Goal: Use online tool/utility: Use online tool/utility

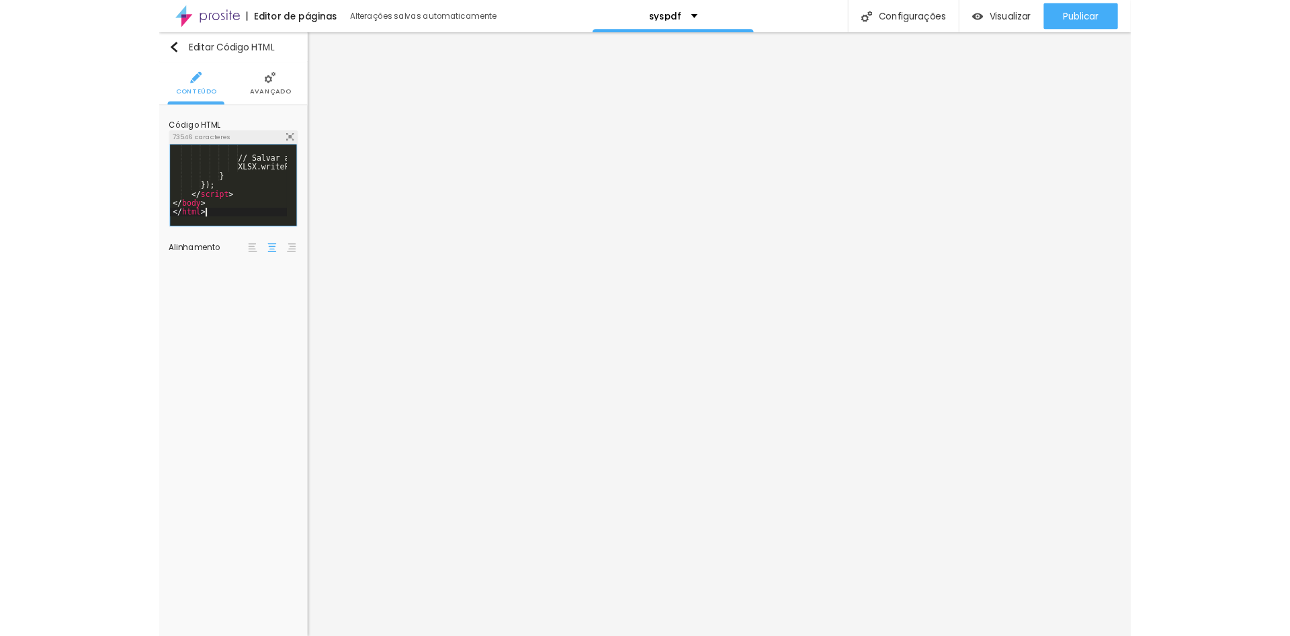
scroll to position [17069, 0]
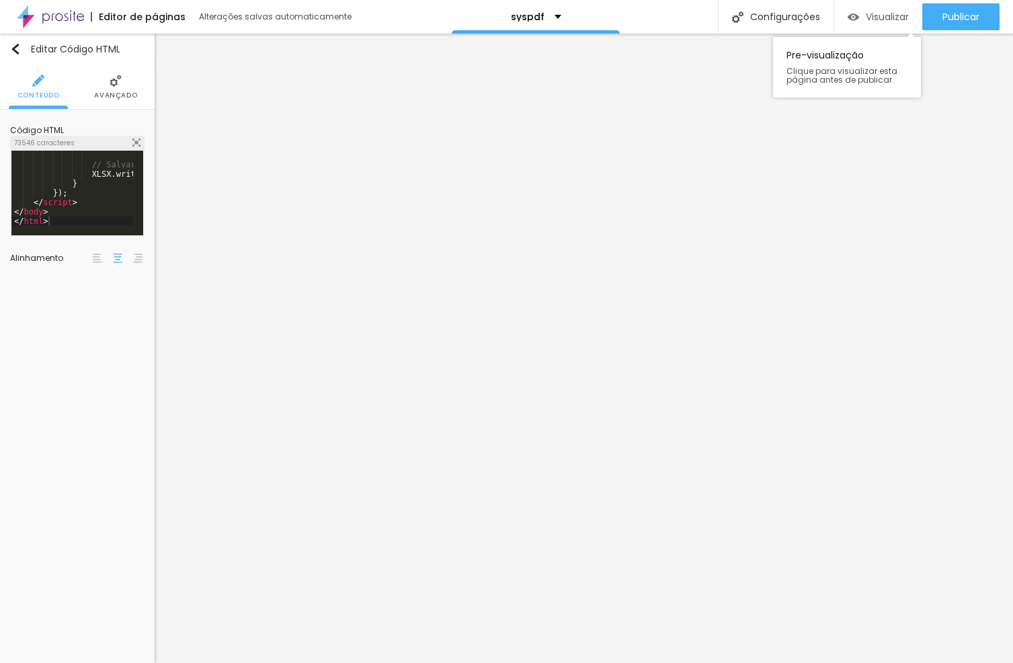
click at [902, 23] on div "Visualizar" at bounding box center [878, 16] width 61 height 27
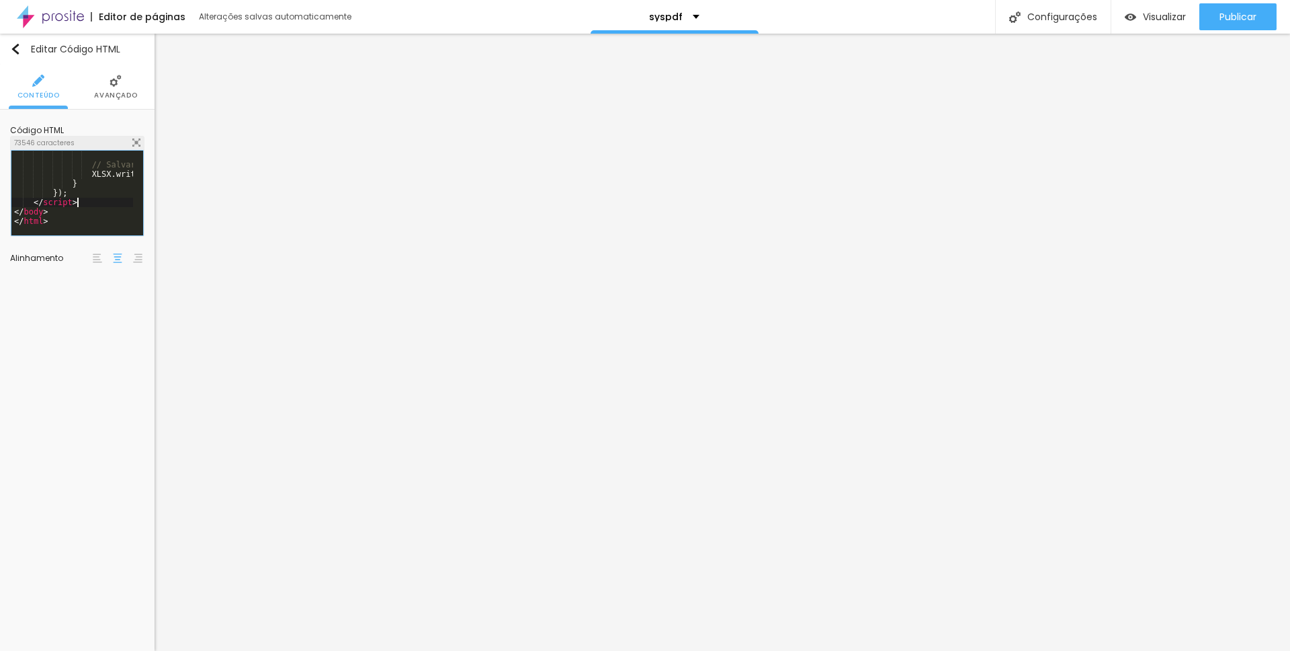
click at [1012, 20] on span "Visualizar" at bounding box center [1164, 16] width 43 height 11
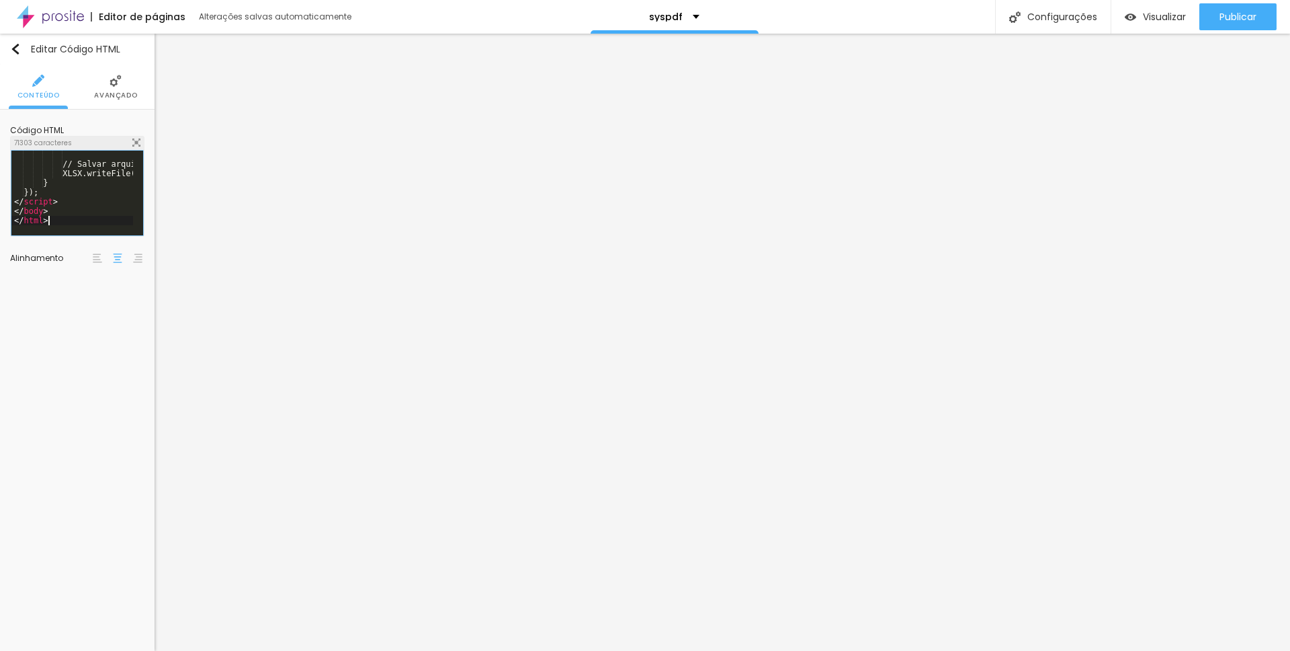
scroll to position [17381, 0]
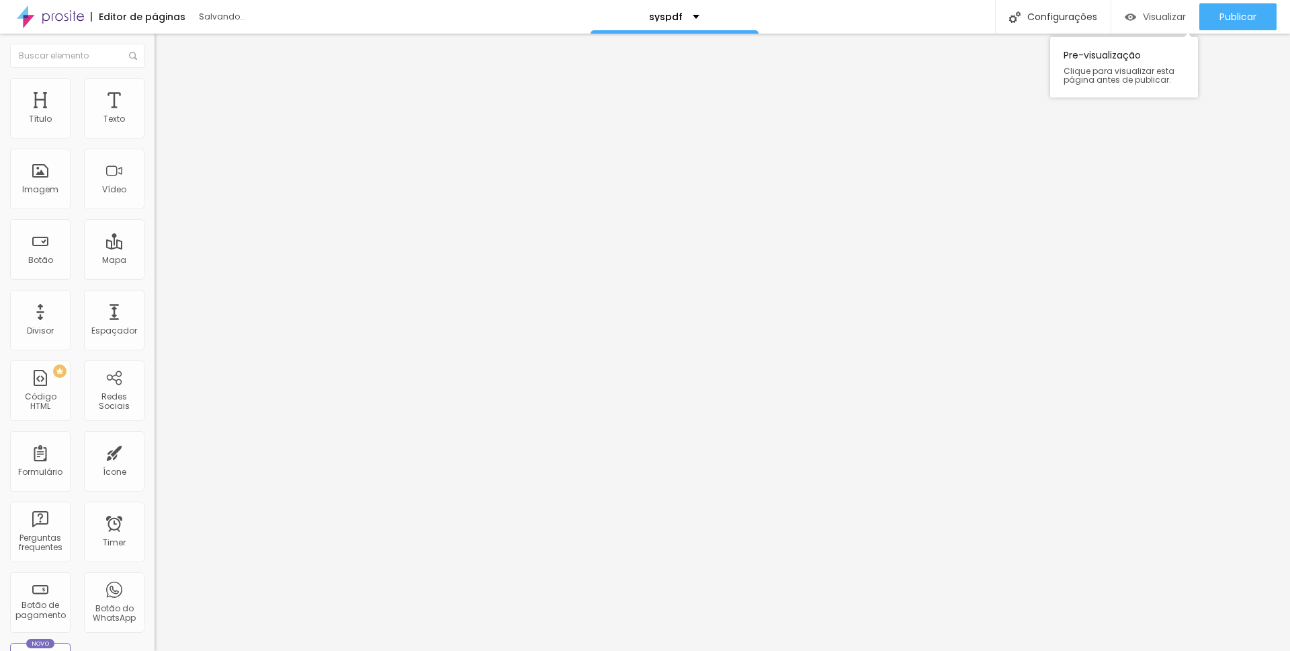
click at [1012, 11] on span "Visualizar" at bounding box center [1164, 16] width 43 height 11
click at [1012, 19] on span "Visualizar" at bounding box center [1164, 16] width 43 height 11
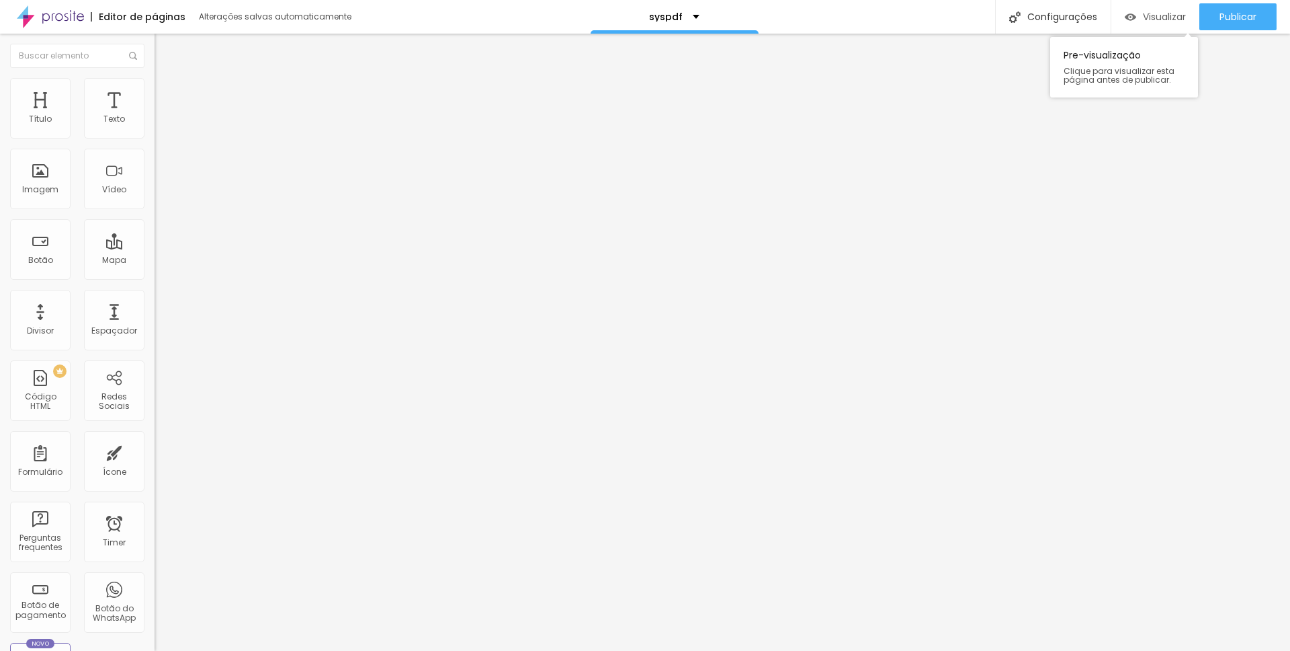
click at [1012, 19] on span "Visualizar" at bounding box center [1164, 16] width 43 height 11
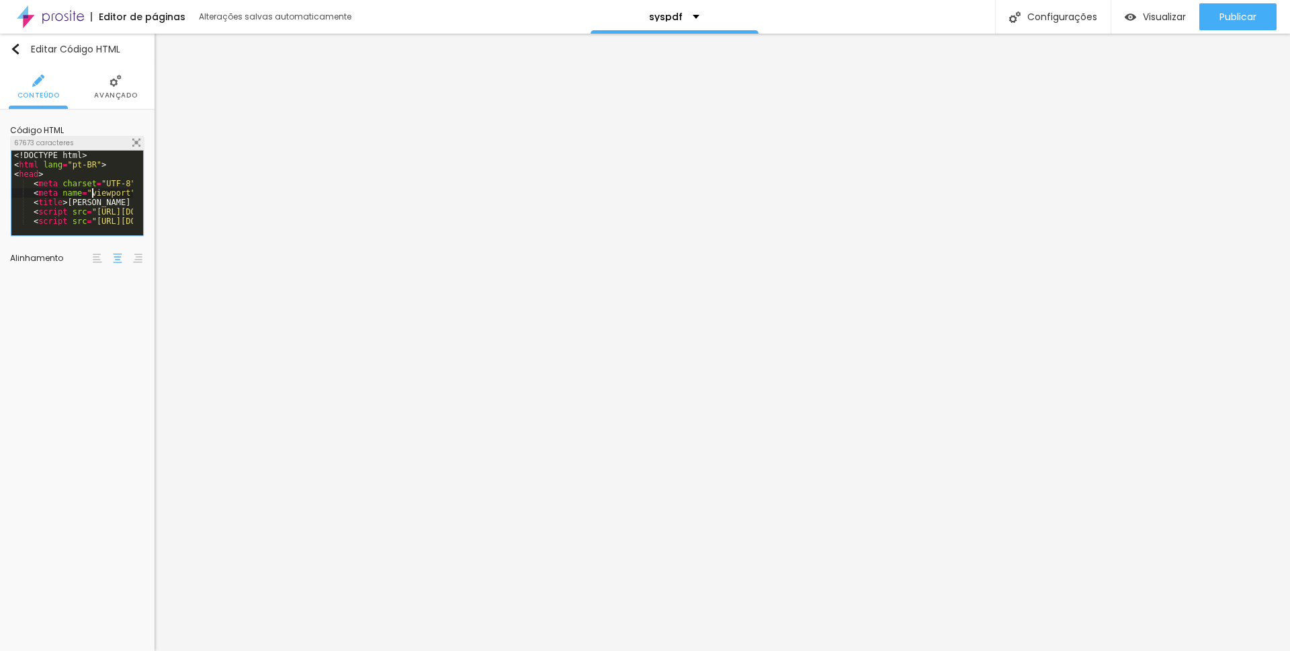
click at [1012, 15] on div "Visualizar" at bounding box center [1155, 16] width 61 height 11
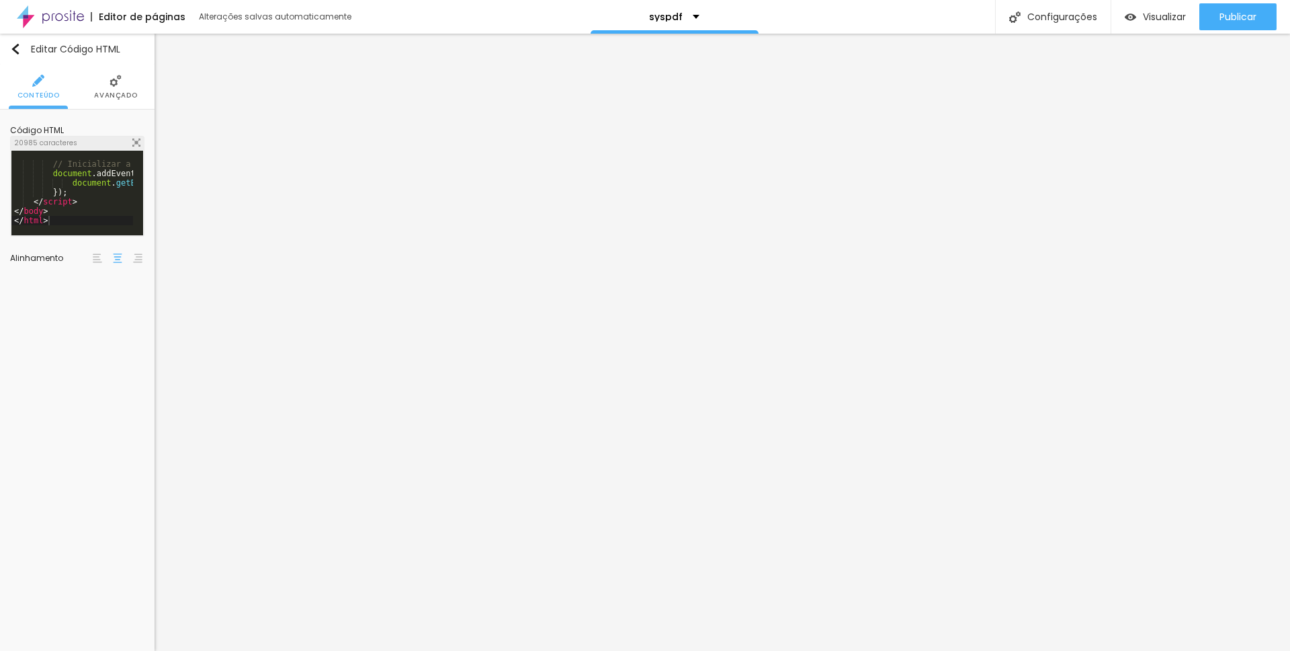
click at [89, 235] on div "// Inicializar a data atual no campo de data document . addEventListener ( 'DOM…" at bounding box center [77, 193] width 133 height 86
click at [93, 205] on div "// Inicializar a data atual no campo de data document . addEventListener ( 'DOM…" at bounding box center [319, 196] width 617 height 93
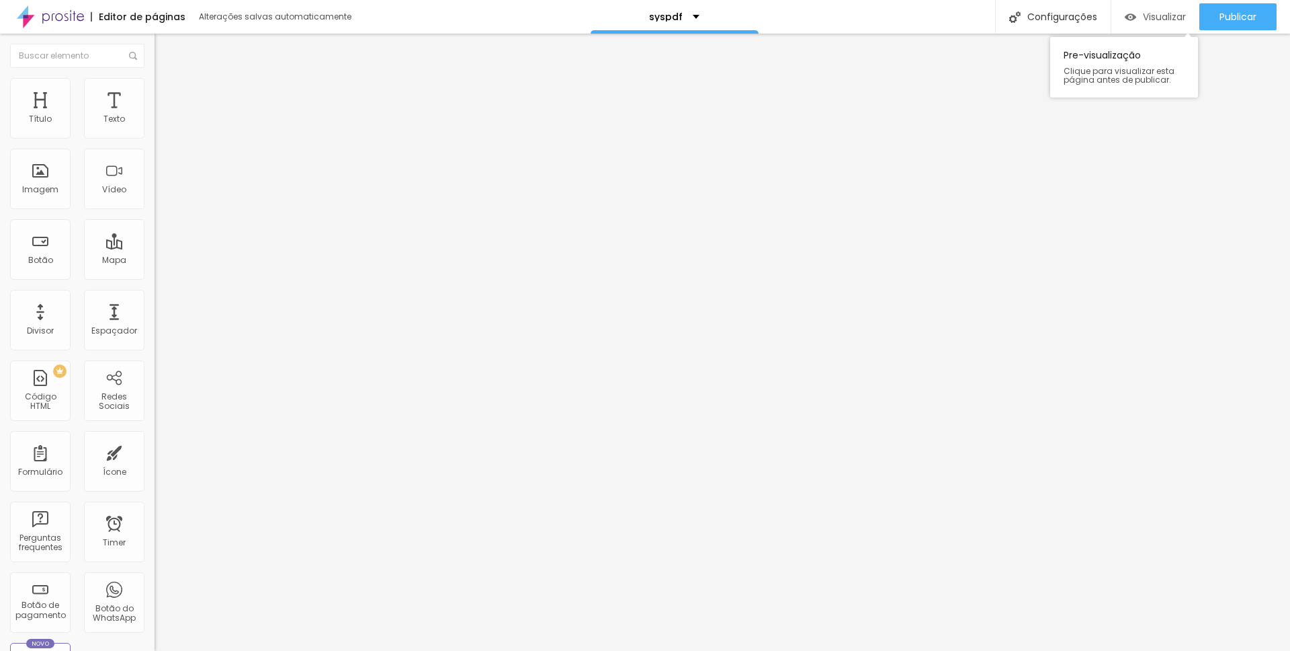
click at [1012, 15] on span "Visualizar" at bounding box center [1164, 16] width 43 height 11
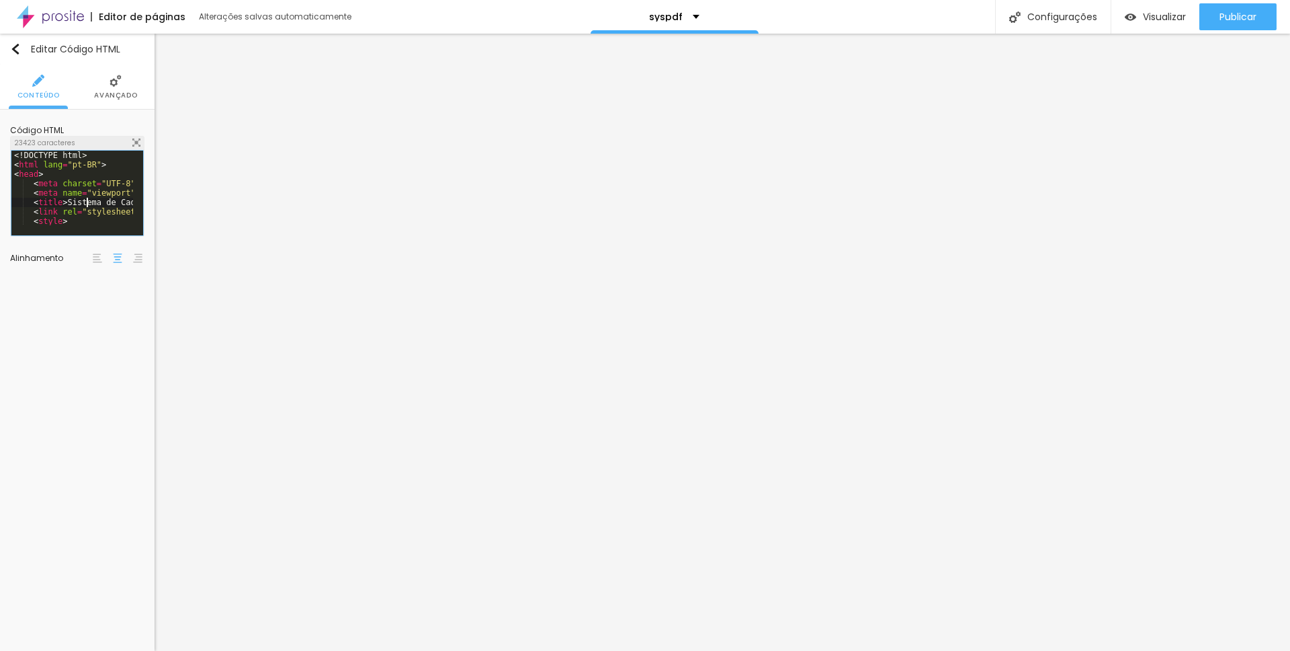
click at [89, 199] on div "<! DOCTYPE html > < html lang = "pt-BR" > < head > < meta charset = "UTF-8" > <…" at bounding box center [348, 203] width 675 height 104
click at [71, 203] on div "<! DOCTYPE html > < html lang = "pt-BR" > < head > < meta charset = "UTF-8" > <…" at bounding box center [348, 197] width 675 height 93
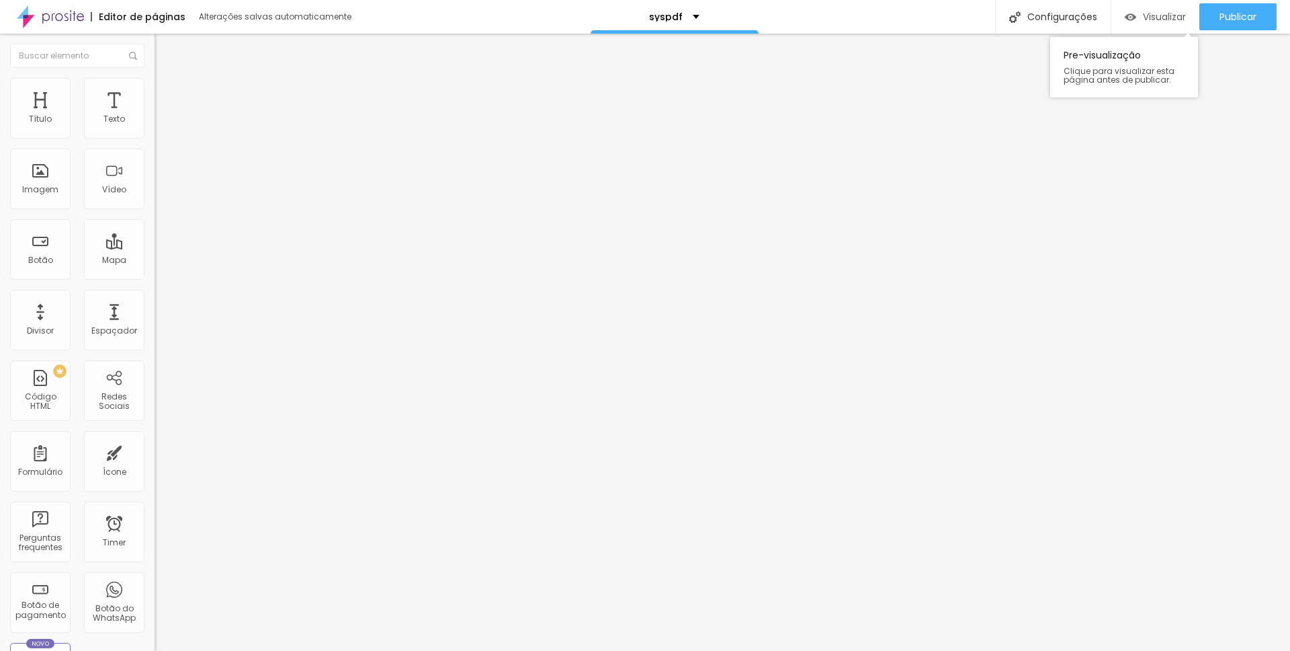
click at [1012, 11] on span "Visualizar" at bounding box center [1164, 16] width 43 height 11
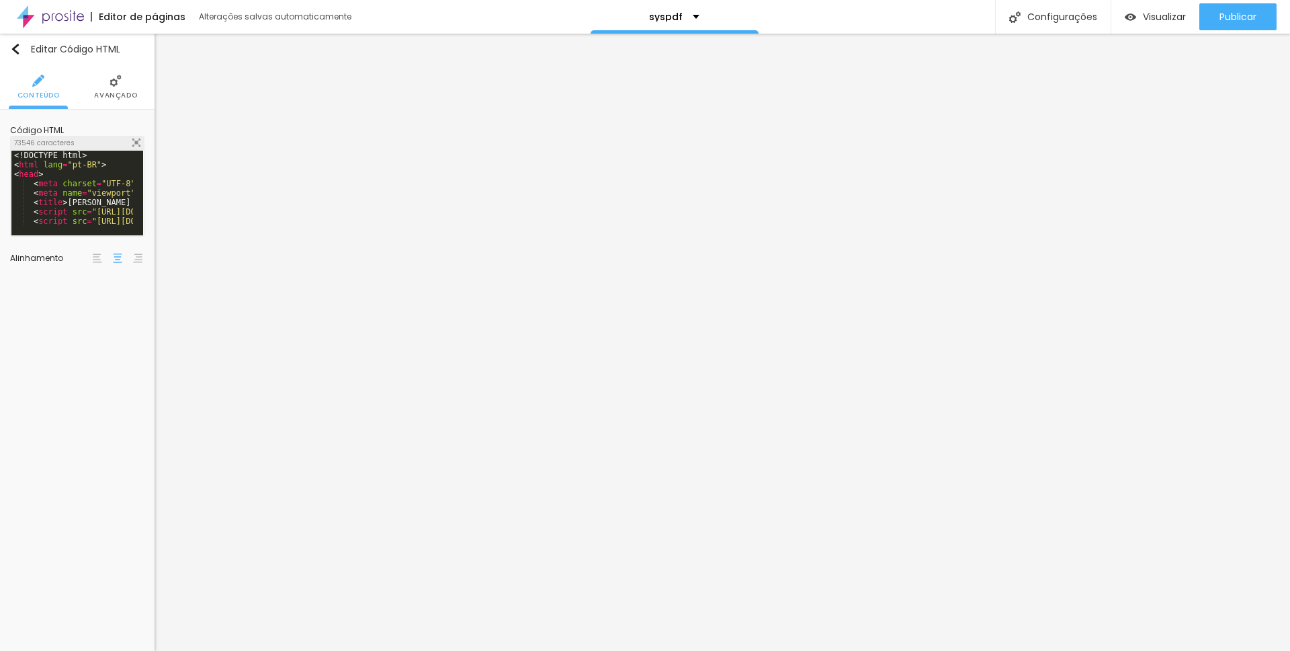
click at [1012, 18] on span "Visualizar" at bounding box center [1164, 16] width 43 height 11
click at [50, 204] on div "// ... (o restante do código JavaScript permanece o mesmo) // Implementação com…" at bounding box center [509, 196] width 996 height 93
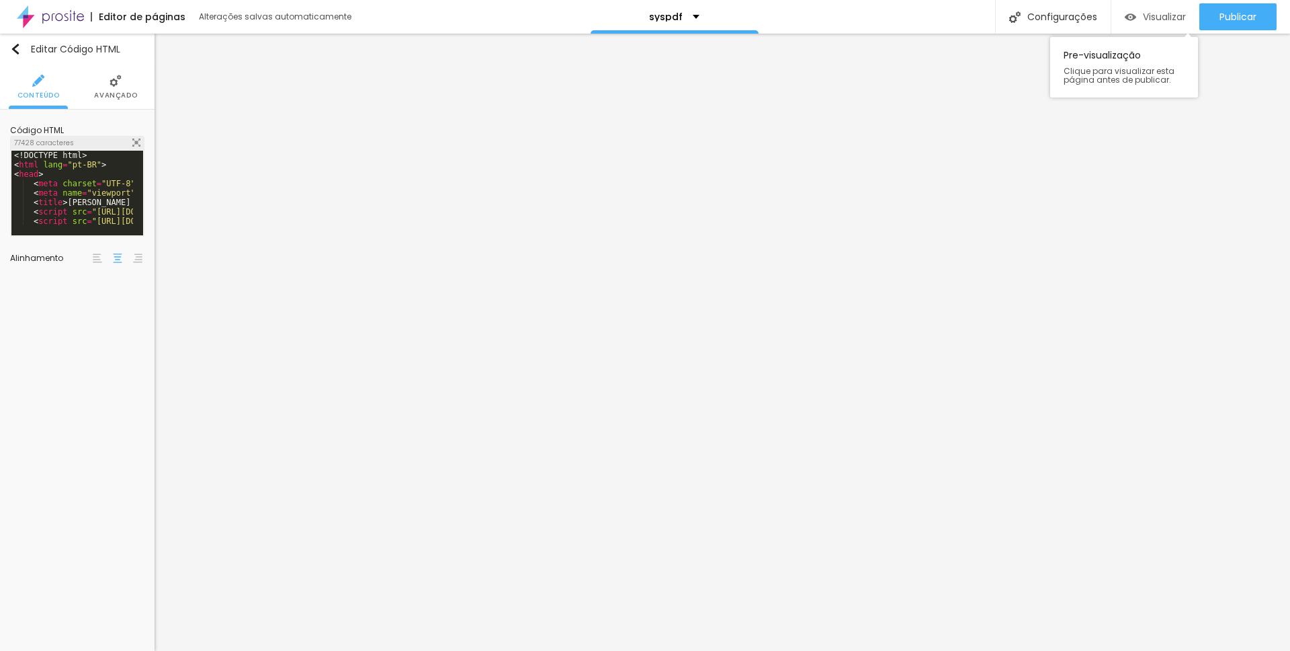
click at [1012, 22] on span "Visualizar" at bounding box center [1164, 16] width 43 height 11
click at [85, 214] on div "<! DOCTYPE html > < html lang = "pt-BR" > < head > < meta charset = "UTF-8" > <…" at bounding box center [509, 197] width 996 height 93
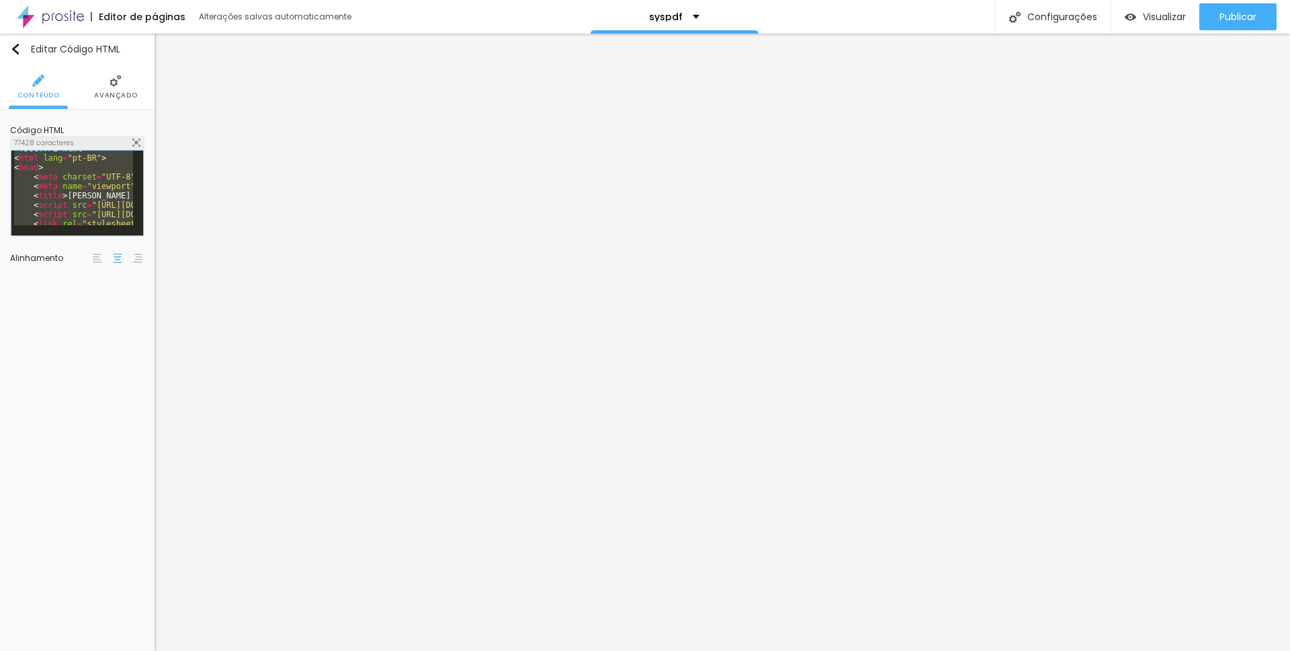
scroll to position [13, 0]
click at [110, 189] on div "< html lang = "pt-BR" > < head > < meta charset = "UTF-8" > < meta name = "view…" at bounding box center [509, 193] width 996 height 93
click at [60, 207] on div "// Salvar arquivo XLSX . writeFile ( wb , fileName ) ; } }) ; </ script > </ bo…" at bounding box center [509, 196] width 996 height 93
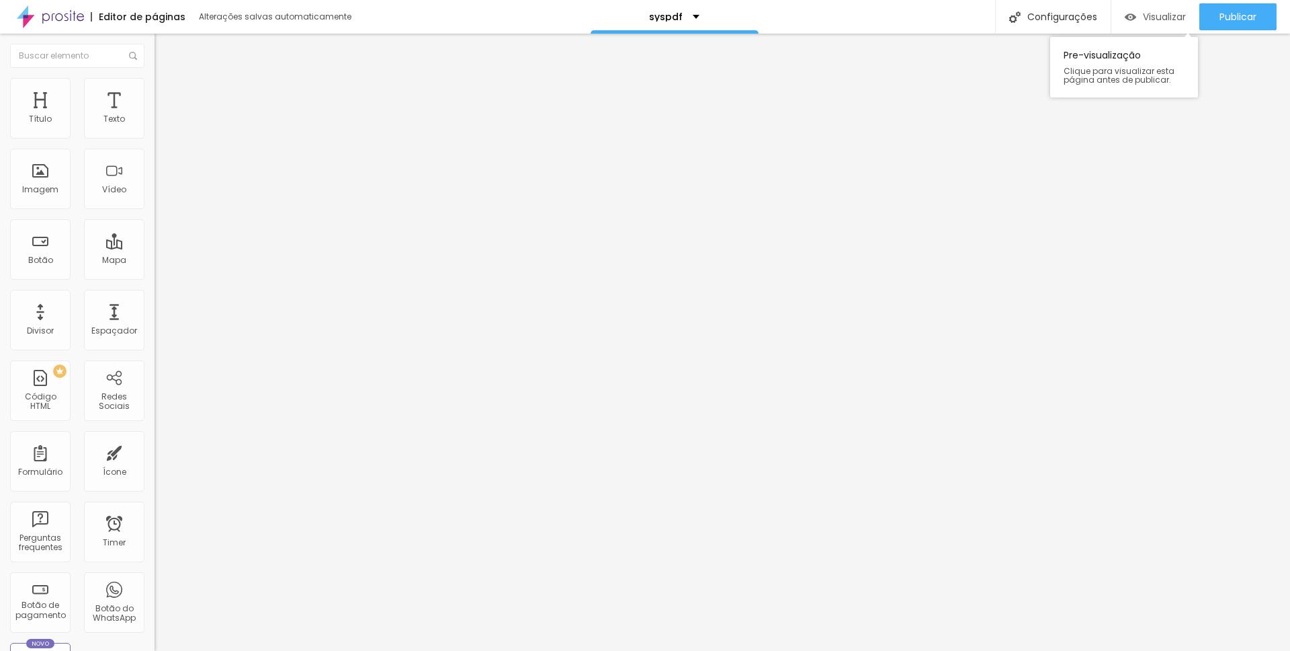
click at [1012, 15] on span "Visualizar" at bounding box center [1164, 16] width 43 height 11
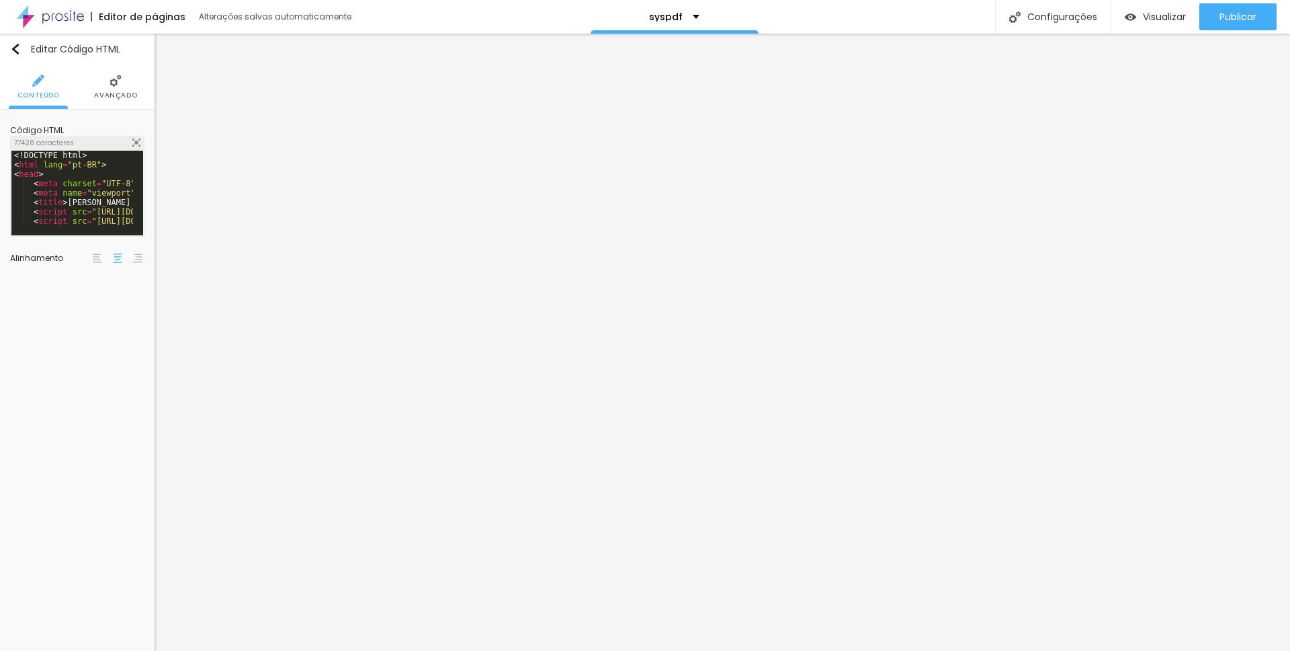
click at [85, 166] on div "<! DOCTYPE html > < html lang = "pt-BR" > < head > < meta charset = "UTF-8" > <…" at bounding box center [509, 203] width 996 height 104
click at [69, 211] on div "// Salvar arquivo XLSX . writeFile ( wb , fileName ) ; } }) ; </ script > </ bo…" at bounding box center [509, 196] width 996 height 93
click at [1012, 22] on span "Visualizar" at bounding box center [1164, 16] width 43 height 11
click at [136, 142] on img at bounding box center [136, 142] width 8 height 8
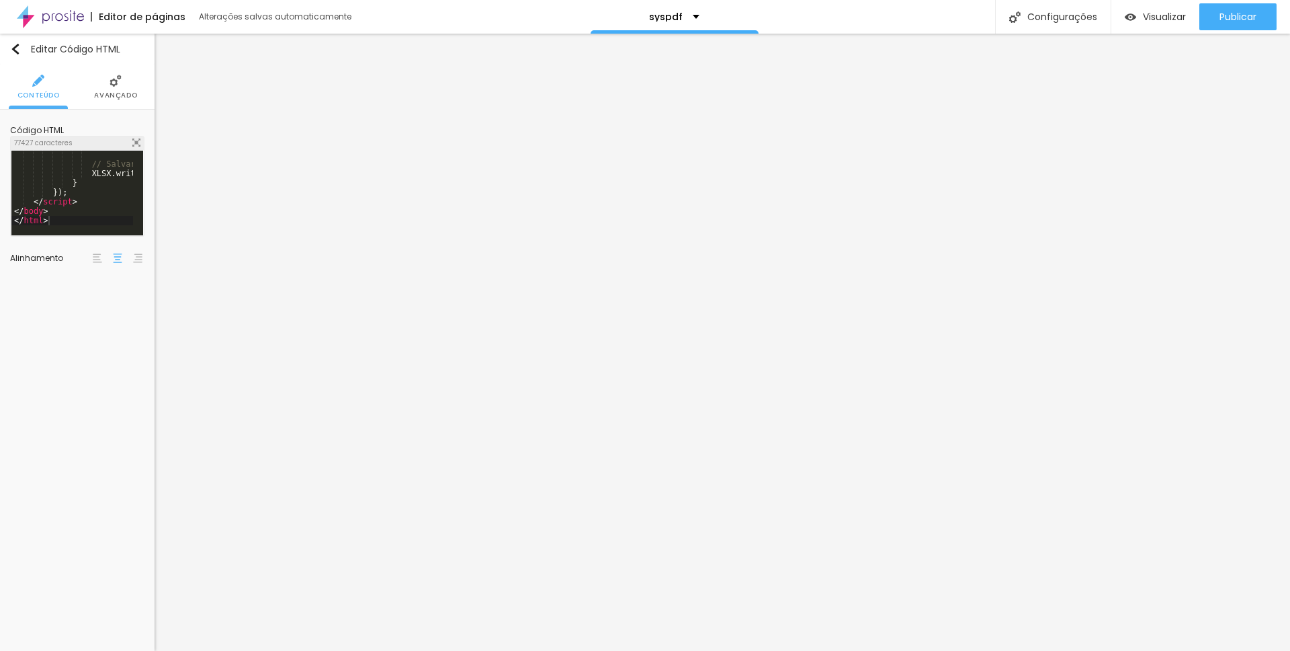
click at [1012, 21] on span "Visualizar" at bounding box center [1164, 16] width 43 height 11
click at [90, 205] on div "// Salvar arquivo XLSX . writeFile ( wb , fileName ) ; } }) ; </ script > </ bo…" at bounding box center [509, 196] width 996 height 93
click at [135, 145] on img at bounding box center [136, 142] width 8 height 8
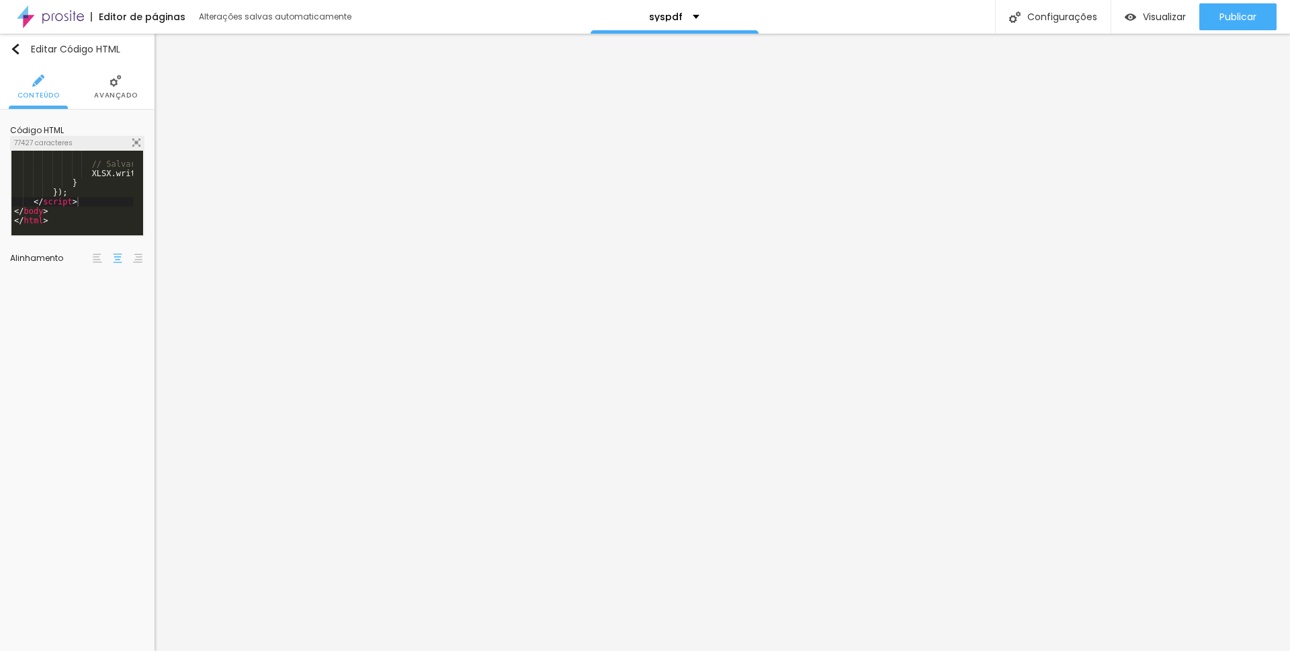
click at [1012, 12] on span "Visualizar" at bounding box center [1164, 16] width 43 height 11
click at [104, 189] on div "// Salvar arquivo XLSX . writeFile ( wb , fileName ) ; } }) ; </ script > </ bo…" at bounding box center [509, 196] width 996 height 93
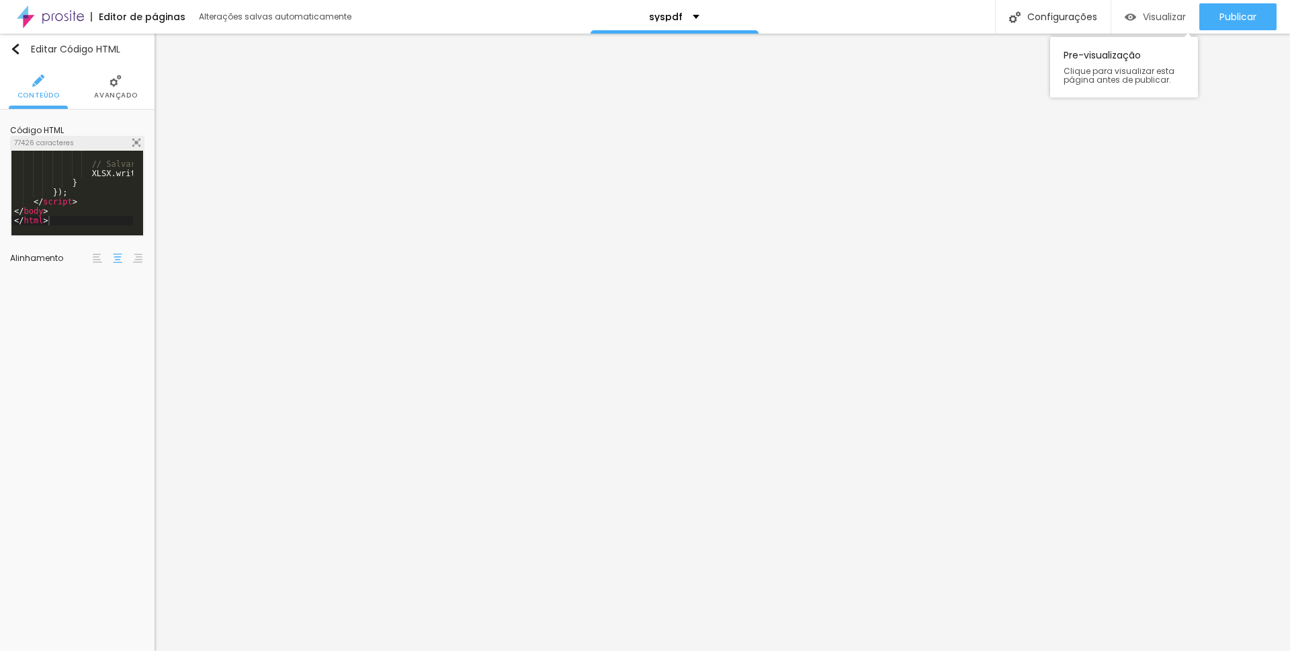
click at [1012, 28] on div "Visualizar" at bounding box center [1155, 16] width 61 height 27
click at [112, 206] on div "// Salvar arquivo XLSX . writeFile ( wb , fileName ) ; } }) ; </ script > </ bo…" at bounding box center [509, 196] width 996 height 93
click at [1012, 19] on span "Visualizar" at bounding box center [1164, 16] width 43 height 11
click at [54, 218] on div "// Salvar arquivo XLSX . writeFile ( wb , fileName ) ; } }) ; </ script > </ bo…" at bounding box center [509, 196] width 996 height 93
click at [136, 144] on img at bounding box center [136, 142] width 8 height 8
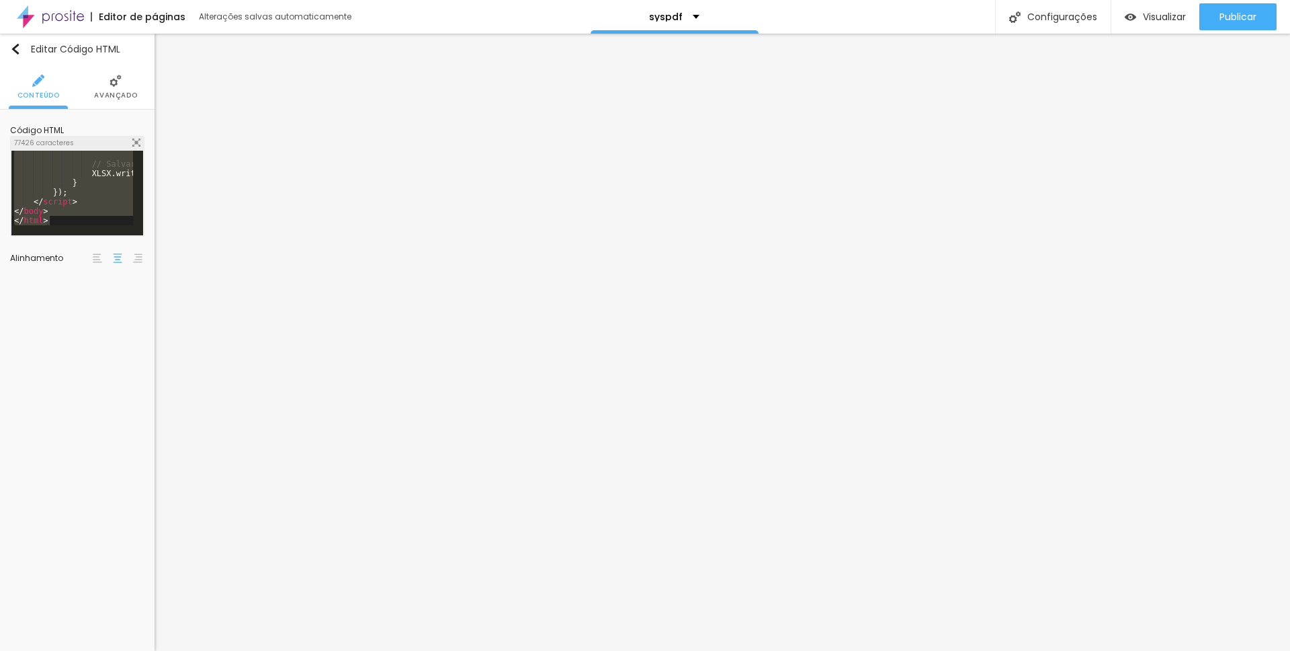
scroll to position [14776, 0]
click at [1012, 22] on span "Visualizar" at bounding box center [1164, 16] width 43 height 11
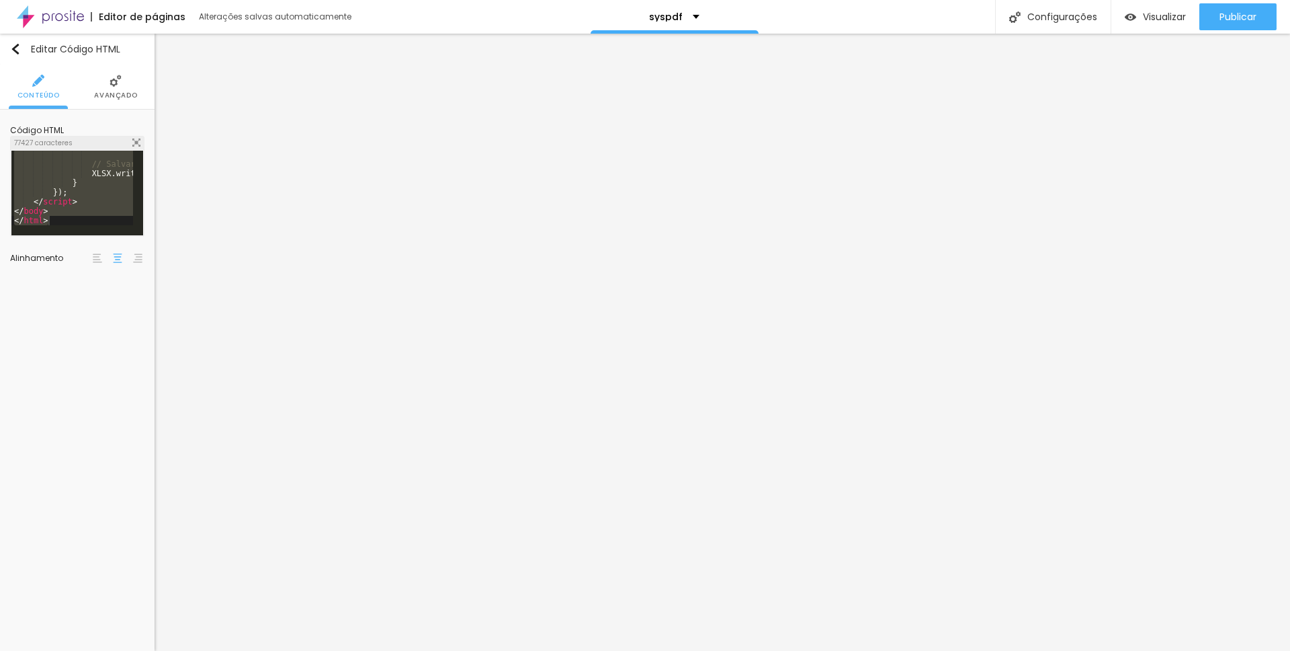
click at [136, 139] on img at bounding box center [136, 142] width 8 height 8
click at [1012, 22] on span "Visualizar" at bounding box center [1164, 16] width 43 height 11
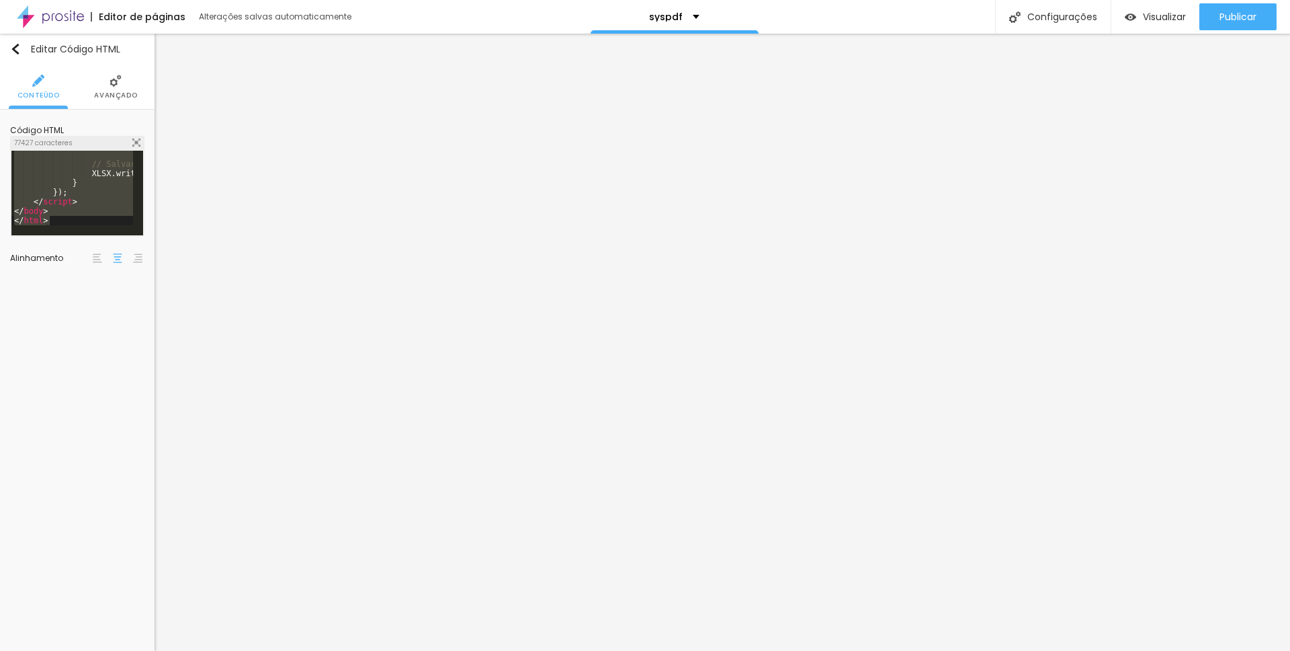
click at [134, 144] on img at bounding box center [136, 142] width 8 height 8
click at [1012, 17] on span "Visualizar" at bounding box center [1164, 16] width 43 height 11
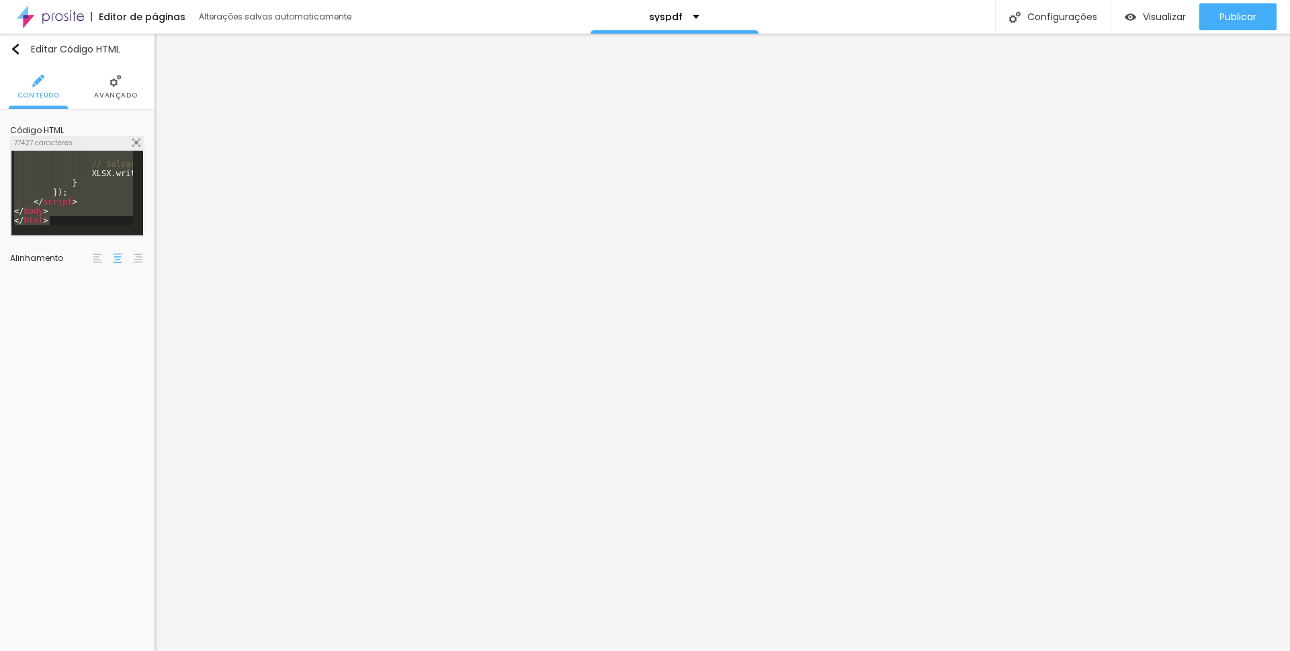
click at [130, 134] on div "Código HTML 77427 caracteres // Salvar arquivo XLSX . writeFile ( wb , fileName…" at bounding box center [77, 182] width 134 height 124
click at [134, 140] on img at bounding box center [136, 142] width 8 height 8
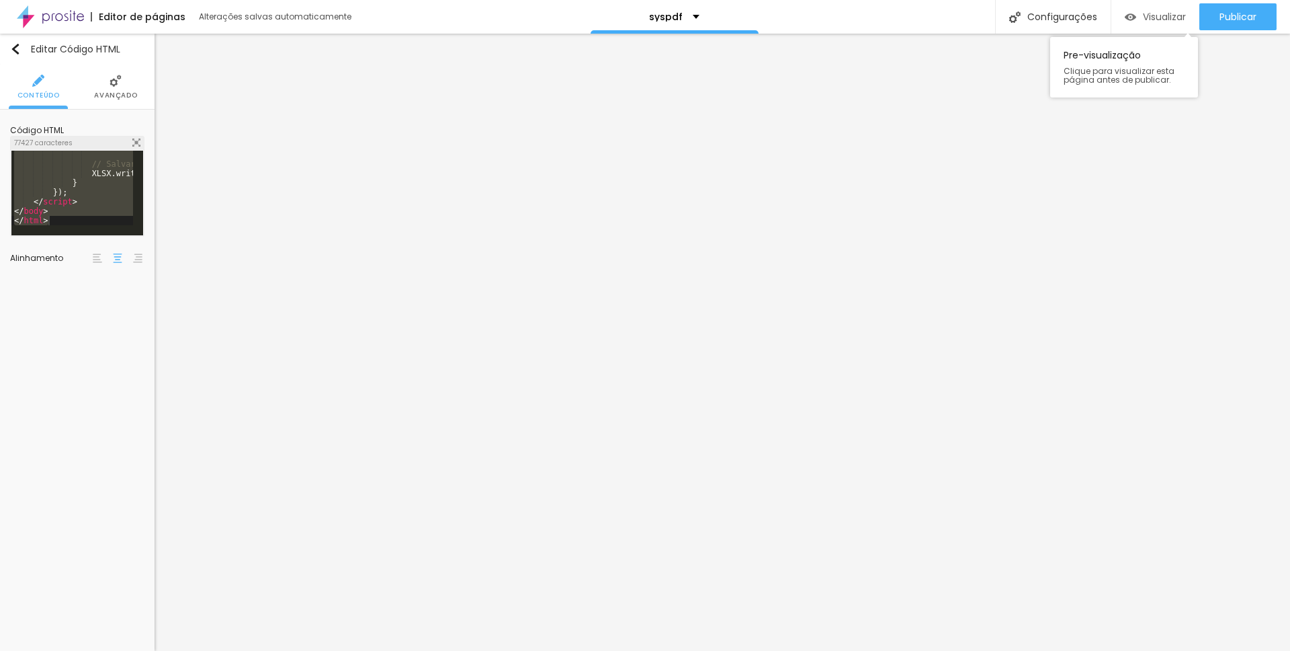
click at [1012, 24] on div "Visualizar" at bounding box center [1155, 16] width 61 height 27
click at [123, 165] on div "// Salvar arquivo XLSX . writeFile ( wb , fileName ) ; } }) ; </ script > </ bo…" at bounding box center [509, 196] width 996 height 93
click at [1012, 2] on div "Visualizar Pre-visualização Clique para visualizar esta página antes de publica…" at bounding box center [1156, 17] width 88 height 34
click at [1012, 16] on div "Visualizar" at bounding box center [1155, 16] width 61 height 11
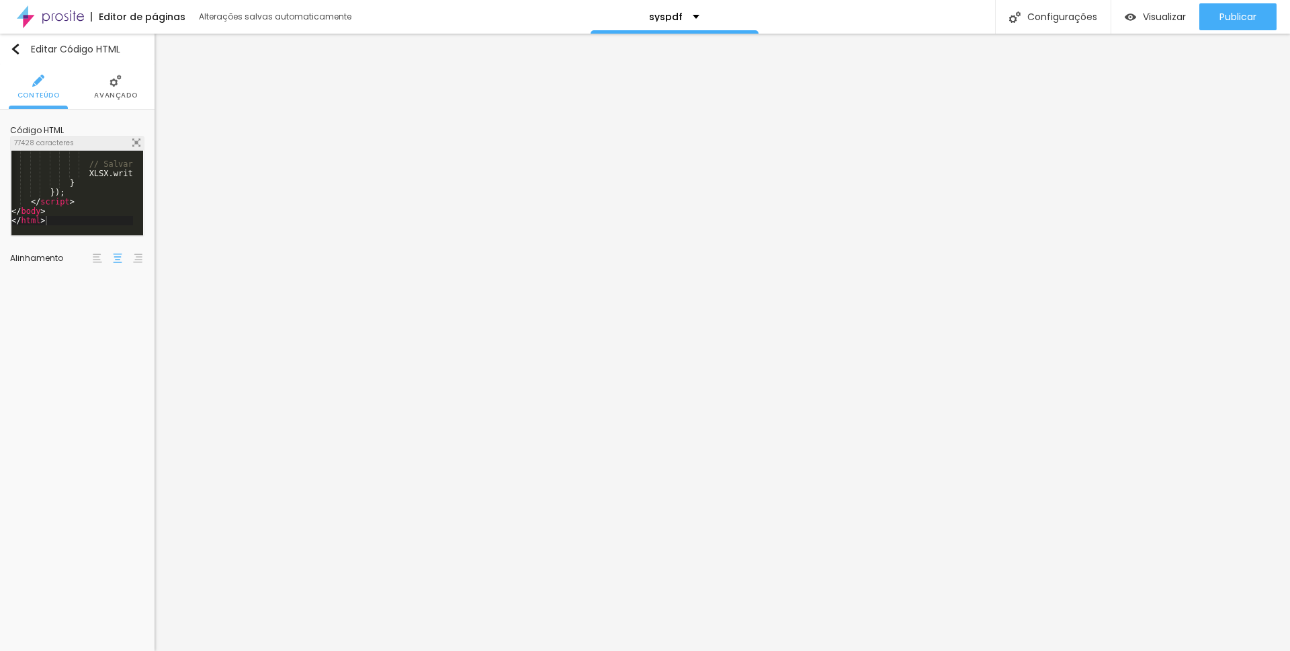
click at [83, 199] on div "// Salvar arquivo XLSX . writeFile ( wb , fileName ) ; } }) ; </ script > </ bo…" at bounding box center [507, 196] width 996 height 93
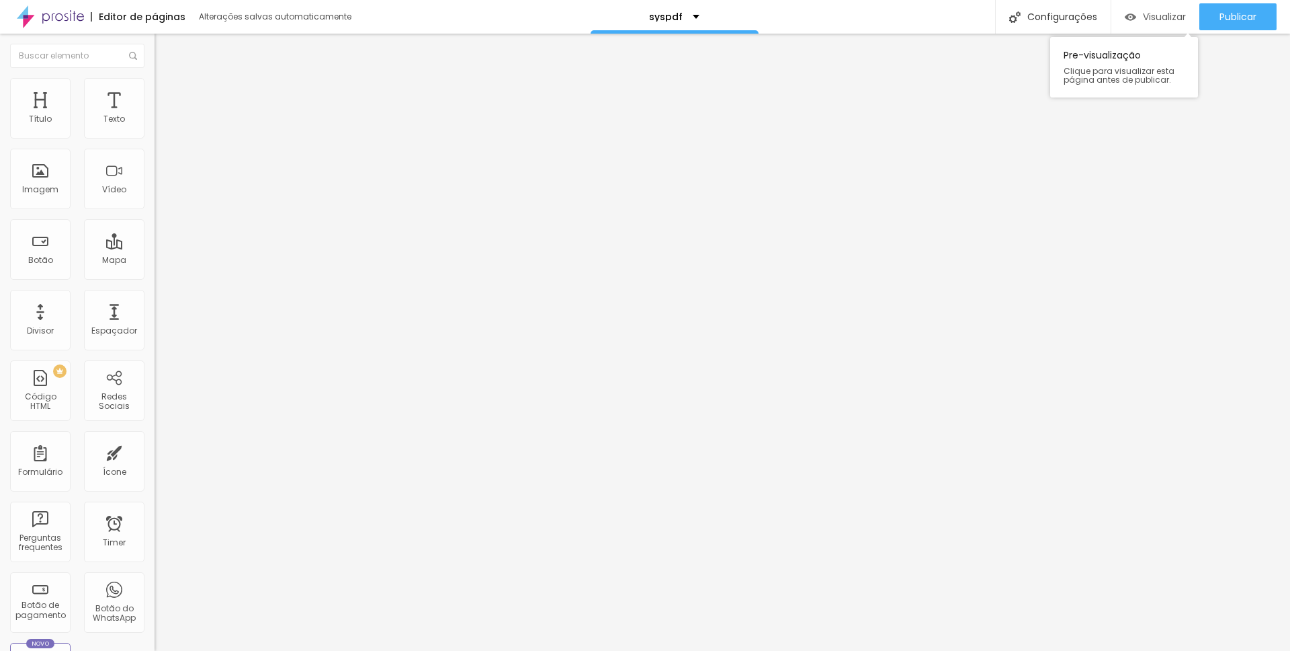
click at [1012, 14] on span "Visualizar" at bounding box center [1164, 16] width 43 height 11
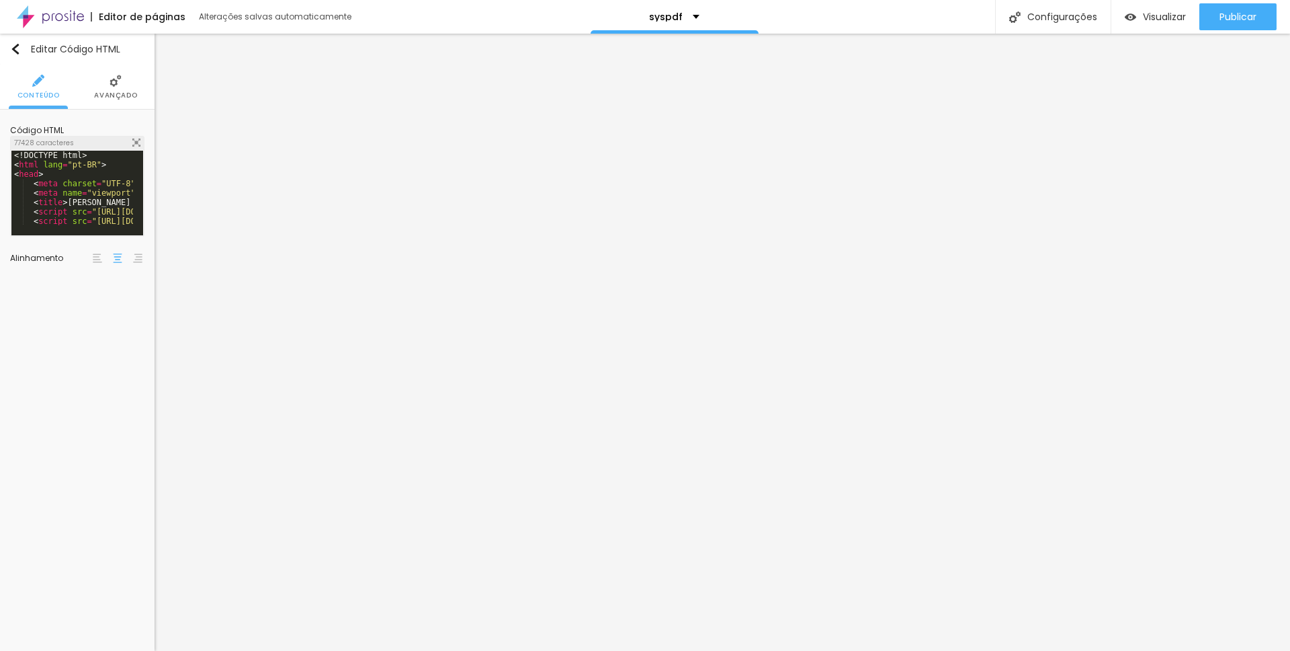
click at [113, 206] on div "<! DOCTYPE html > < html lang = "pt-BR" > < head > < meta charset = "UTF-8" > <…" at bounding box center [509, 203] width 996 height 104
click at [134, 138] on img at bounding box center [136, 142] width 8 height 8
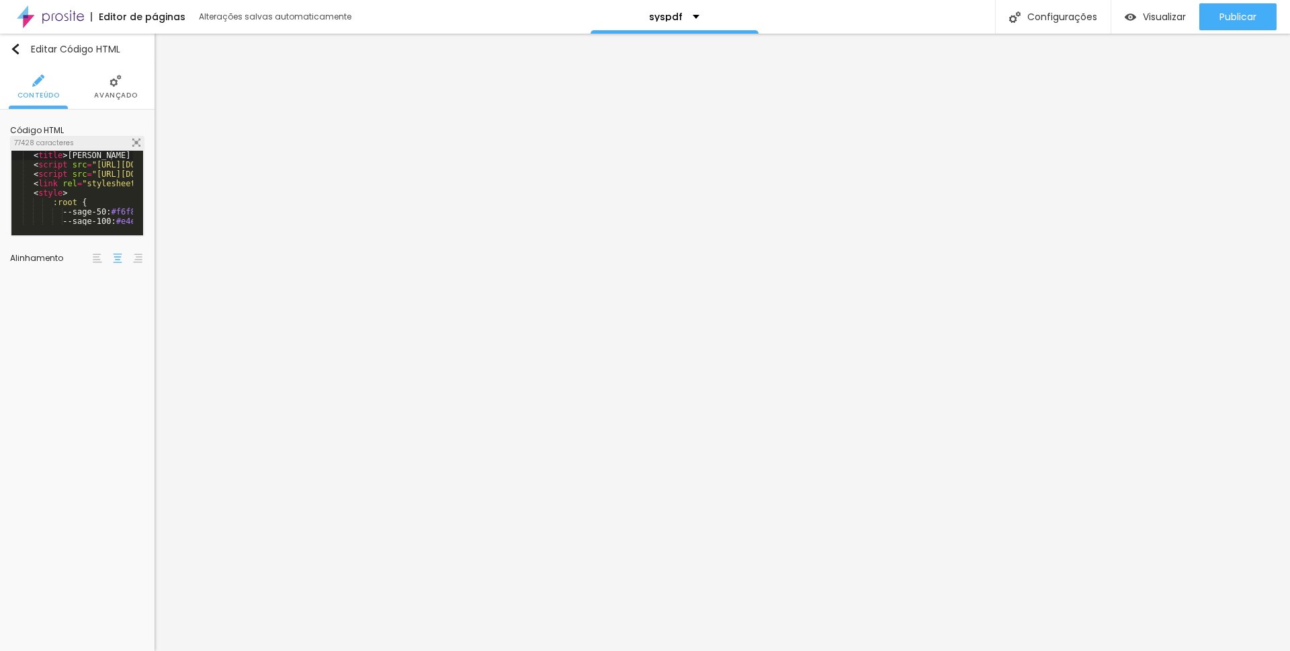
click at [106, 196] on div "< title > [PERSON_NAME] FOTOGRAFIA - Sistema de Orçamentos </ title > < script …" at bounding box center [509, 197] width 996 height 93
click at [136, 140] on img at bounding box center [136, 142] width 8 height 8
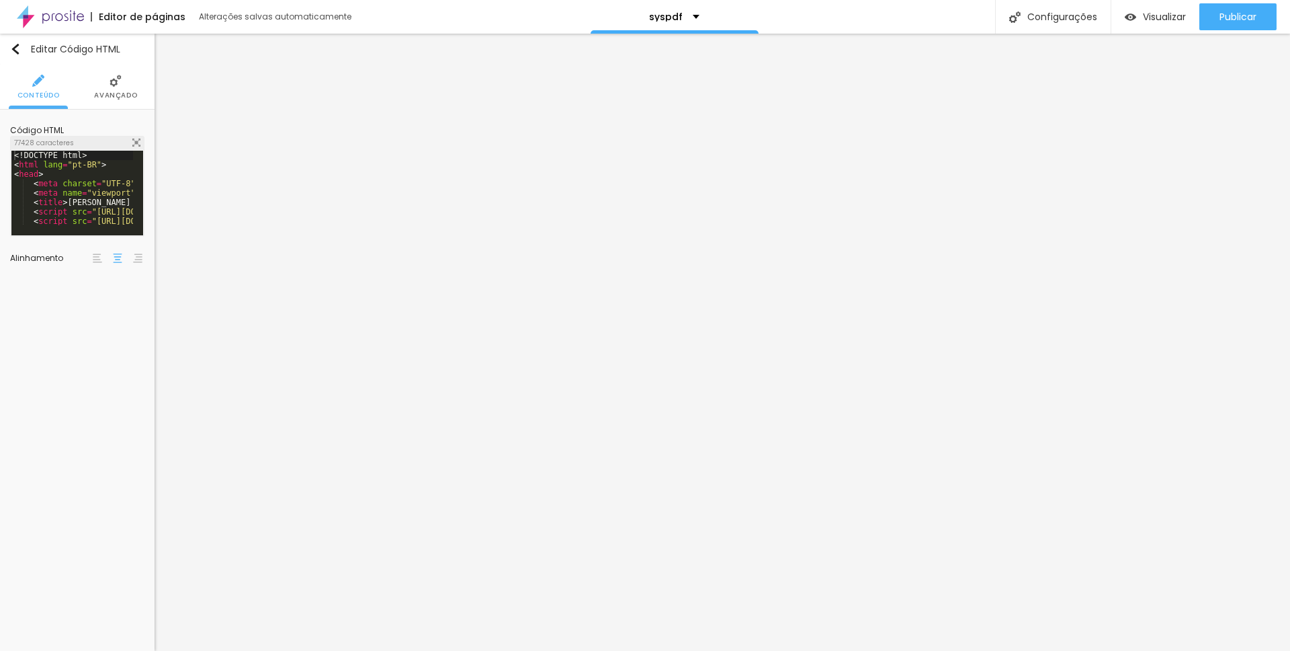
scroll to position [14987, 0]
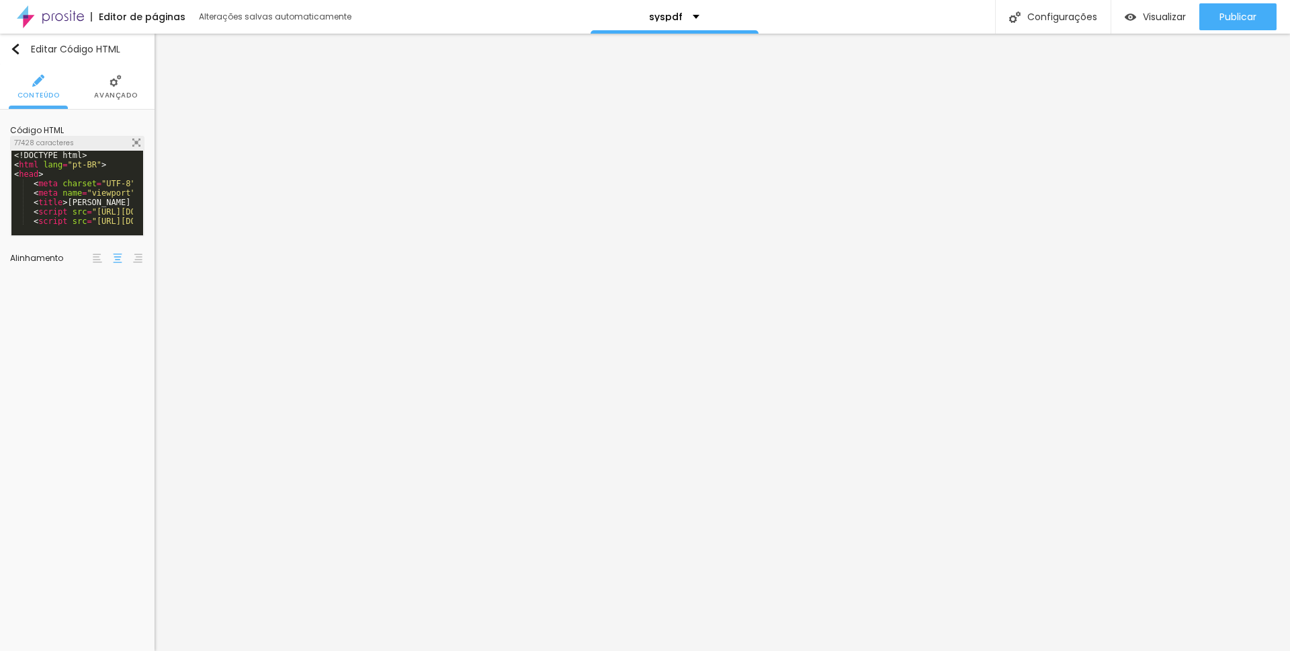
scroll to position [0, 3]
click at [119, 187] on div "<! DOCTYPE html > < html lang = "pt-BR" > < head > < meta charset = "UTF-8" > <…" at bounding box center [509, 203] width 996 height 104
click at [1012, 24] on div "Visualizar" at bounding box center [1155, 16] width 61 height 27
click at [134, 142] on img at bounding box center [136, 142] width 8 height 8
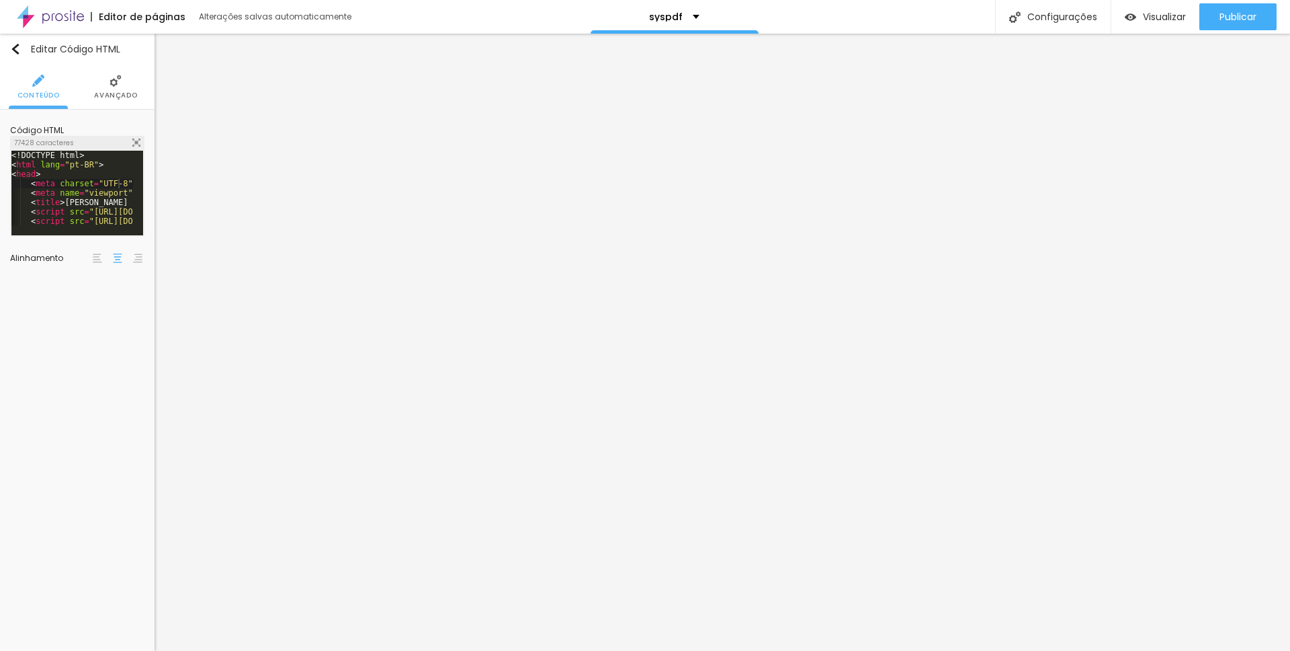
click at [1012, 19] on span "Visualizar" at bounding box center [1164, 16] width 43 height 11
click at [97, 174] on div "<! DOCTYPE html > < html lang = "pt-BR" > < head > < meta charset = "UTF-8" > <…" at bounding box center [509, 197] width 996 height 93
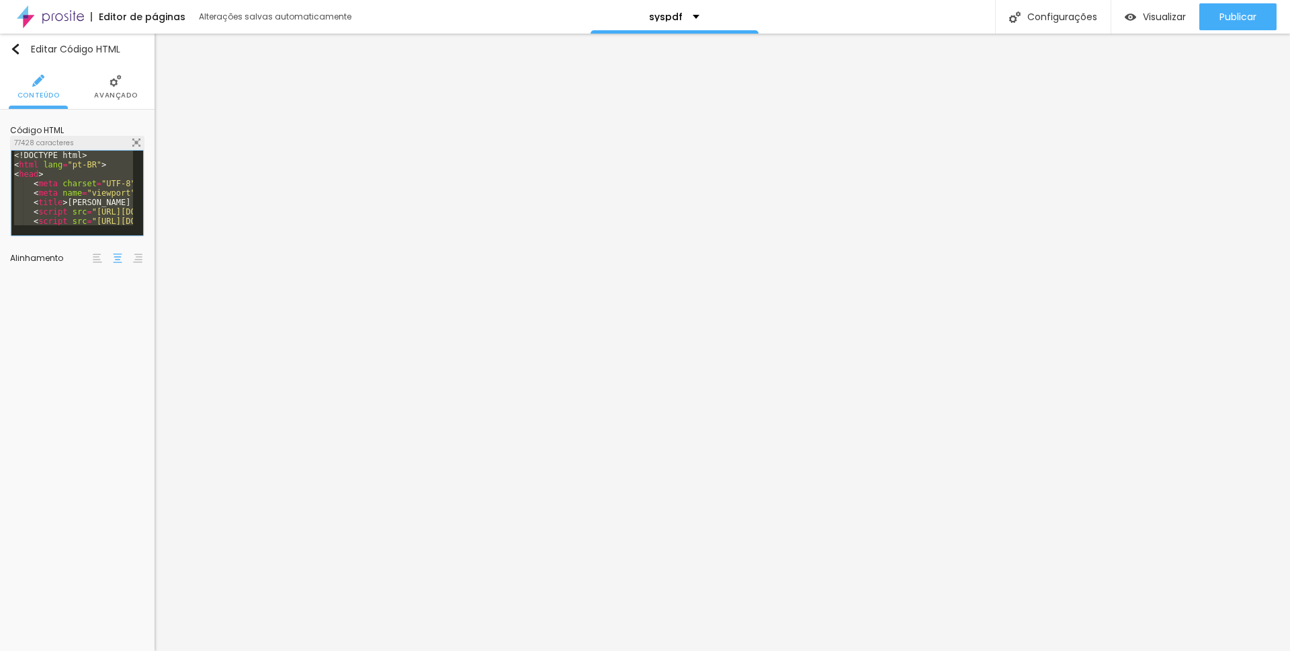
scroll to position [17870, 0]
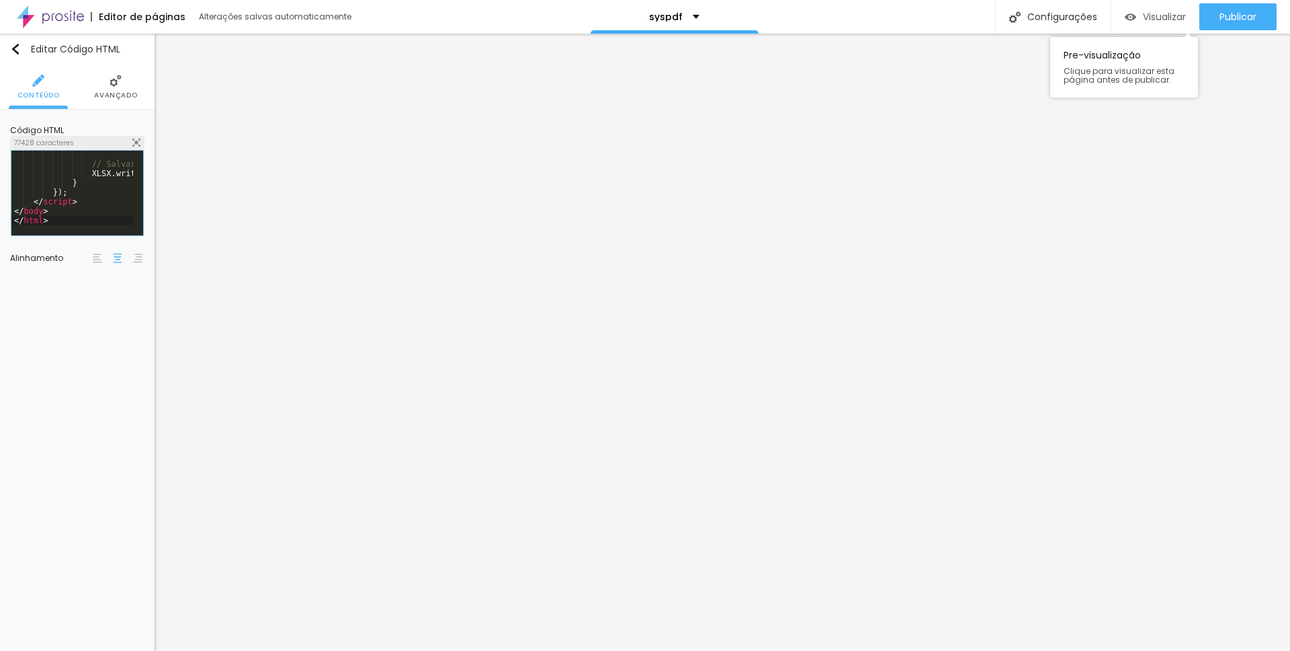
click at [1012, 15] on span "Visualizar" at bounding box center [1164, 16] width 43 height 11
drag, startPoint x: 69, startPoint y: 186, endPoint x: 107, endPoint y: 171, distance: 40.2
click at [77, 182] on div "// Salvar arquivo XLSX . writeFile ( wb , fileName ) ; } }) ; </ script > </ bo…" at bounding box center [509, 196] width 996 height 93
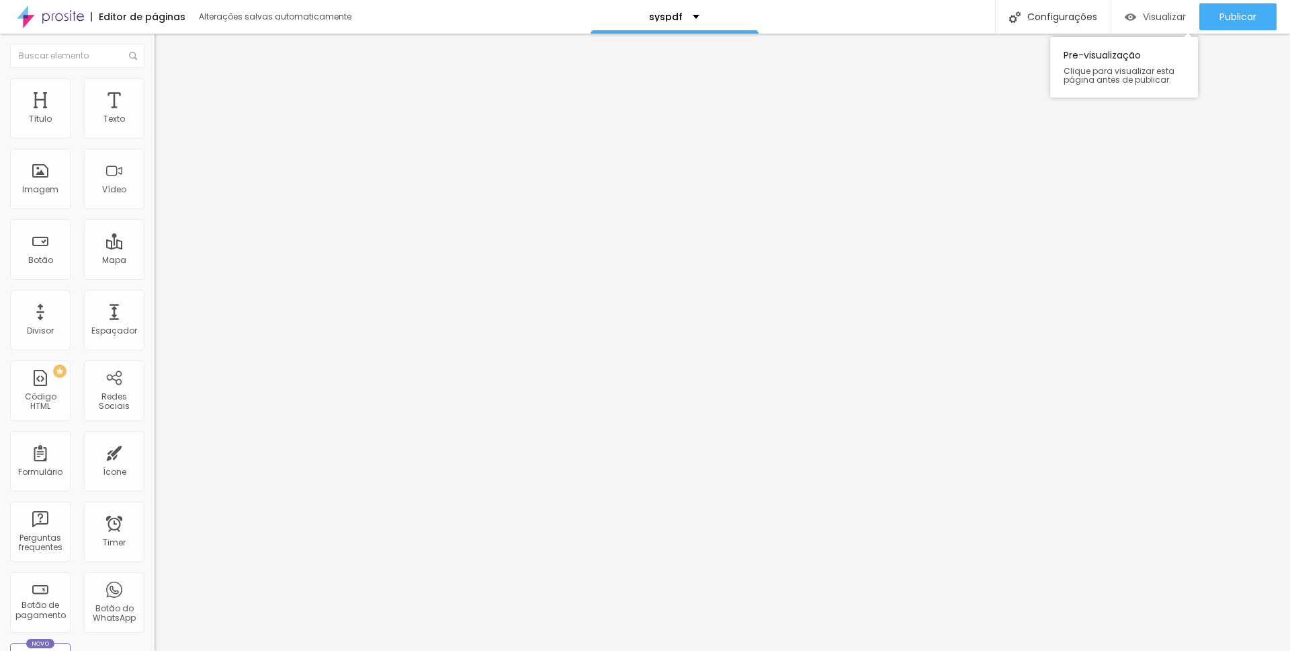
click at [1012, 21] on span "Visualizar" at bounding box center [1164, 16] width 43 height 11
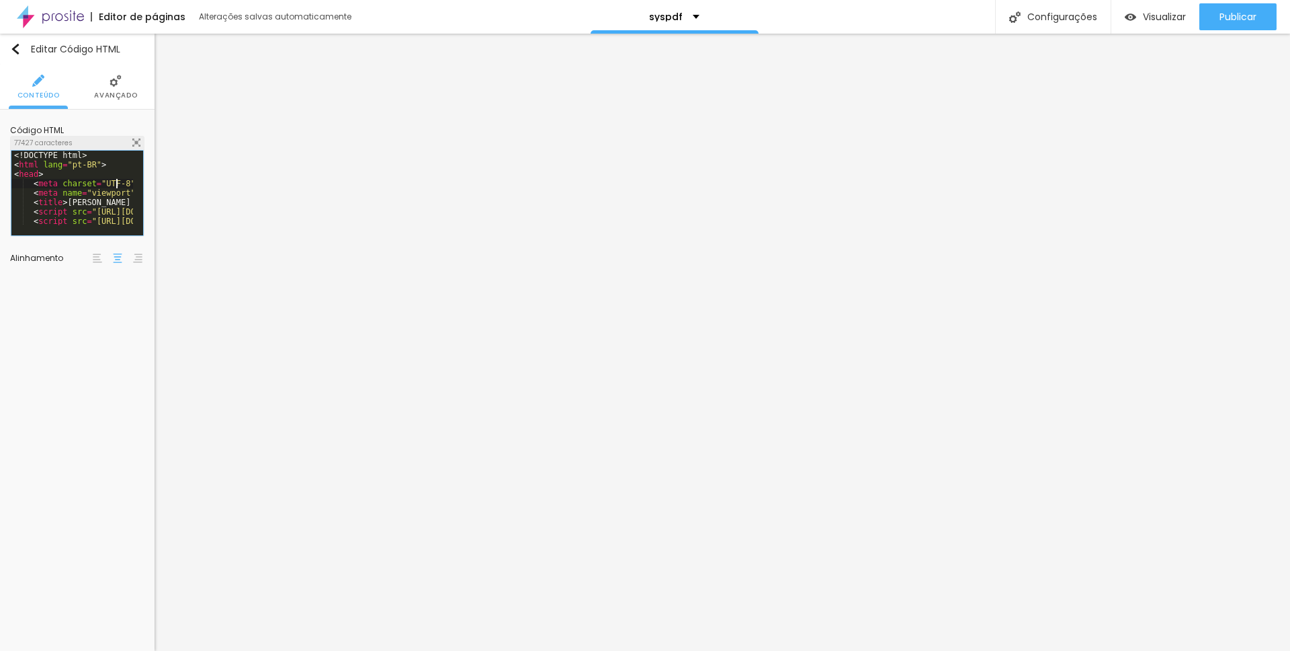
click at [117, 183] on div "<! DOCTYPE html > < html lang = "pt-BR" > < head > < meta charset = "UTF-8" > <…" at bounding box center [509, 203] width 996 height 104
click at [137, 143] on img at bounding box center [136, 142] width 8 height 8
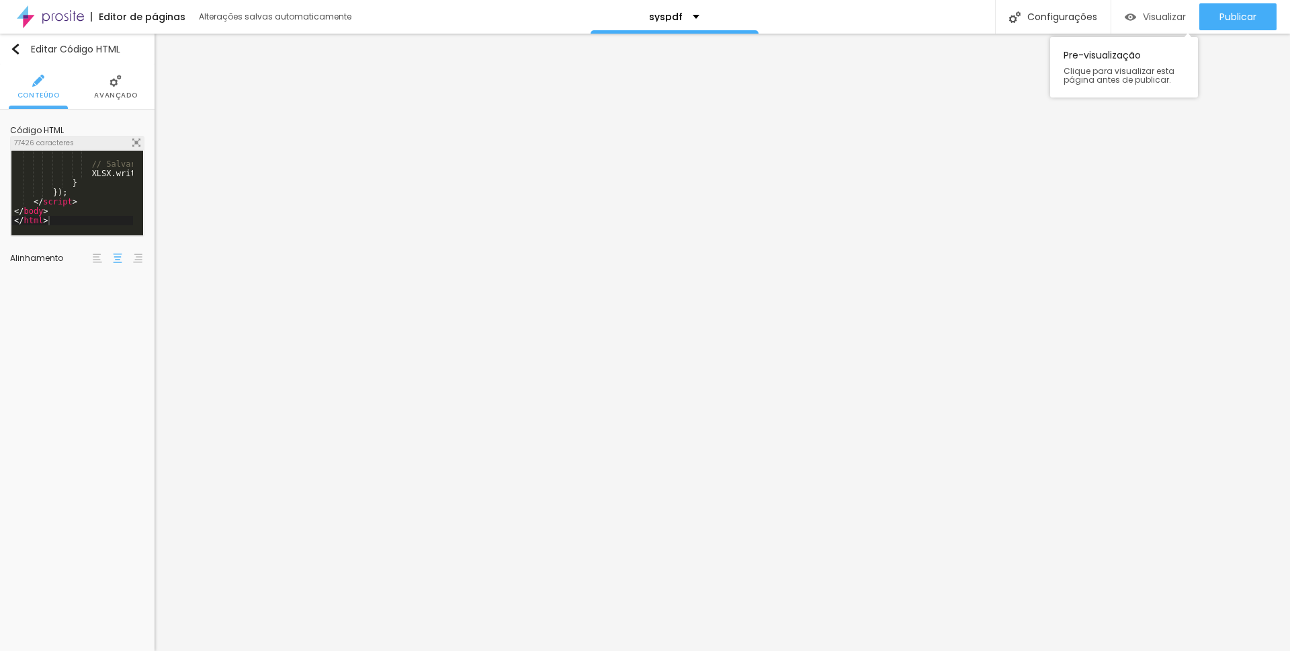
click at [1012, 11] on span "Visualizar" at bounding box center [1164, 16] width 43 height 11
click at [79, 208] on div "// Salvar arquivo XLSX . writeFile ( wb , fileName ) ; } }) ; </ script > </ bo…" at bounding box center [509, 196] width 996 height 93
click at [1012, 17] on img "button" at bounding box center [1130, 16] width 11 height 11
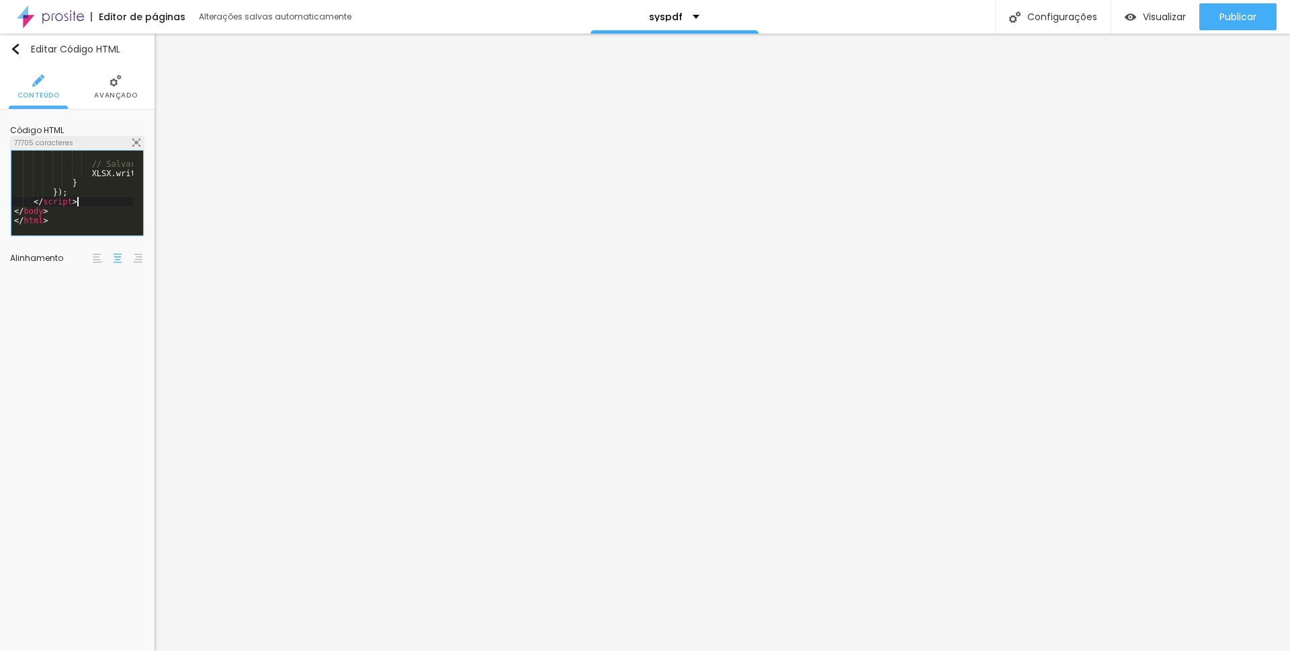
click at [96, 203] on div "// Salvar arquivo XLSX . writeFile ( wb , fileName ) ; } }) ; </ script > </ bo…" at bounding box center [509, 196] width 996 height 93
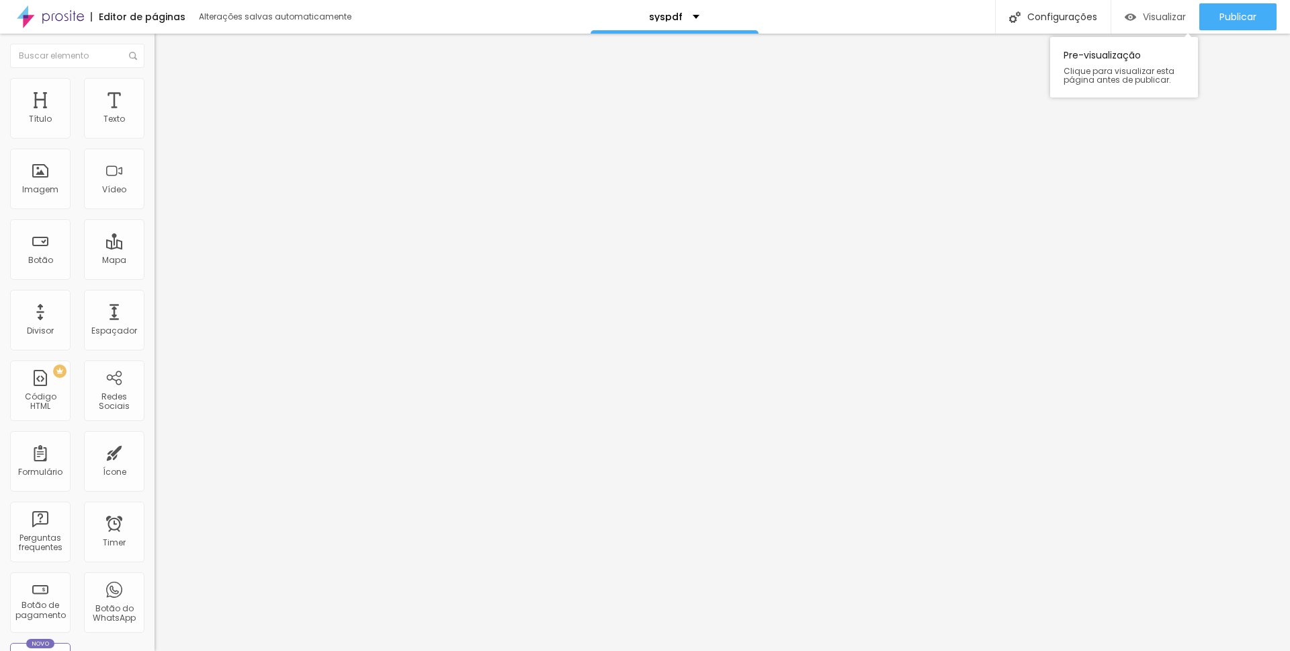
click at [1012, 13] on span "Visualizar" at bounding box center [1164, 16] width 43 height 11
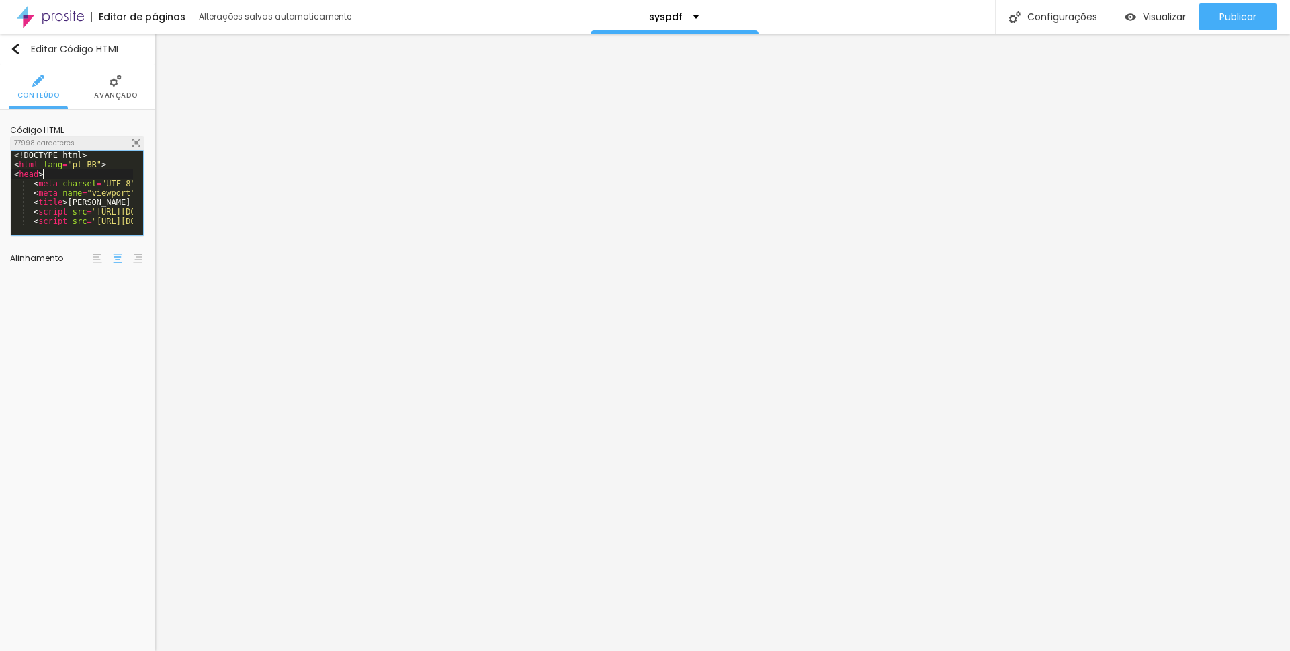
click at [78, 171] on div "<! DOCTYPE html > < html lang = "pt-BR" > < head > < meta charset = "UTF-8" > <…" at bounding box center [509, 203] width 996 height 104
click at [137, 144] on img at bounding box center [136, 142] width 8 height 8
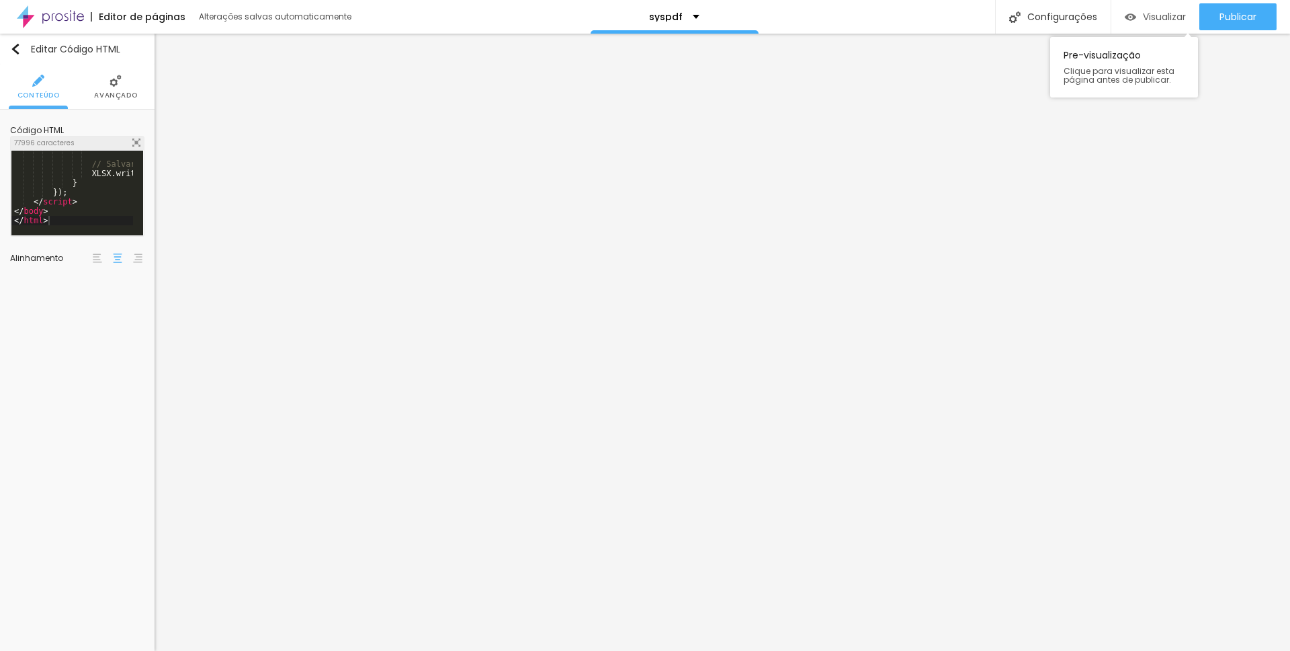
click at [1012, 26] on div "Visualizar" at bounding box center [1155, 16] width 61 height 27
click at [101, 201] on div "// Salvar arquivo XLSX . writeFile ( wb , fileName ) ; } }) ; </ script > </ bo…" at bounding box center [509, 196] width 996 height 93
click at [77, 210] on div "// Salvar arquivo XLSX . writeFile ( wb , fileName ) ; } }) ; </ script > </ bo…" at bounding box center [509, 196] width 996 height 93
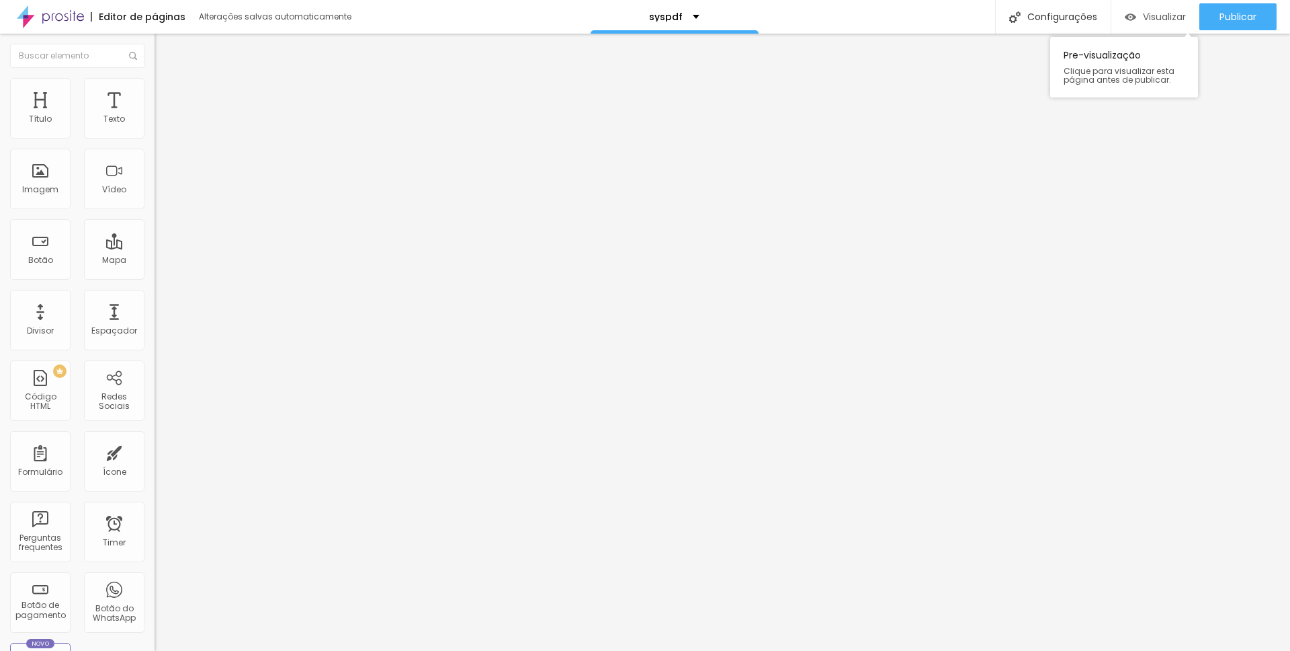
click at [1012, 18] on span "Visualizar" at bounding box center [1164, 16] width 43 height 11
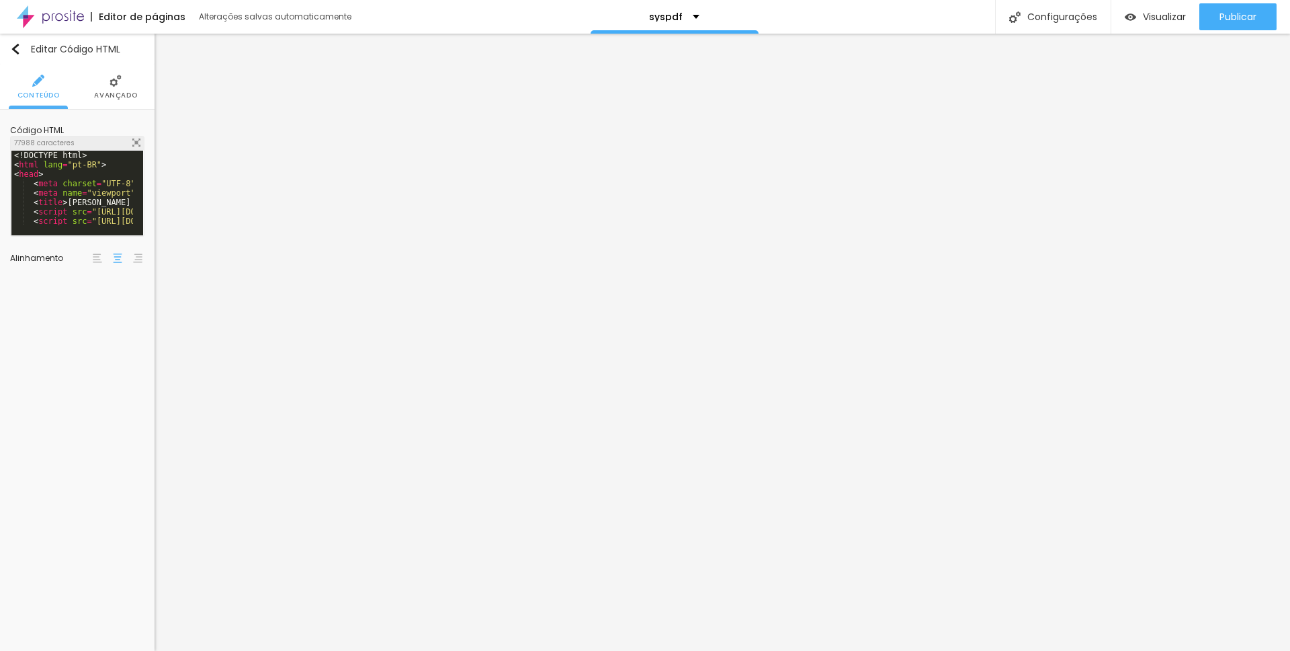
click at [91, 200] on div "<! DOCTYPE html > < html lang = "pt-BR" > < head > < meta charset = "UTF-8" > <…" at bounding box center [509, 203] width 996 height 104
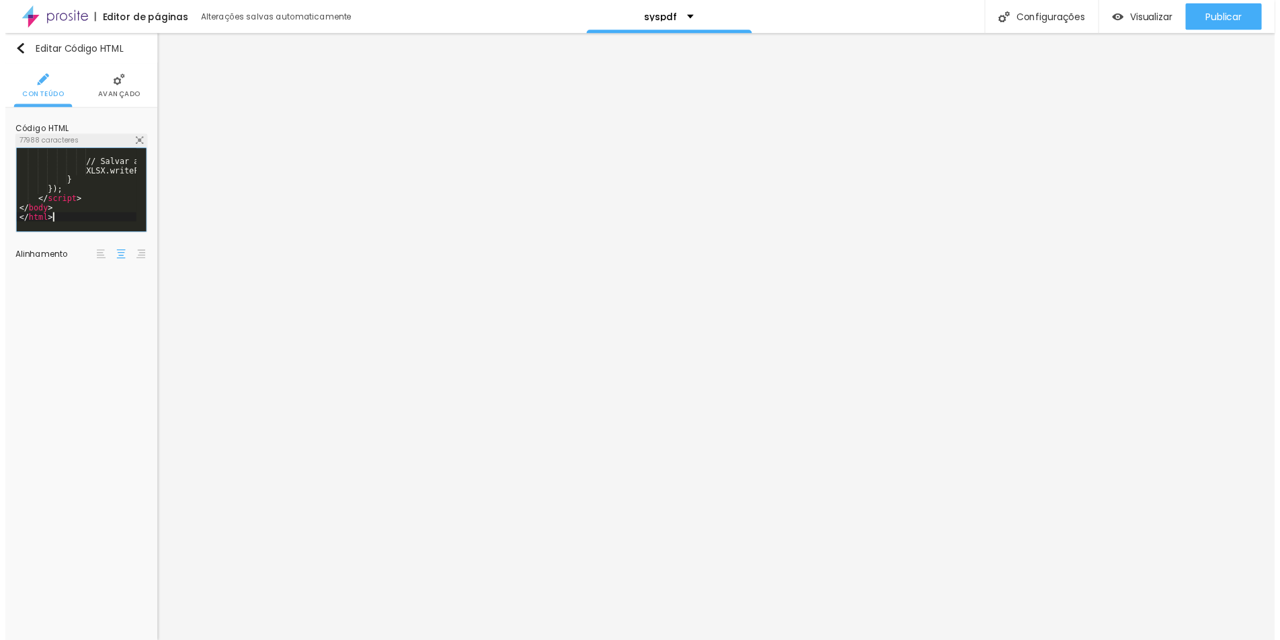
scroll to position [17983, 0]
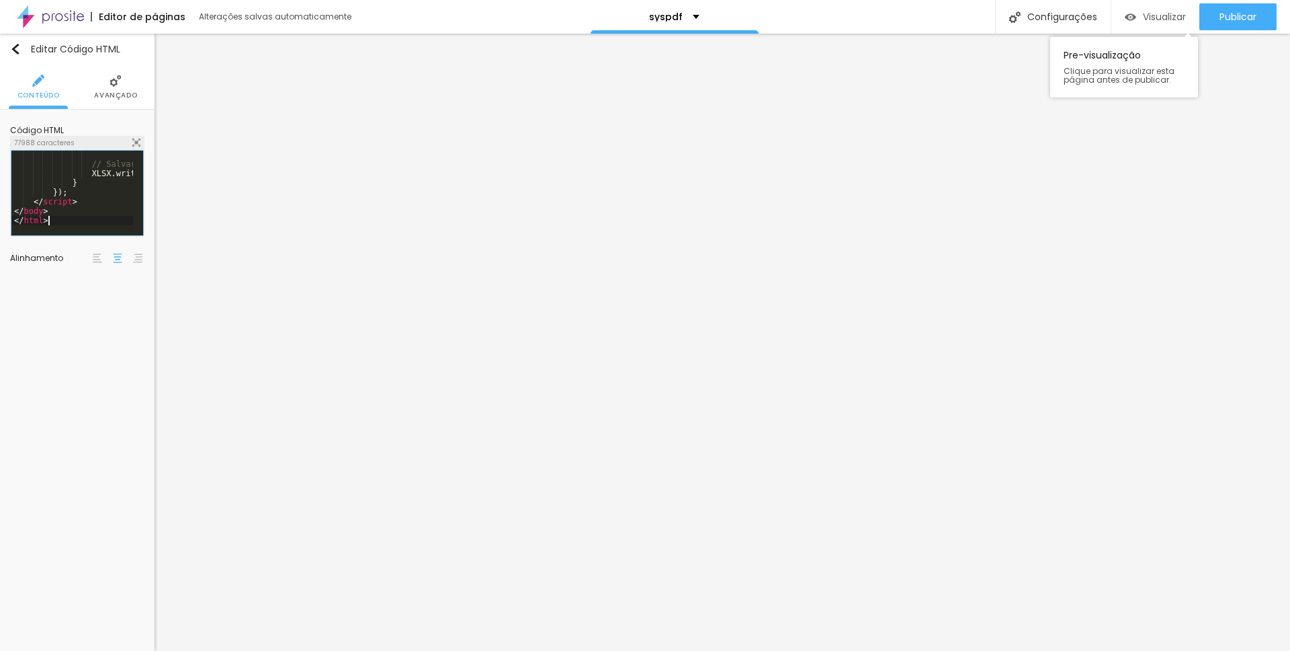
click at [1012, 16] on span "Visualizar" at bounding box center [1164, 16] width 43 height 11
click at [93, 190] on div "// Salvar arquivo XLSX . writeFile ( wb , fileName ) ; } }) ; </ script > </ bo…" at bounding box center [509, 196] width 996 height 93
click at [100, 199] on div "// Salvar arquivo XLSX . writeFile ( wb , fileName ) ; } }) ; </ script > </ bo…" at bounding box center [509, 196] width 996 height 93
click at [1012, 18] on span "Visualizar" at bounding box center [1164, 16] width 43 height 11
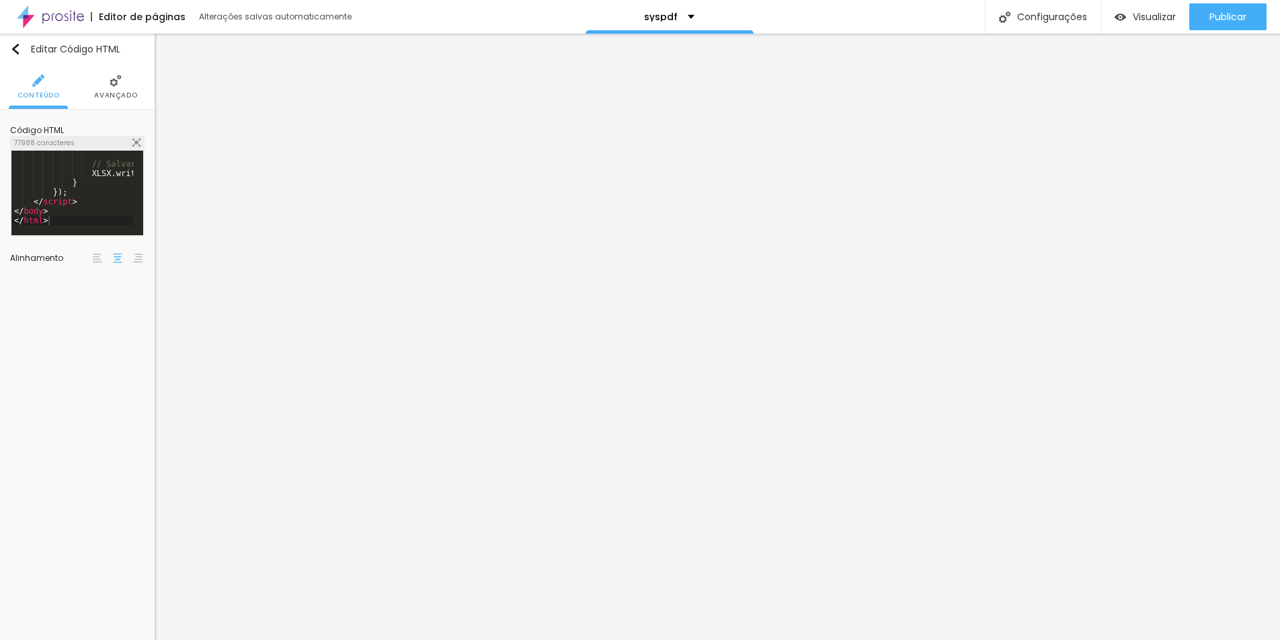
click at [90, 204] on div "// Salvar arquivo XLSX . writeFile ( wb , fileName ) ; } }) ; </ script > </ bo…" at bounding box center [509, 196] width 996 height 93
click at [1012, 20] on span "Visualizar" at bounding box center [1154, 16] width 43 height 11
click at [83, 213] on div "// Salvar arquivo XLSX . writeFile ( wb , fileName ) ; } }) ; </ script > </ bo…" at bounding box center [509, 196] width 996 height 93
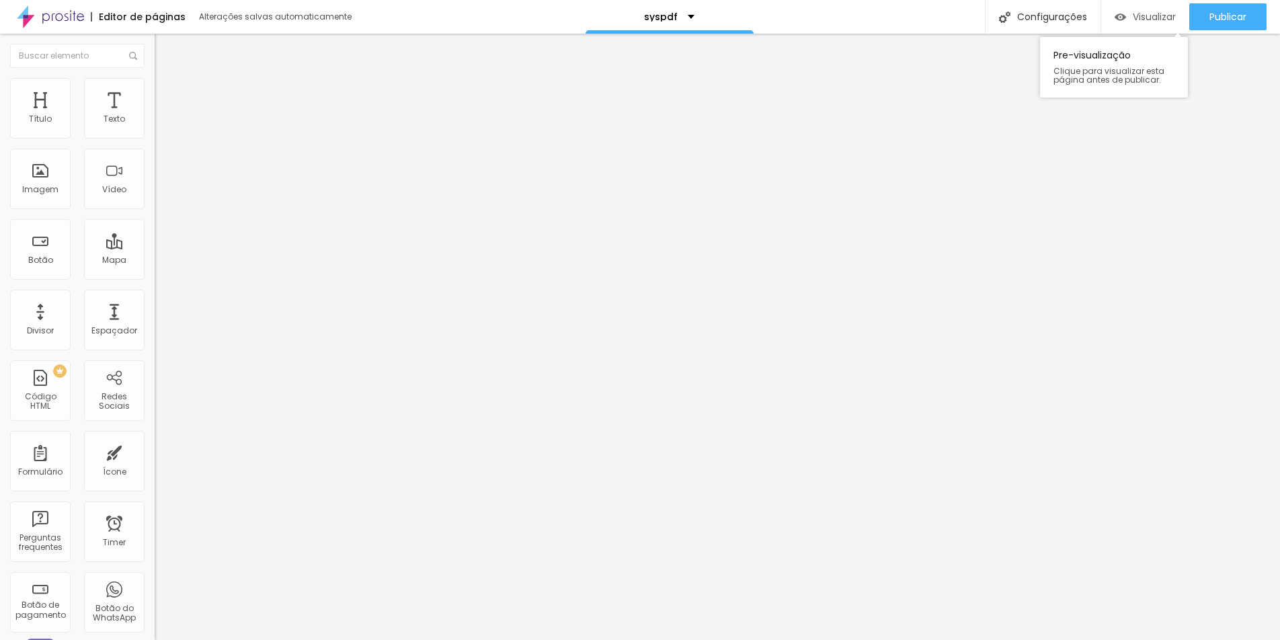
click at [1012, 20] on span "Visualizar" at bounding box center [1154, 16] width 43 height 11
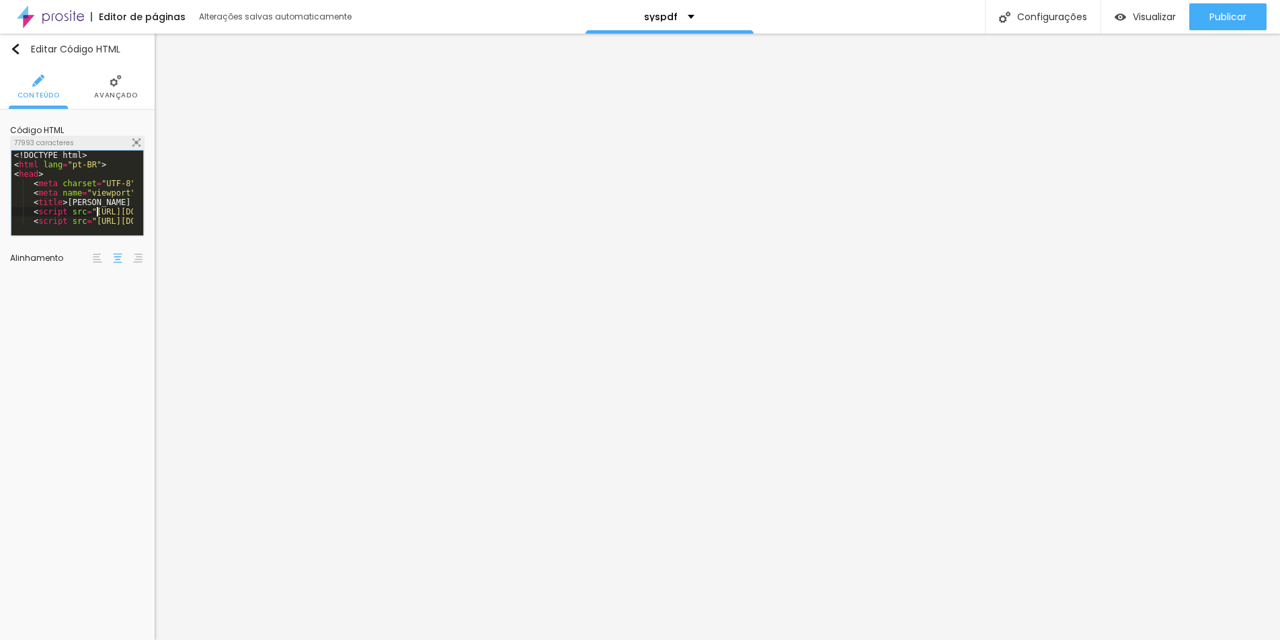
click at [96, 214] on div "<! DOCTYPE html > < html lang = "pt-BR" > < head > < meta charset = "UTF-8" > <…" at bounding box center [509, 203] width 996 height 104
click at [103, 183] on div "<! DOCTYPE html > < html lang = "pt-BR" > < head > < meta charset = "UTF-8" > <…" at bounding box center [509, 197] width 996 height 93
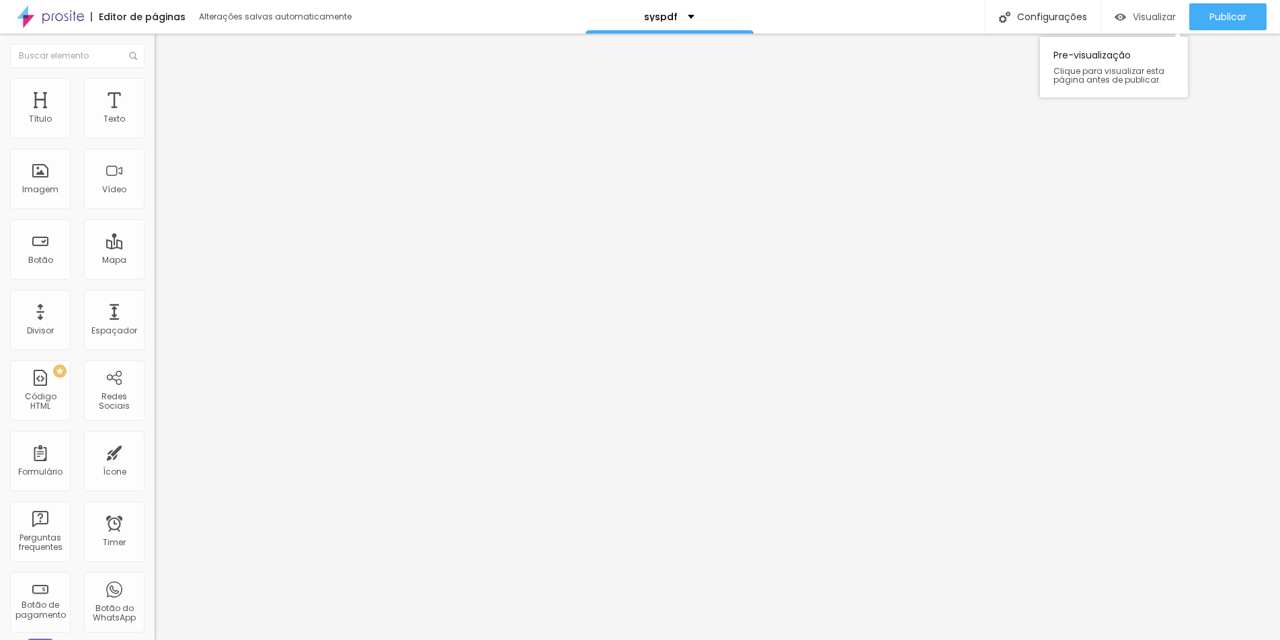
click at [1012, 19] on span "Visualizar" at bounding box center [1154, 16] width 43 height 11
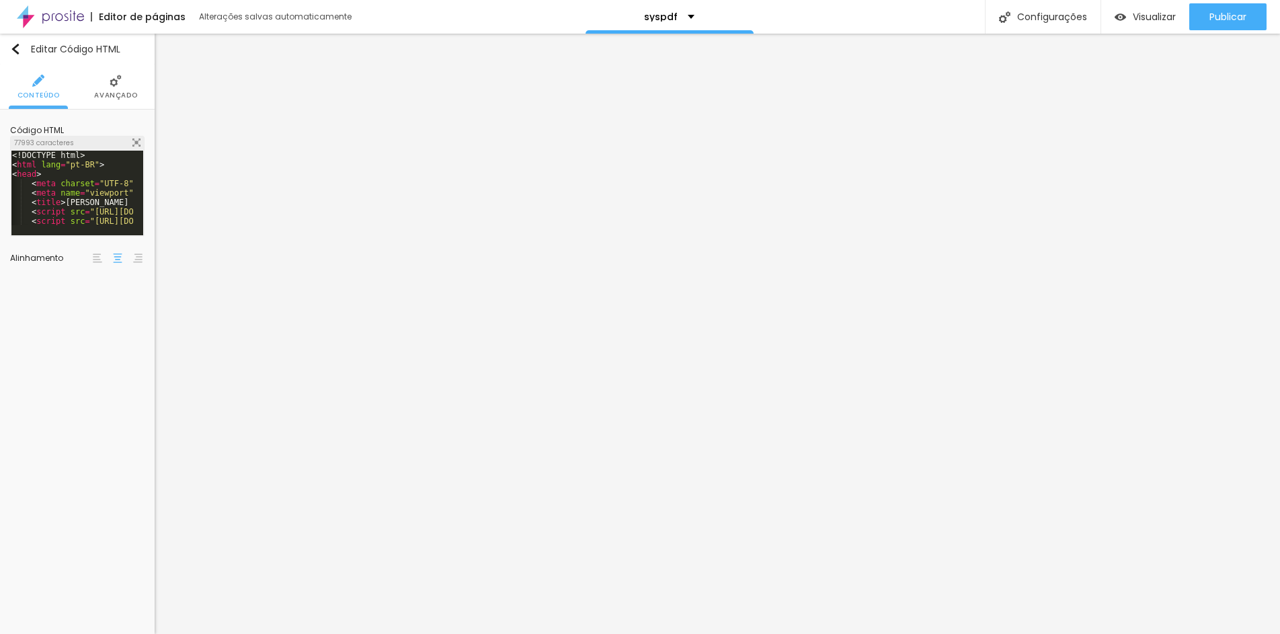
scroll to position [0, 4]
click at [108, 182] on div "<! DOCTYPE html > < html lang = "pt-BR" > < head > < meta charset = "UTF-8" > <…" at bounding box center [509, 196] width 996 height 93
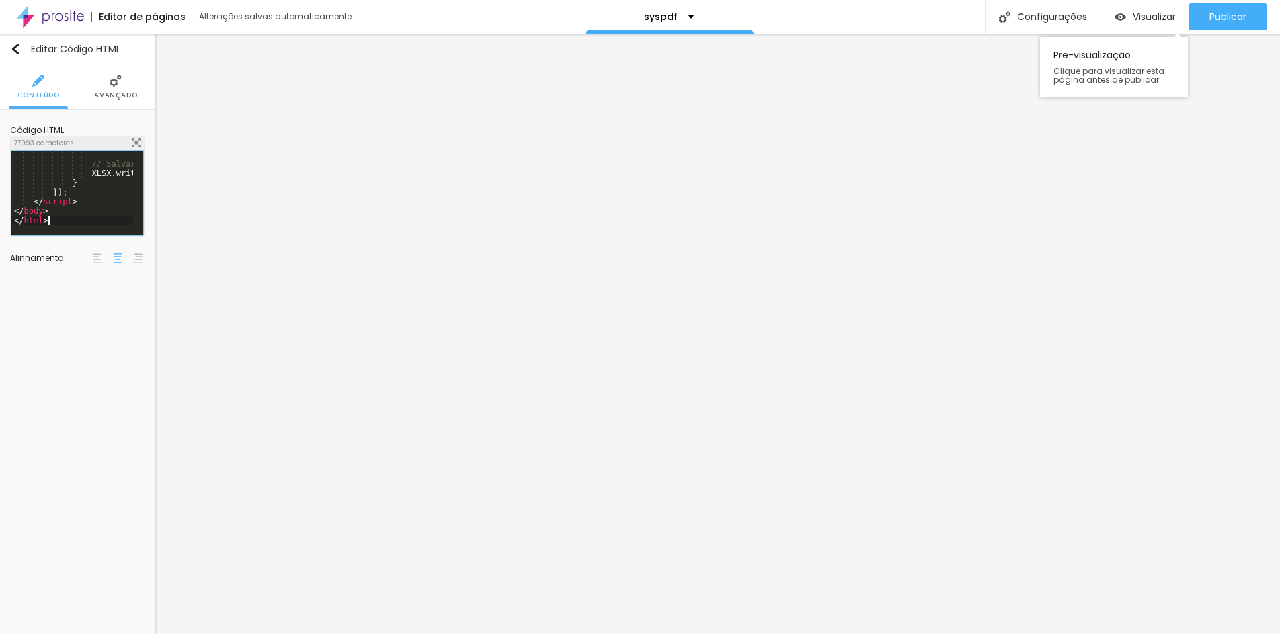
click at [1012, 86] on div "Pre-visualização Clique para visualizar esta página antes de publicar." at bounding box center [1114, 67] width 148 height 60
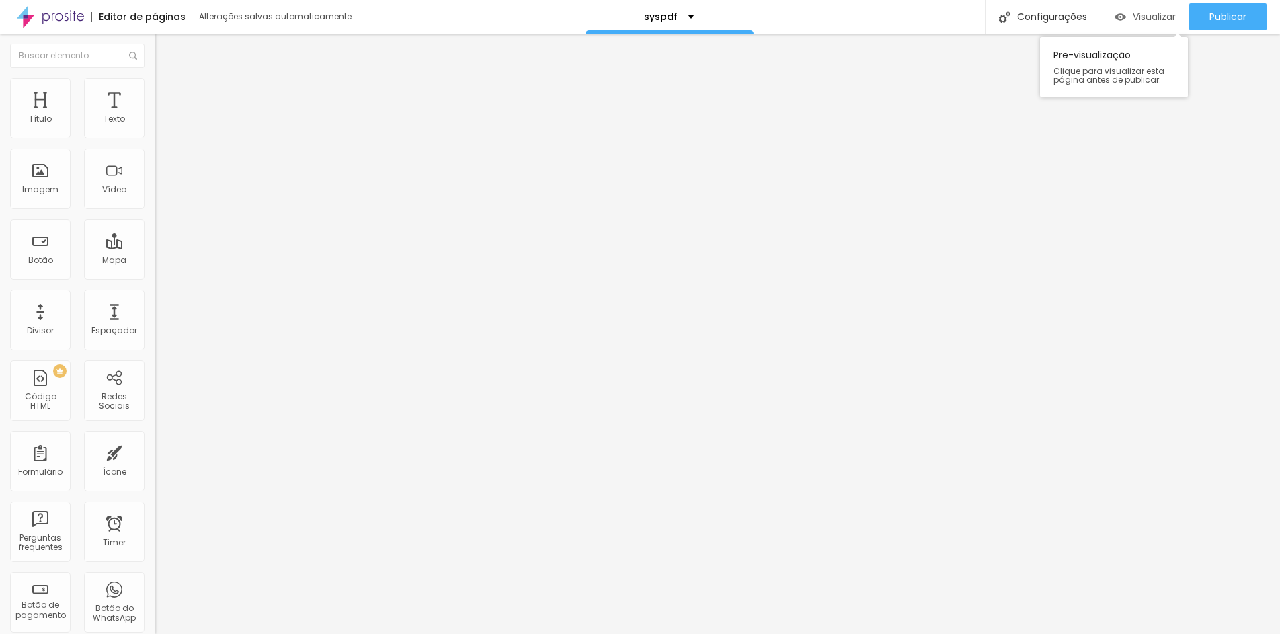
click at [1012, 11] on span "Visualizar" at bounding box center [1154, 16] width 43 height 11
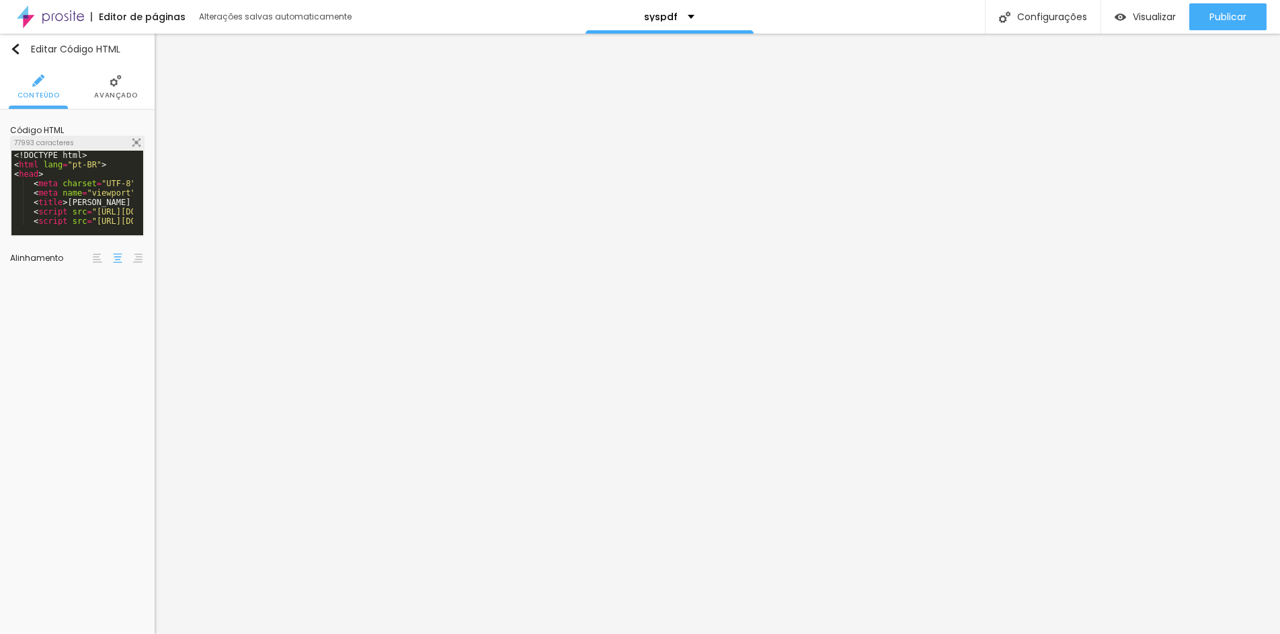
click at [99, 212] on div "<! DOCTYPE html > < html lang = "pt-BR" > < head > < meta charset = "UTF-8" > <…" at bounding box center [509, 203] width 996 height 104
click at [106, 215] on div "// Salvar arquivo XLSX . writeFile ( wb , fileName ) ; } }) ; </ script > </ bo…" at bounding box center [509, 196] width 996 height 93
click at [77, 222] on div at bounding box center [509, 228] width 996 height 13
click at [84, 208] on div "// Salvar arquivo XLSX . writeFile ( wb , fileName ) ; } }) ; </ script > </ bo…" at bounding box center [509, 196] width 996 height 93
click at [113, 211] on div "<! DOCTYPE html > < html lang = "pt-BR" > < head > < meta charset = "UTF-8" > <…" at bounding box center [509, 203] width 996 height 104
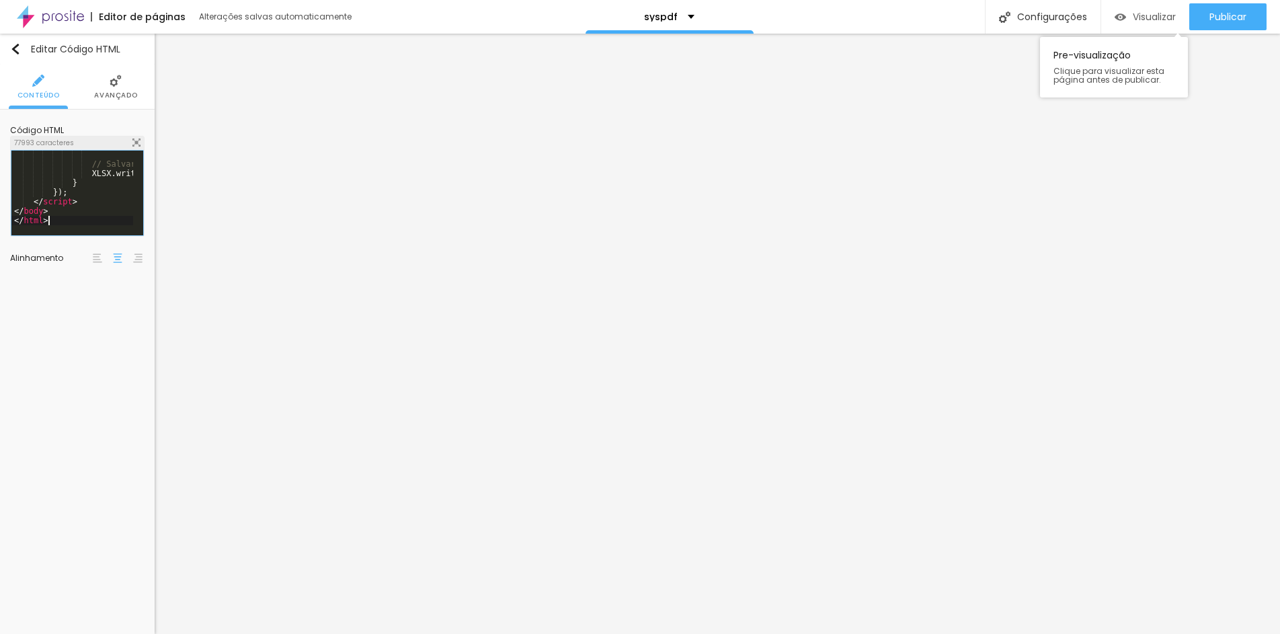
click at [1012, 19] on span "Visualizar" at bounding box center [1154, 16] width 43 height 11
click at [102, 208] on div "// Salvar arquivo XLSX . writeFile ( wb , fileName ) ; } }) ; </ script > </ bo…" at bounding box center [509, 196] width 996 height 93
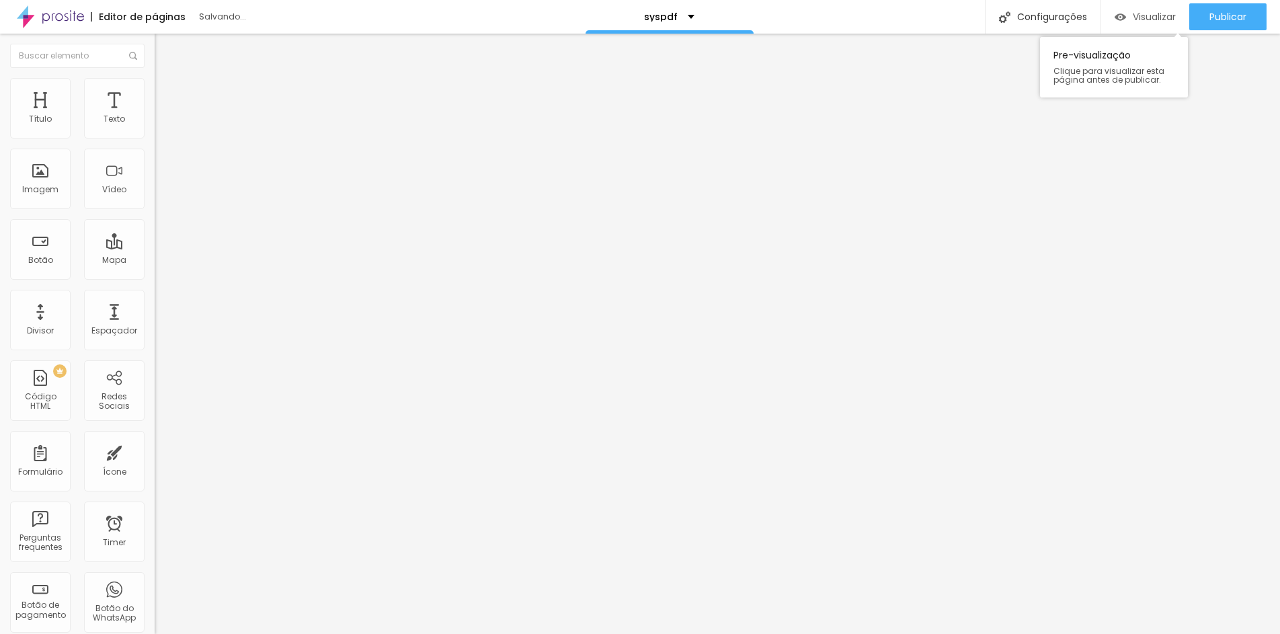
click at [1012, 11] on span "Visualizar" at bounding box center [1154, 16] width 43 height 11
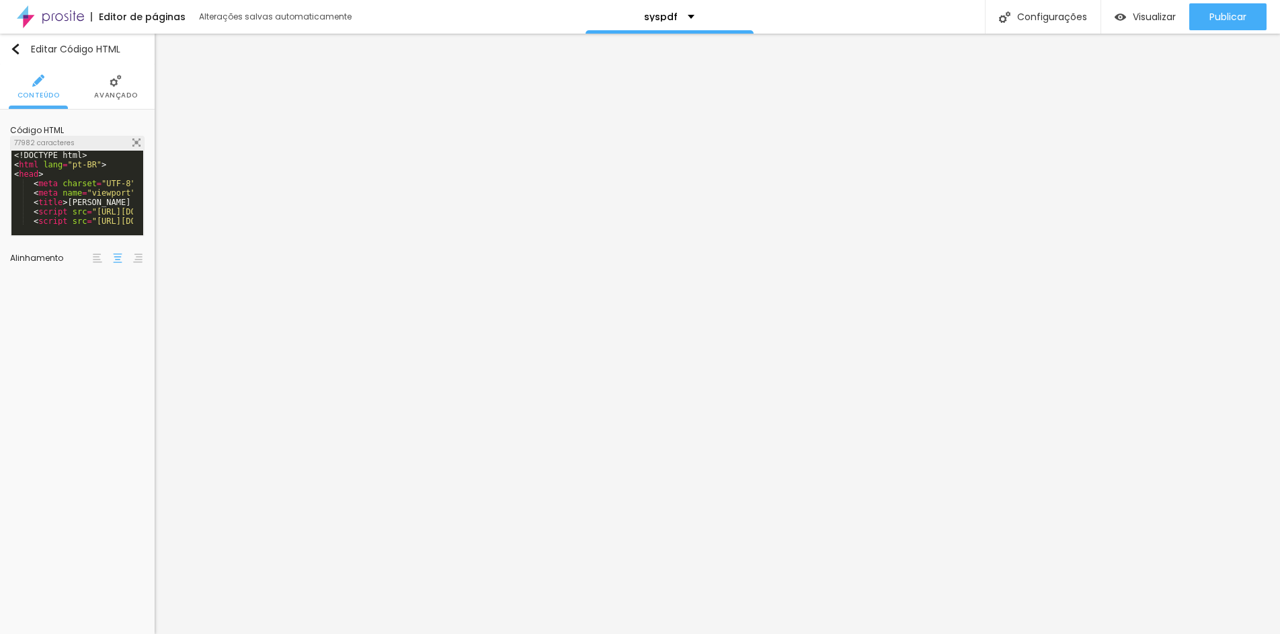
click at [117, 162] on div "<! DOCTYPE html > < html lang = "pt-BR" > < head > < meta charset = "UTF-8" > <…" at bounding box center [509, 203] width 996 height 104
click at [140, 144] on div "77982 caracteres" at bounding box center [77, 142] width 133 height 13
click at [131, 142] on div "77982 caracteres" at bounding box center [77, 142] width 133 height 13
click at [140, 141] on div "77982 caracteres" at bounding box center [77, 142] width 133 height 13
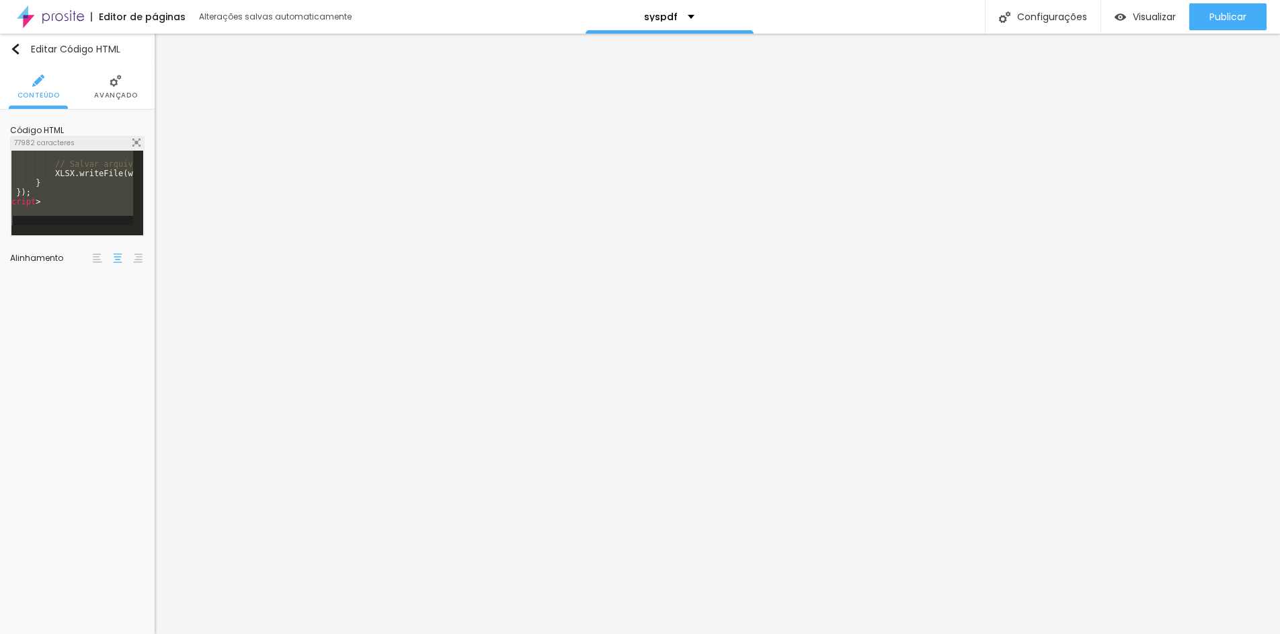
click at [138, 145] on img at bounding box center [136, 142] width 8 height 8
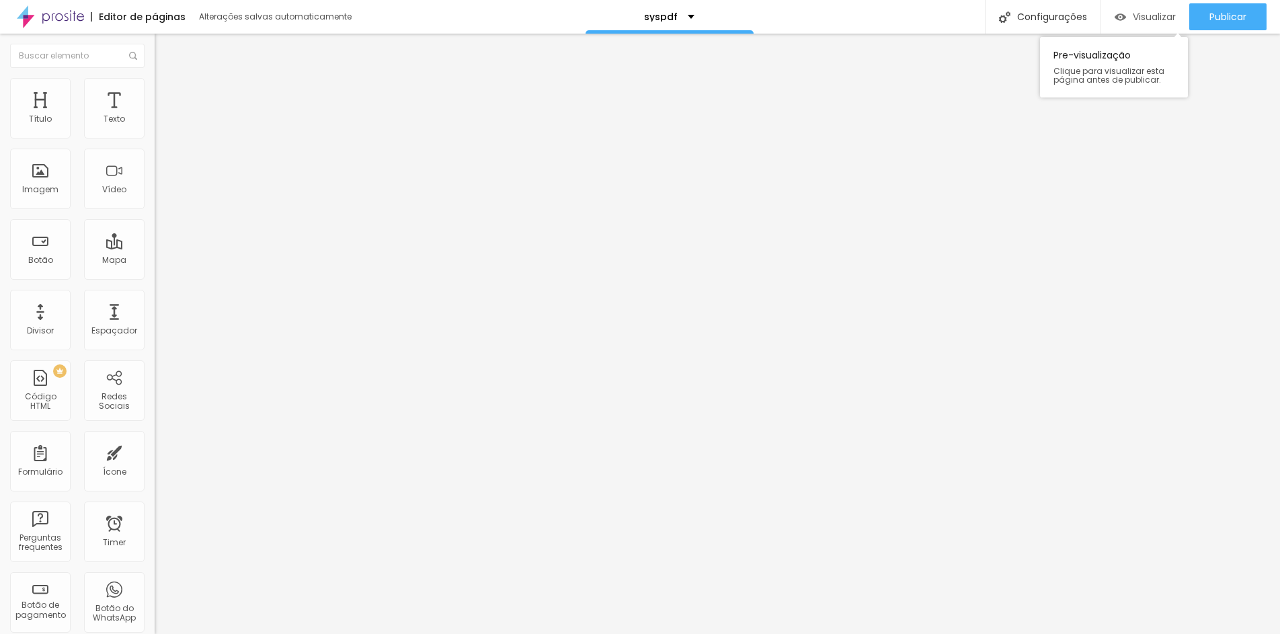
click at [1012, 22] on span "Visualizar" at bounding box center [1154, 16] width 43 height 11
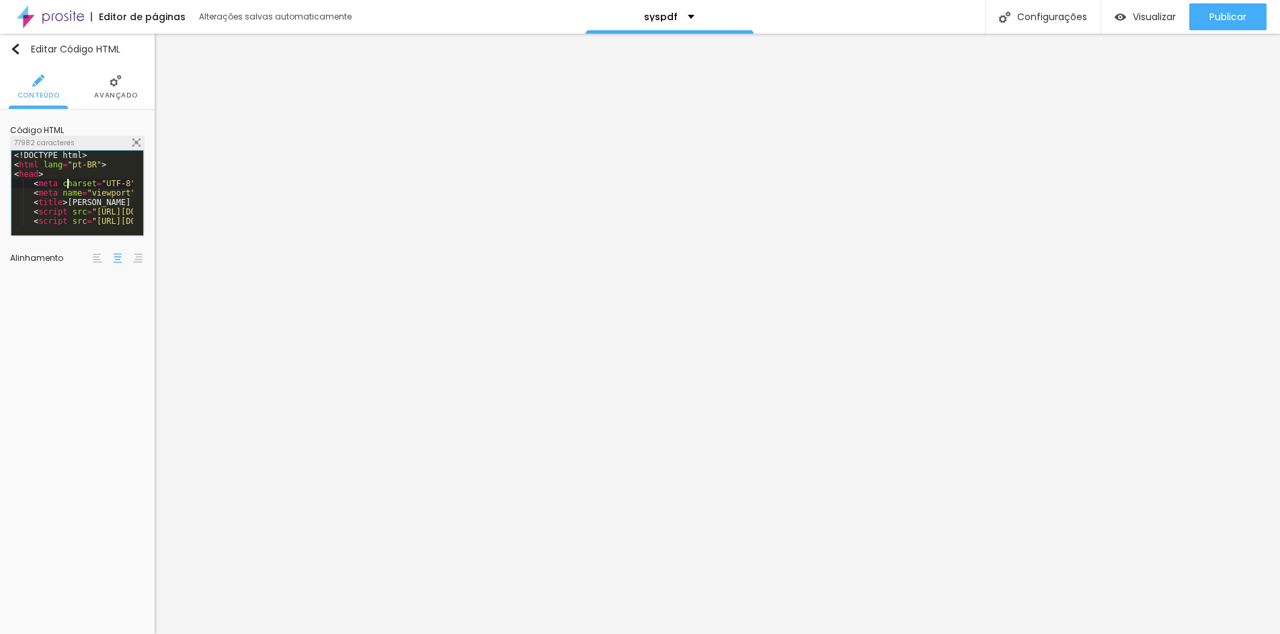
click at [67, 186] on div "<! DOCTYPE html > < html lang = "pt-BR" > < head > < meta charset = "UTF-8" > <…" at bounding box center [509, 197] width 996 height 93
click at [1012, 24] on div "Visualizar" at bounding box center [1144, 16] width 61 height 27
click at [59, 201] on div "// Salvar arquivo XLSX . writeFile ( wb , fileName ) ; } }) ; </ script > </ bo…" at bounding box center [509, 196] width 996 height 93
click at [1012, 19] on span "Visualizar" at bounding box center [1154, 16] width 43 height 11
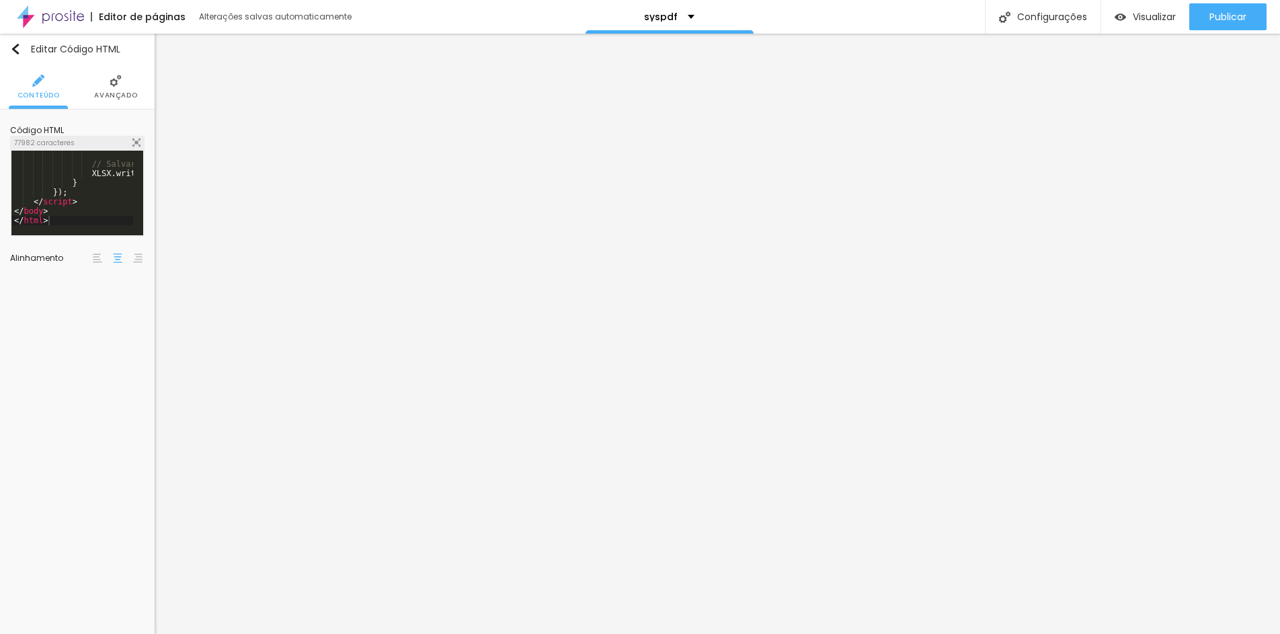
scroll to position [0, 237]
click at [67, 216] on div "// Salvar arquivo XLSX . writeFile ( wb , fileName ) ; } }) ; </ script > </ bo…" at bounding box center [509, 196] width 996 height 93
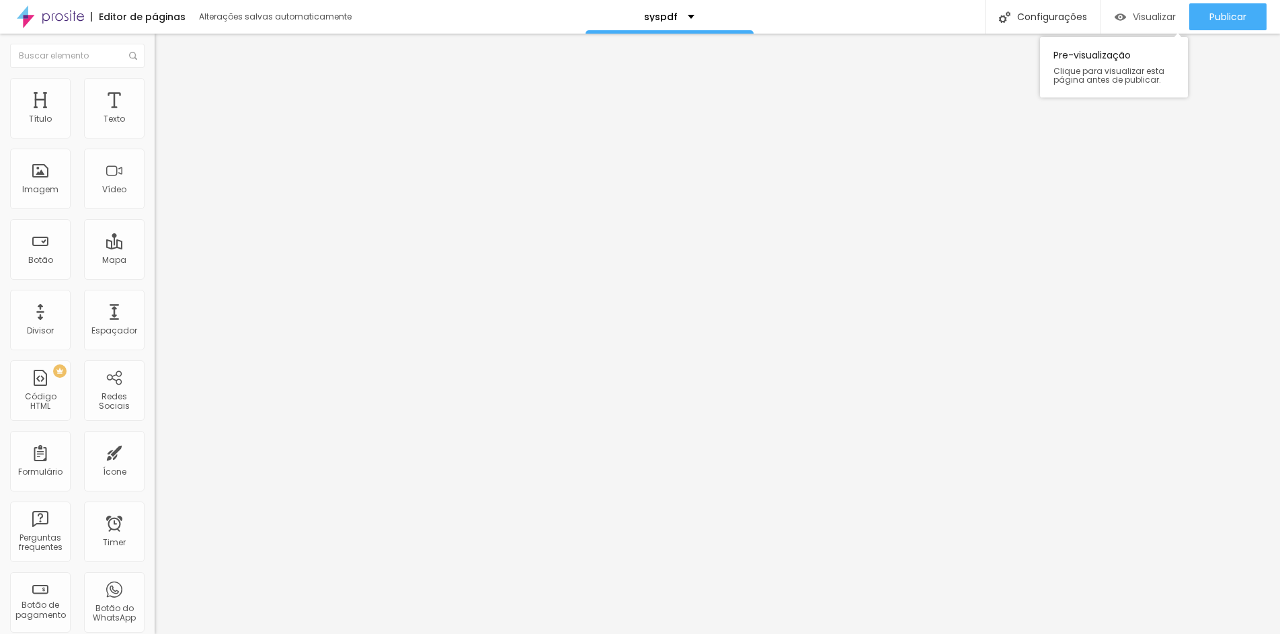
click at [1012, 11] on span "Visualizar" at bounding box center [1154, 16] width 43 height 11
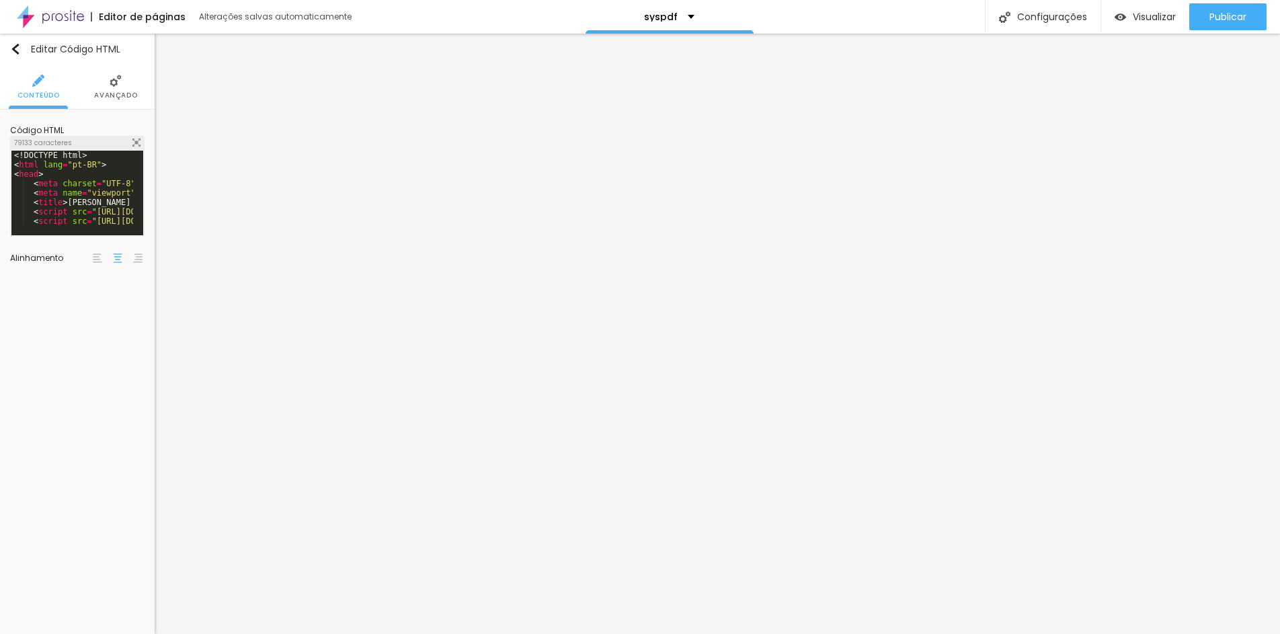
click at [110, 212] on div "<! DOCTYPE html > < html lang = "pt-BR" > < head > < meta charset = "UTF-8" > <…" at bounding box center [509, 203] width 996 height 104
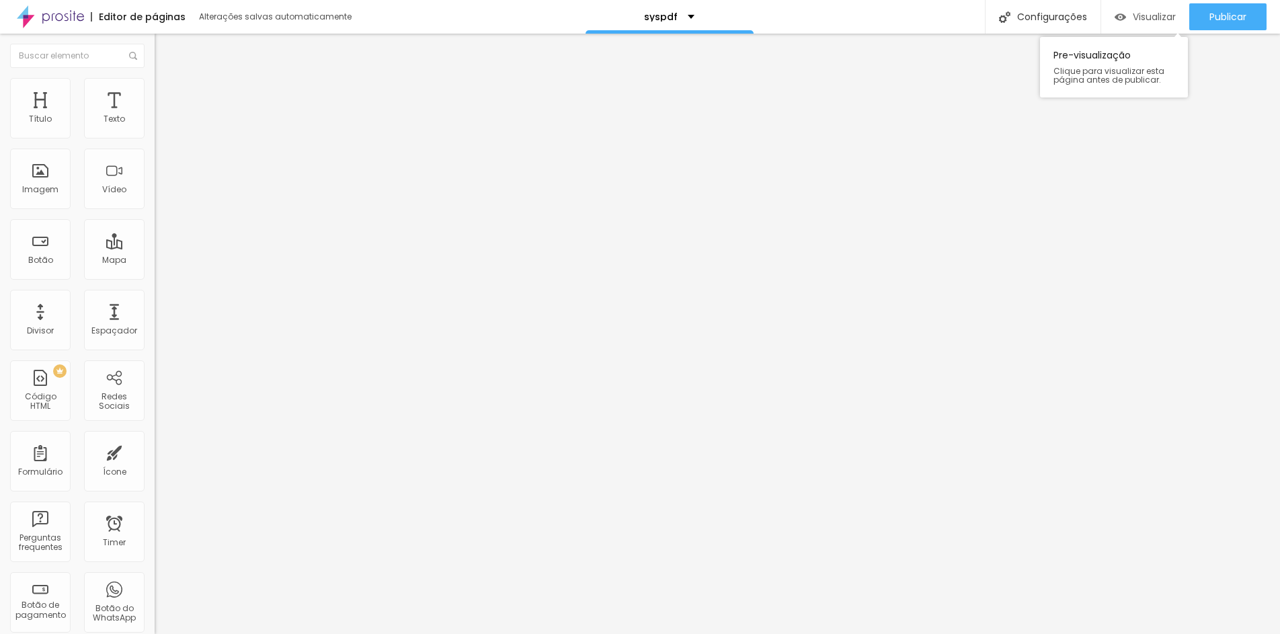
click at [1012, 22] on span "Visualizar" at bounding box center [1154, 16] width 43 height 11
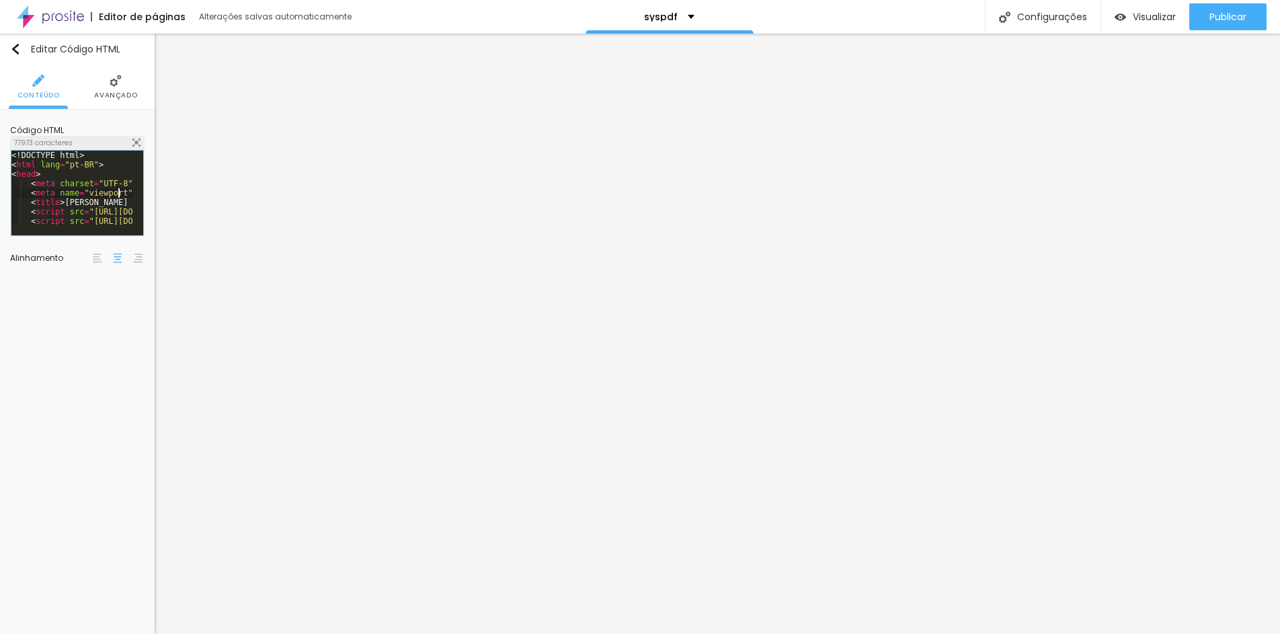
scroll to position [0, 3]
click at [120, 195] on div "<! DOCTYPE html > < html lang = "pt-BR" > < head > < meta charset = "UTF-8" > <…" at bounding box center [507, 197] width 996 height 93
click at [79, 196] on div "<! DOCTYPE html > < html lang = "pt-BR" > < head > < meta charset = "UTF-8" > <…" at bounding box center [509, 203] width 996 height 104
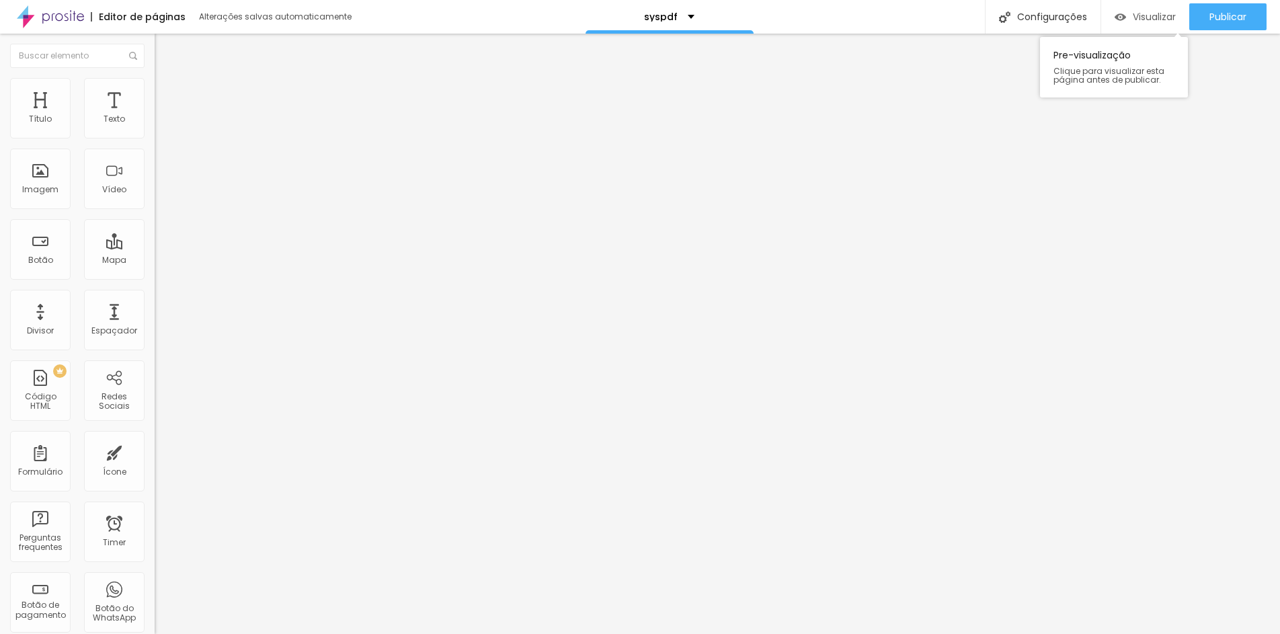
click at [1012, 11] on span "Visualizar" at bounding box center [1154, 16] width 43 height 11
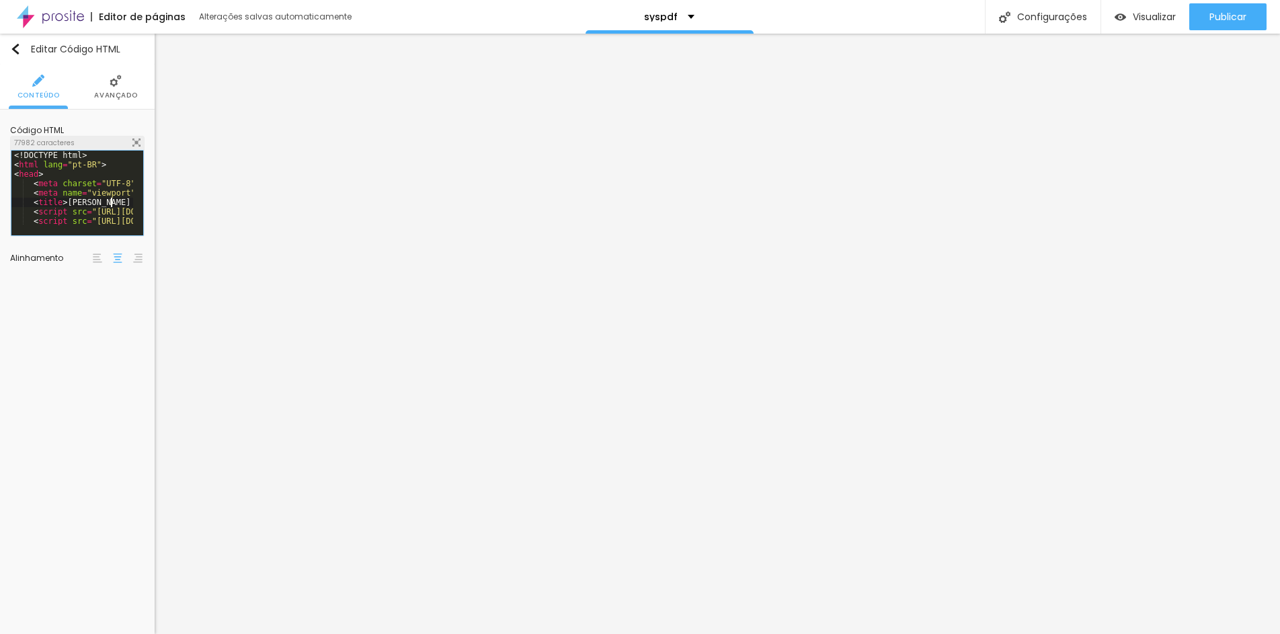
click at [110, 202] on div "<! DOCTYPE html > < html lang = "pt-BR" > < head > < meta charset = "UTF-8" > <…" at bounding box center [509, 197] width 996 height 93
click at [89, 211] on div "<! DOCTYPE html > < html lang = "pt-BR" > < head > < meta charset = "UTF-8" > <…" at bounding box center [509, 197] width 996 height 93
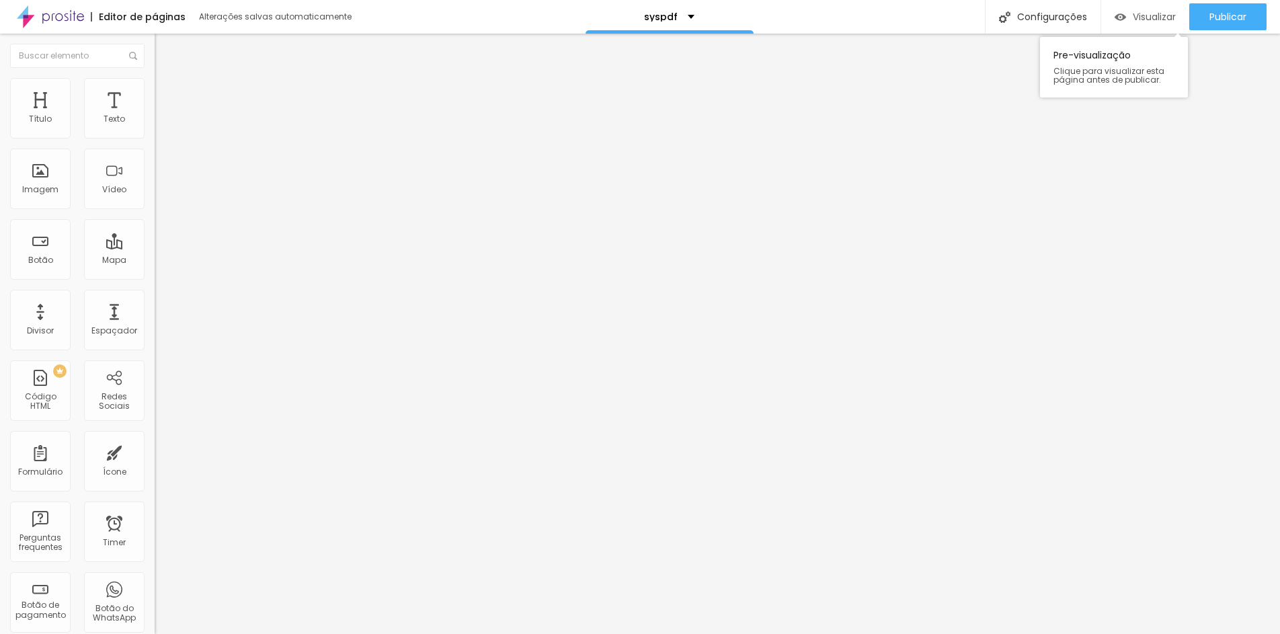
click at [1012, 27] on div "Visualizar" at bounding box center [1144, 16] width 61 height 27
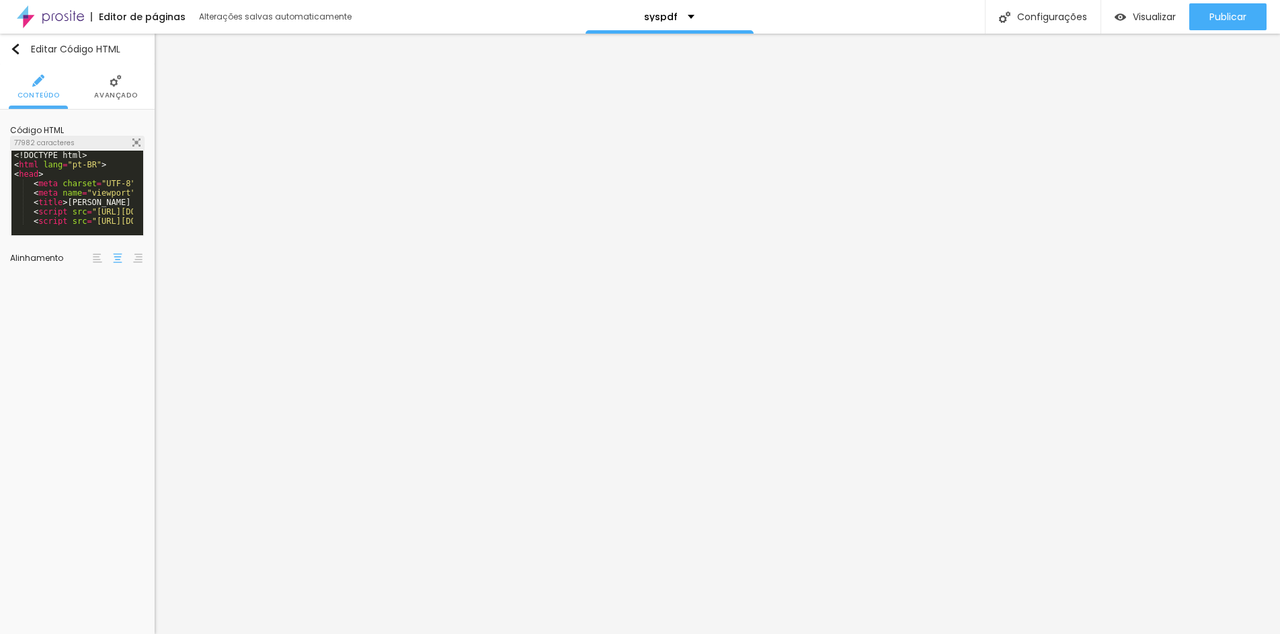
click at [108, 184] on div "<! DOCTYPE html > < html lang = "pt-BR" > < head > < meta charset = "UTF-8" > <…" at bounding box center [509, 203] width 996 height 104
click at [1012, 16] on span "Visualizar" at bounding box center [1154, 16] width 43 height 11
click at [127, 224] on div at bounding box center [509, 228] width 996 height 13
click at [95, 207] on div "// Salvar arquivo XLSX . writeFile ( wb , fileName ) ; } }) ; </ script > </ bo…" at bounding box center [509, 196] width 996 height 93
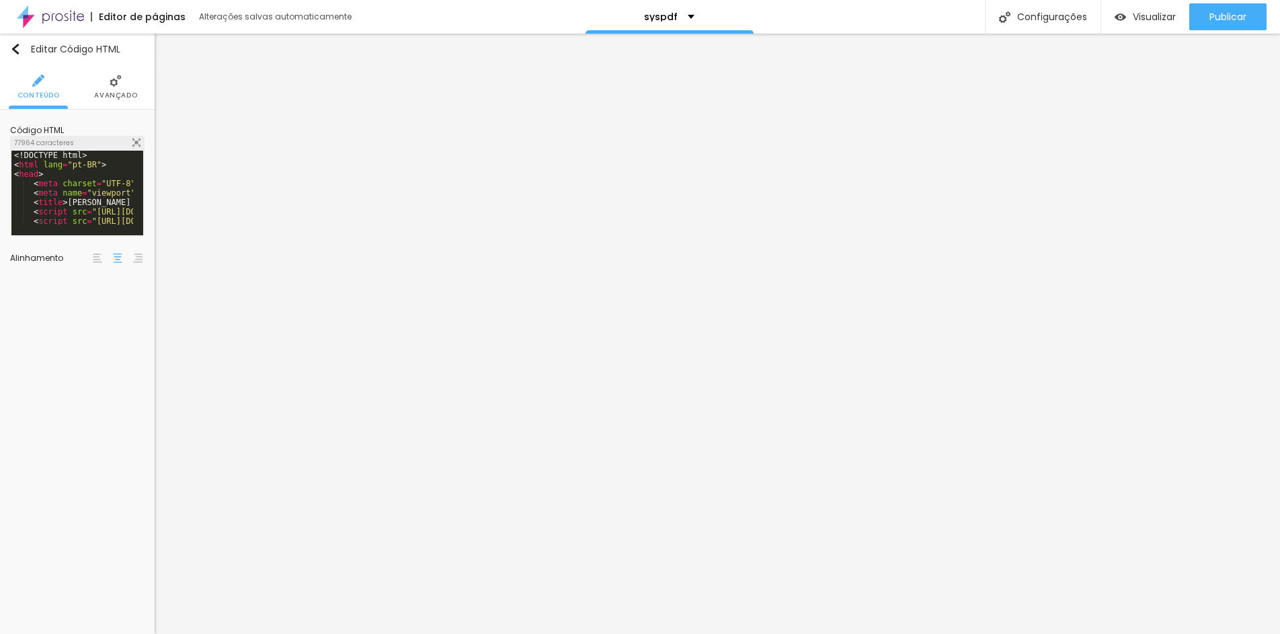
click at [122, 197] on div "<! DOCTYPE html > < html lang = "pt-BR" > < head > < meta charset = "UTF-8" > <…" at bounding box center [509, 203] width 996 height 104
click at [1012, 11] on span "Visualizar" at bounding box center [1154, 16] width 43 height 11
click at [71, 177] on div "// Salvar arquivo XLSX . writeFile ( wb , fileName ) ; } }) ; </ script > </ bo…" at bounding box center [487, 196] width 996 height 93
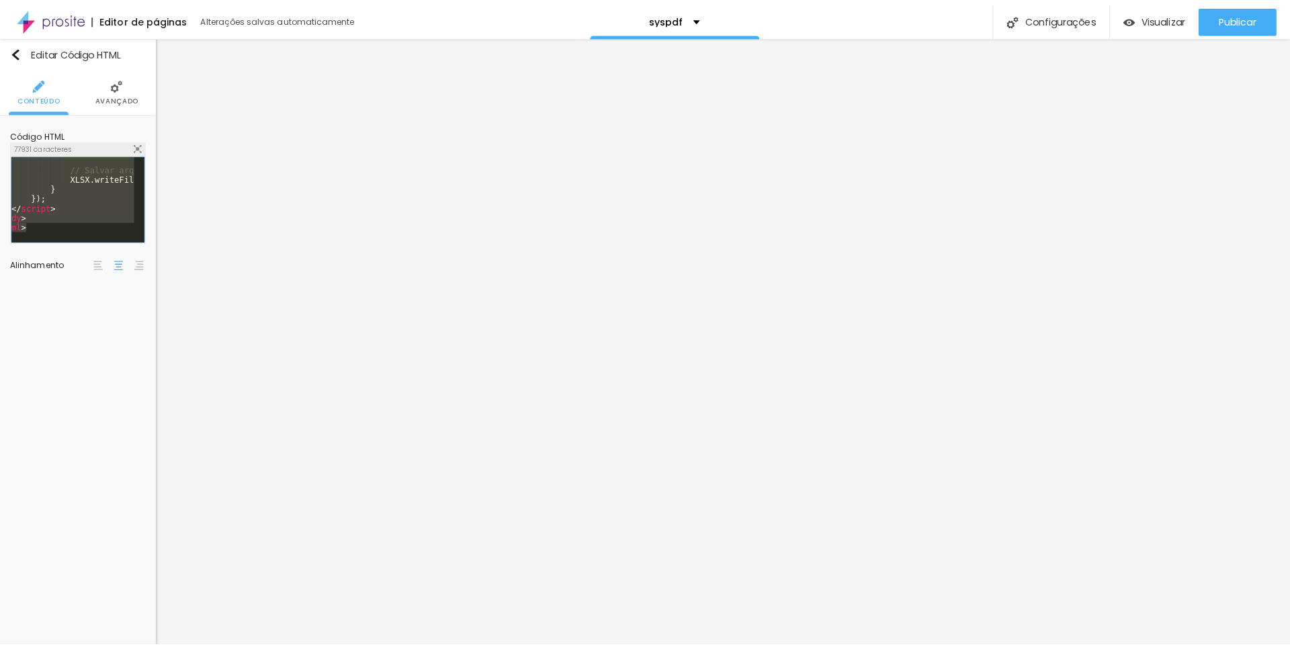
scroll to position [18096, 0]
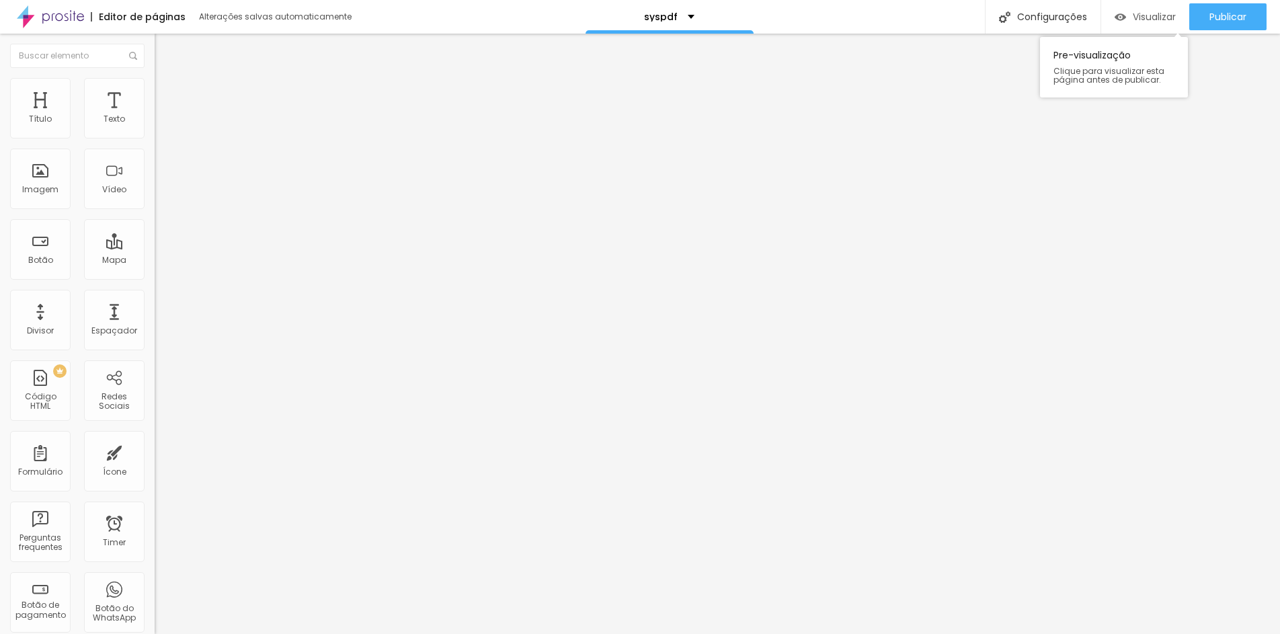
click at [1012, 15] on div "Visualizar" at bounding box center [1144, 16] width 61 height 11
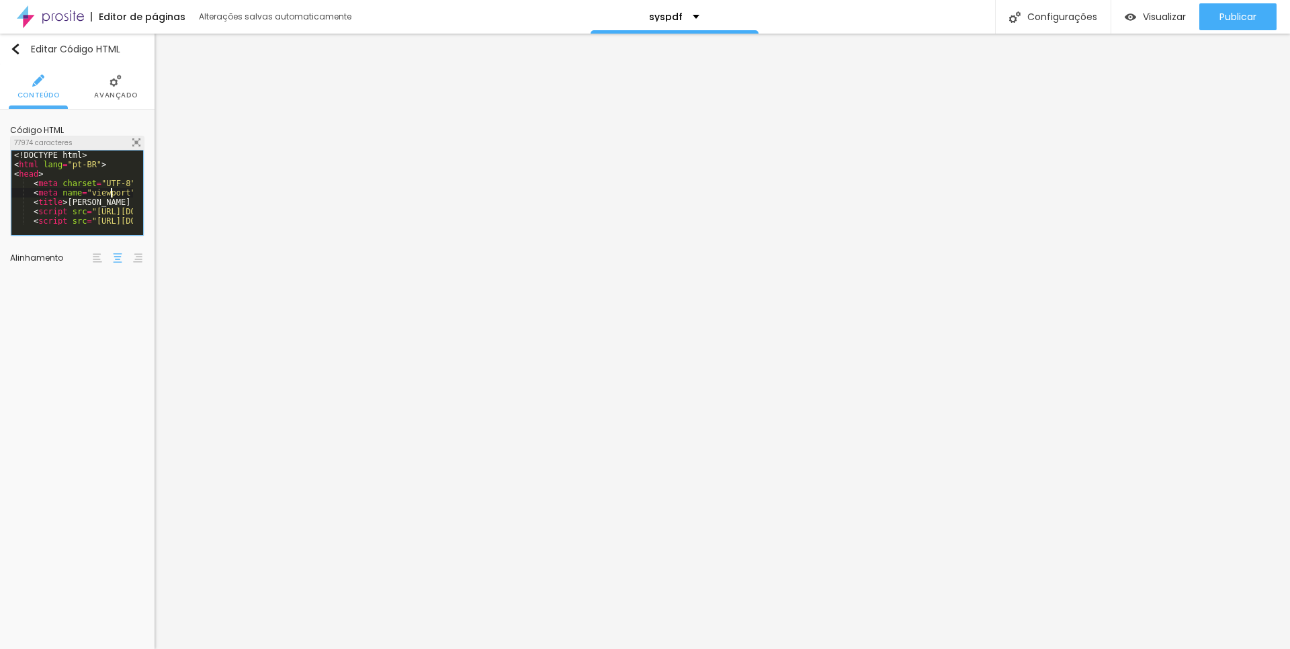
click at [112, 195] on div "<! DOCTYPE html > < html lang = "pt-BR" > < head > < meta charset = "UTF-8" > <…" at bounding box center [509, 203] width 996 height 104
click at [1012, 11] on span "Visualizar" at bounding box center [1164, 16] width 43 height 11
click at [67, 224] on div at bounding box center [509, 228] width 996 height 13
click at [87, 214] on div "// Salvar arquivo XLSX . writeFile ( wb , fileName ) ; } }) ; </ script > </ bo…" at bounding box center [509, 196] width 996 height 93
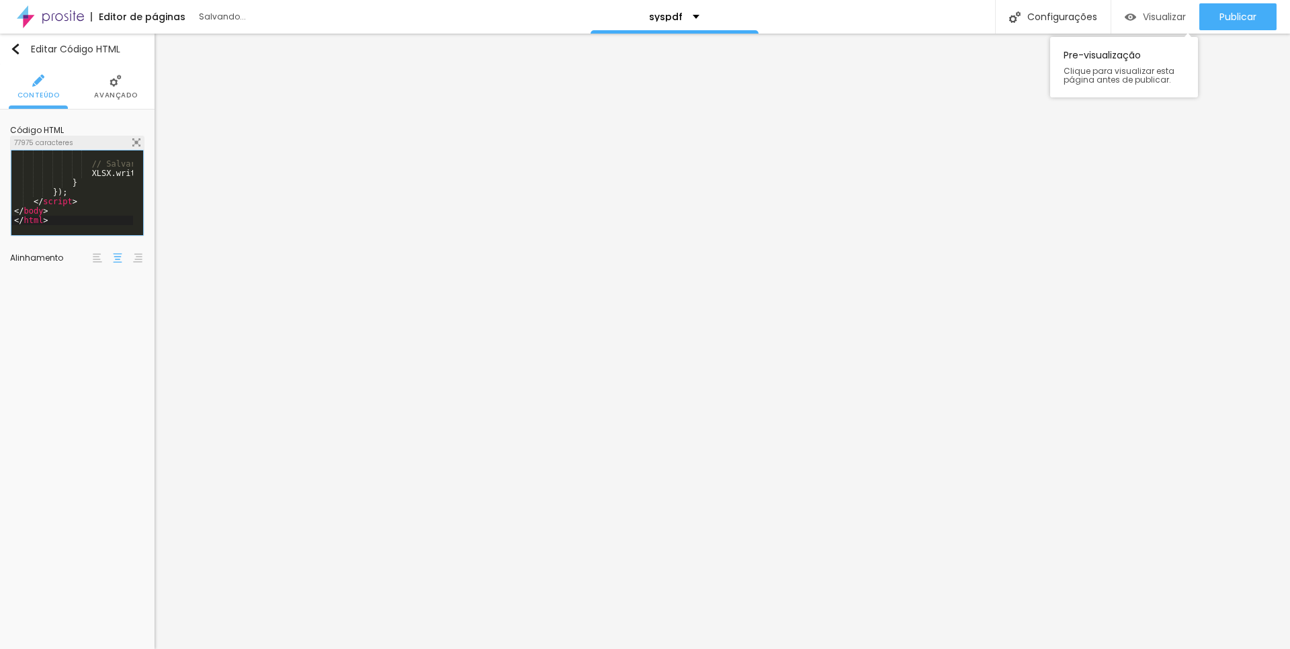
click at [1012, 21] on span "Visualizar" at bounding box center [1164, 16] width 43 height 11
click at [110, 213] on div "// Salvar arquivo XLSX . writeFile ( wb , fileName ) ; } }) ; </ script > </ bo…" at bounding box center [509, 196] width 996 height 93
click at [94, 204] on div "// Salvar arquivo XLSX . writeFile ( wb , fileName ) ; } }) ; </ script > </ bo…" at bounding box center [509, 196] width 996 height 93
drag, startPoint x: 108, startPoint y: 219, endPoint x: 95, endPoint y: 219, distance: 13.4
click at [106, 219] on div "// Salvar arquivo XLSX . writeFile ( wb , fileName ) ; } }) ; </ script > </ bo…" at bounding box center [509, 196] width 996 height 93
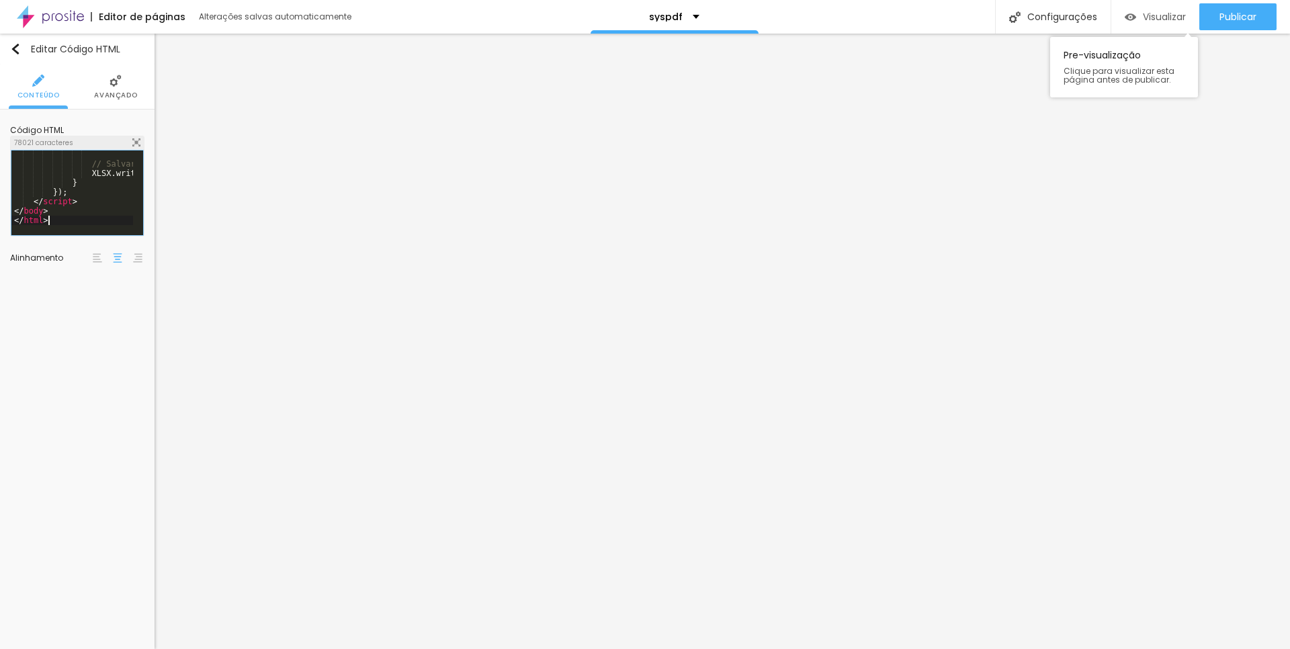
click at [1012, 19] on span "Visualizar" at bounding box center [1164, 16] width 43 height 11
click at [75, 201] on div "// Salvar arquivo XLSX . writeFile ( wb , fileName ) ; } }) ; </ script > </ bo…" at bounding box center [509, 196] width 996 height 93
click at [1012, 22] on span "Visualizar" at bounding box center [1164, 16] width 43 height 11
click at [86, 214] on div "// Salvar arquivo XLSX . writeFile ( wb , fileName ) ; } }) ; </ script > </ bo…" at bounding box center [509, 196] width 996 height 93
click at [1012, 28] on div "Visualizar" at bounding box center [1155, 16] width 61 height 27
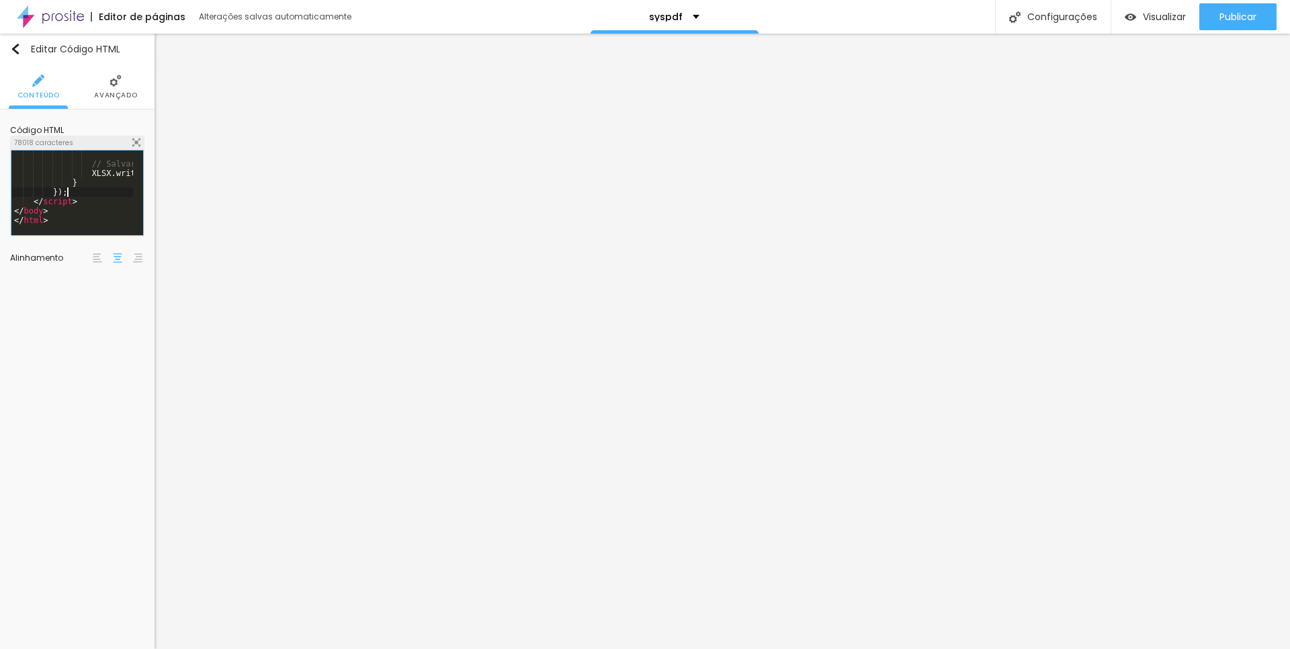
click at [110, 196] on div "// Salvar arquivo XLSX . writeFile ( wb , fileName ) ; } }) ; </ script > </ bo…" at bounding box center [509, 196] width 996 height 93
click at [1012, 19] on span "Visualizar" at bounding box center [1164, 16] width 43 height 11
click at [88, 178] on div "<! DOCTYPE html > < html lang = "pt-BR" > < head > < meta charset = "UTF-8" > <…" at bounding box center [509, 197] width 996 height 93
click at [1012, 25] on div "Visualizar" at bounding box center [1155, 16] width 61 height 27
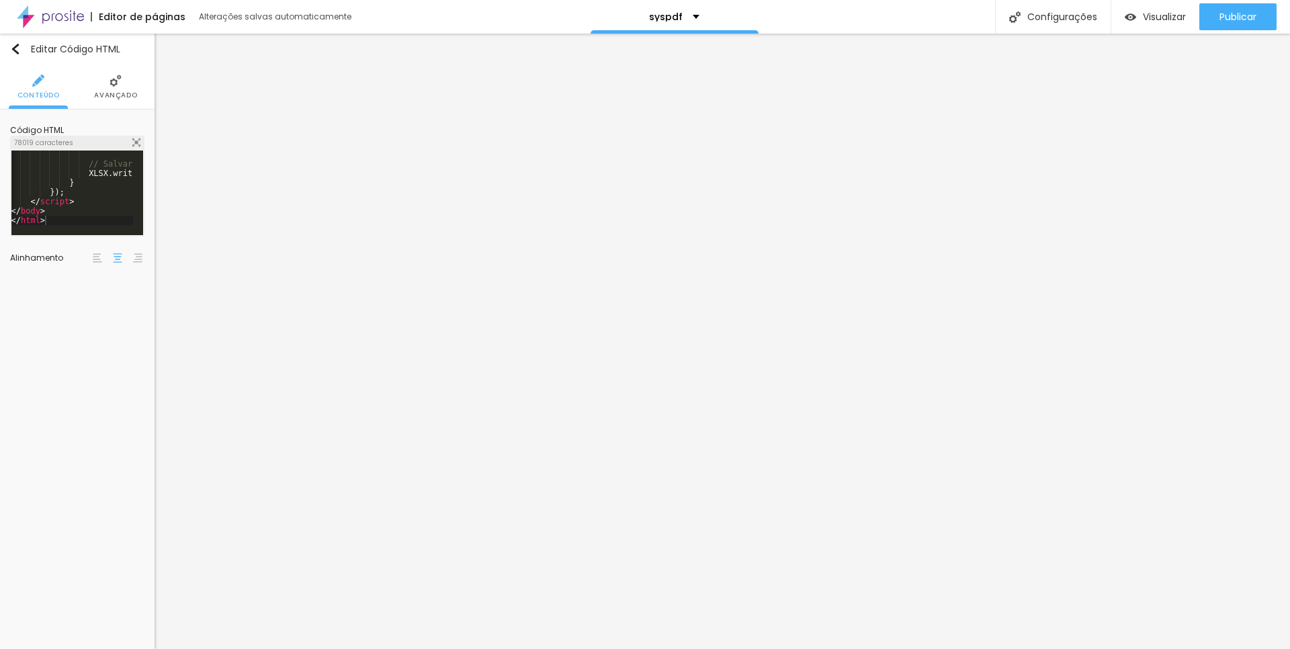
click at [97, 208] on div "// Salvar arquivo XLSX . writeFile ( wb , fileName ) ; } }) ; </ script > </ bo…" at bounding box center [507, 196] width 996 height 93
click at [1012, 3] on div "Visualizar" at bounding box center [1155, 16] width 61 height 27
click at [97, 212] on div "// Salvar arquivo XLSX . writeFile ( wb , fileName ) ; } }) ; </ script > </ bo…" at bounding box center [507, 196] width 996 height 93
click at [97, 212] on div "// Salvar arquivo XLSX . writeFile ( wb , fileName ) ; } }) ; </ script > </ bo…" at bounding box center [469, 196] width 996 height 93
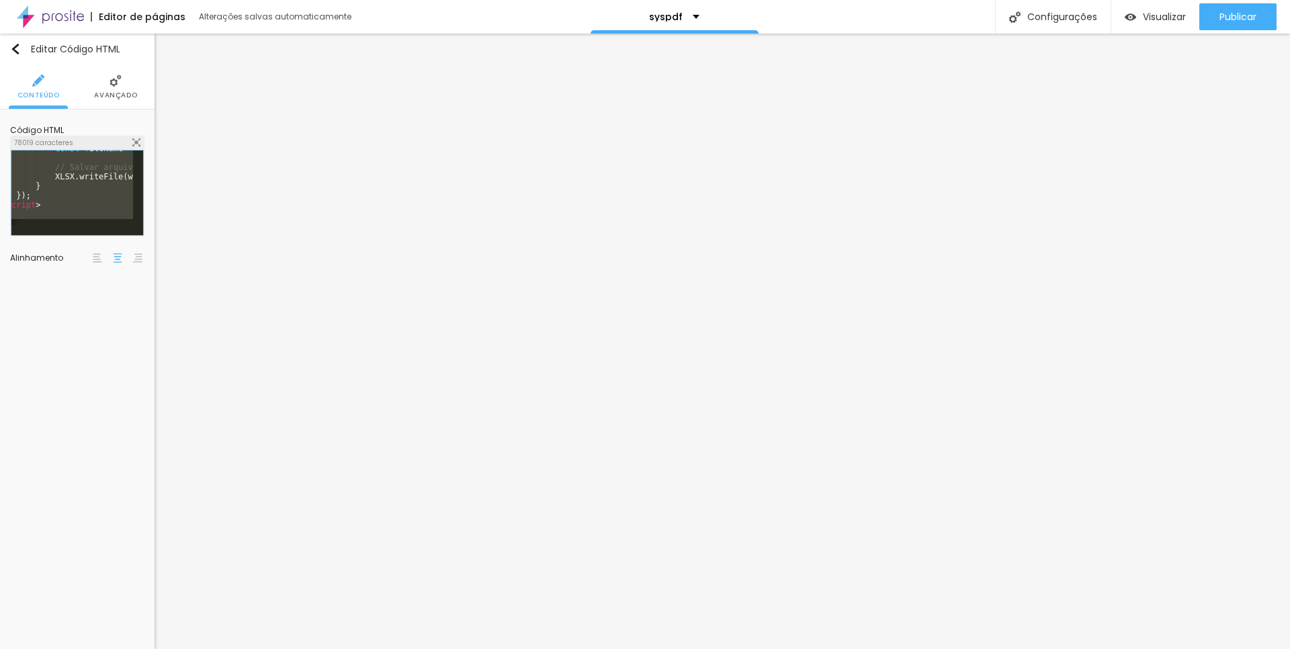
scroll to position [18077, 0]
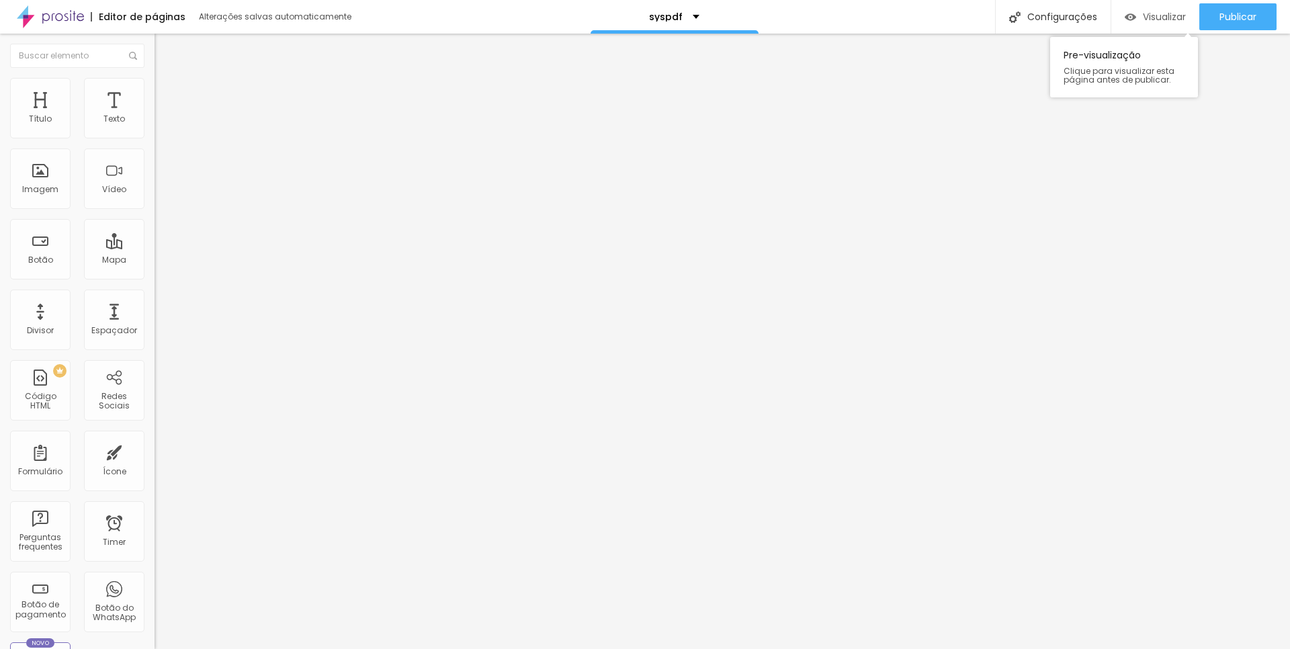
click at [1012, 22] on span "Visualizar" at bounding box center [1164, 16] width 43 height 11
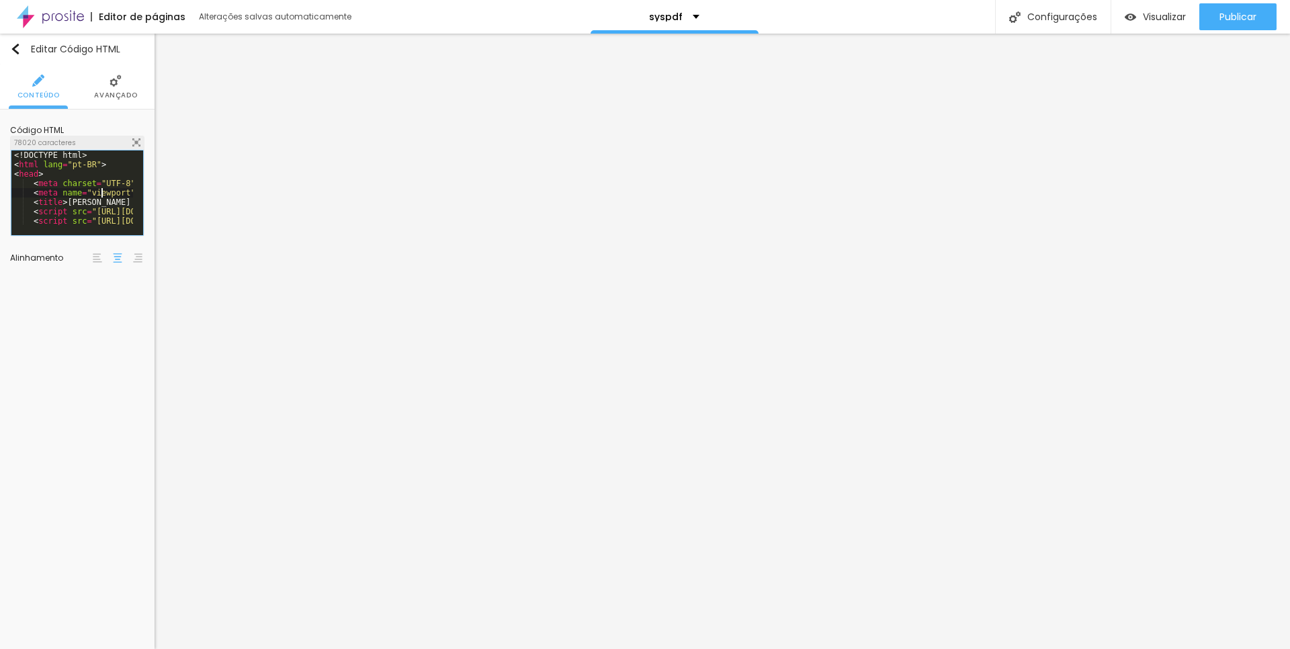
click at [100, 191] on div "<! DOCTYPE html > < html lang = "pt-BR" > < head > < meta charset = "UTF-8" > <…" at bounding box center [509, 203] width 996 height 104
click at [1012, 7] on div "Visualizar" at bounding box center [1155, 16] width 61 height 27
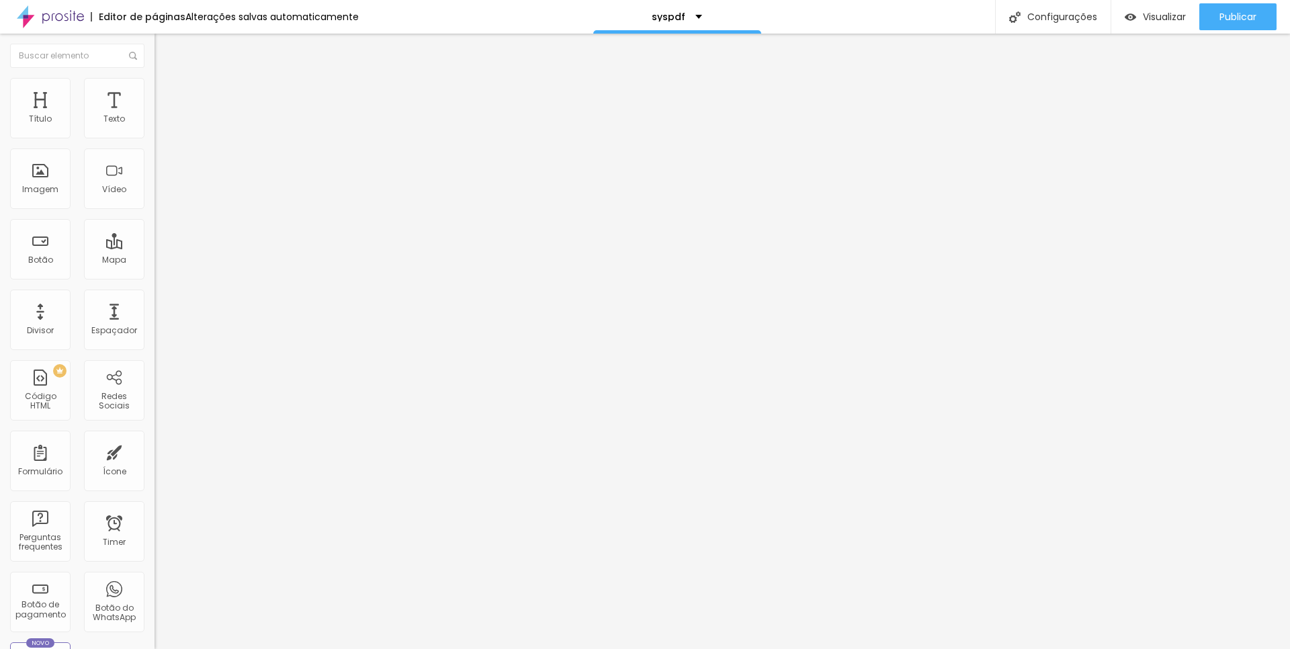
click at [155, 203] on div "<! DOCTYPE html > < html lang = "pt-BR" > < head > < meta charset = "UTF-8" > <…" at bounding box center [653, 169] width 996 height 104
click at [1162, 11] on span "Visualizar" at bounding box center [1164, 16] width 43 height 11
click at [155, 210] on div "// Salvar arquivo XLSX . writeFile ( wb , fileName ) ; } }) ; </ script > </ bo…" at bounding box center [653, 162] width 996 height 93
click at [1162, 21] on span "Visualizar" at bounding box center [1164, 16] width 43 height 11
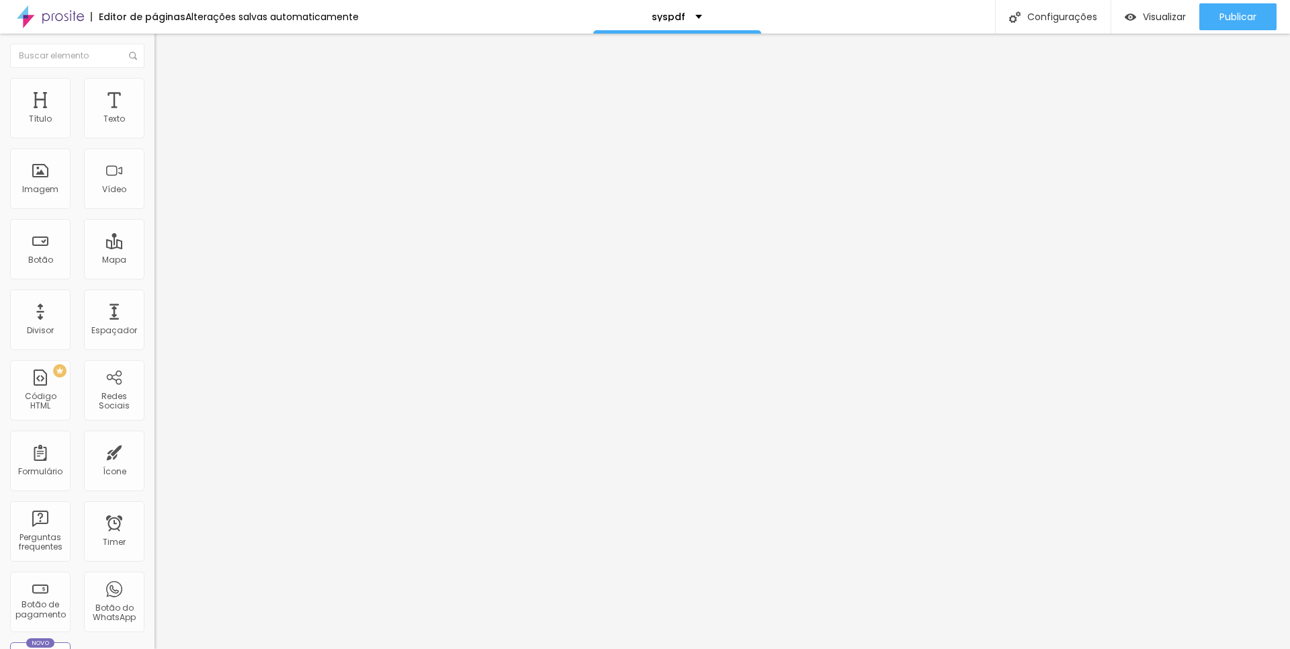
click at [155, 202] on div "// Salvar arquivo XLSX . writeFile ( wb , fileName ) ; } }) ; </ script > </ bo…" at bounding box center [653, 162] width 996 height 93
click at [1145, 17] on span "Visualizar" at bounding box center [1164, 16] width 43 height 11
click at [155, 206] on div "// Salvar arquivo XLSX . writeFile ( wb , fileName ) ; } }) ; </ script > </ bo…" at bounding box center [653, 162] width 996 height 93
